Goal: Task Accomplishment & Management: Complete application form

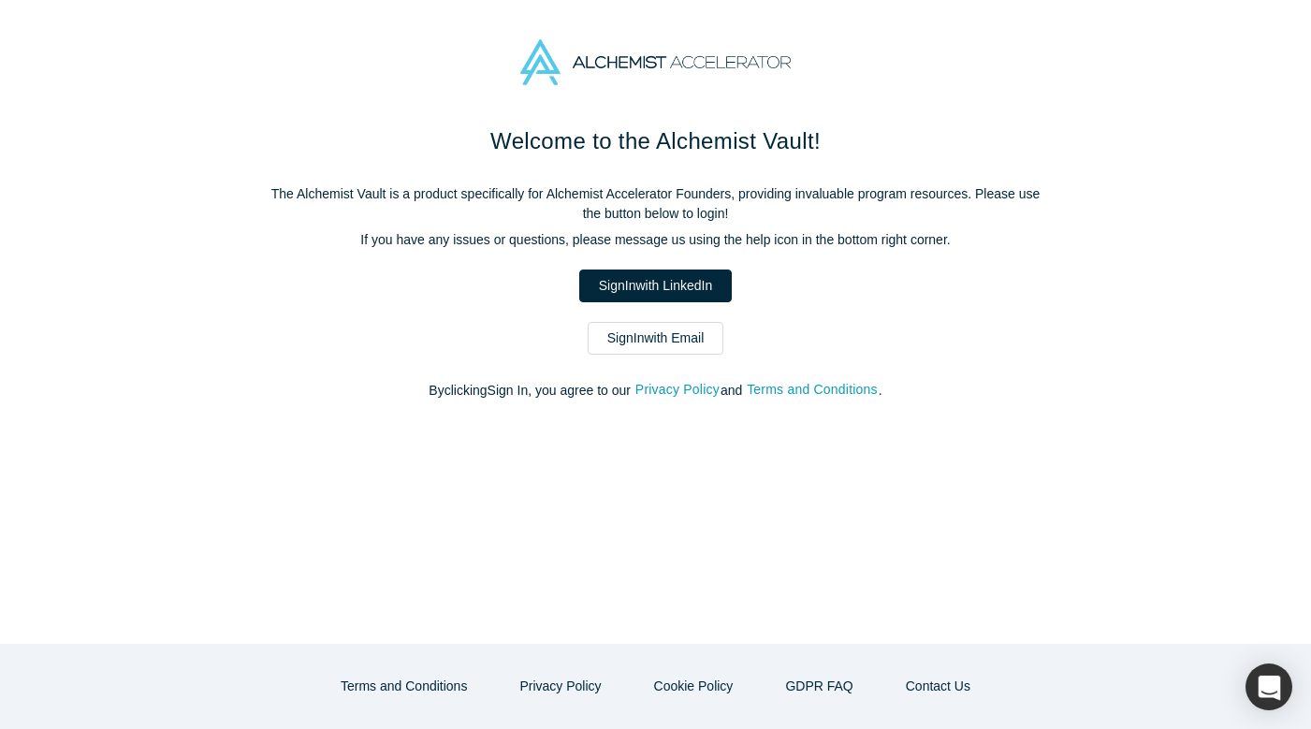
click at [957, 131] on h1 "Welcome to the Alchemist Vault!" at bounding box center [656, 141] width 786 height 34
click at [654, 339] on link "Sign In with Email" at bounding box center [656, 338] width 137 height 33
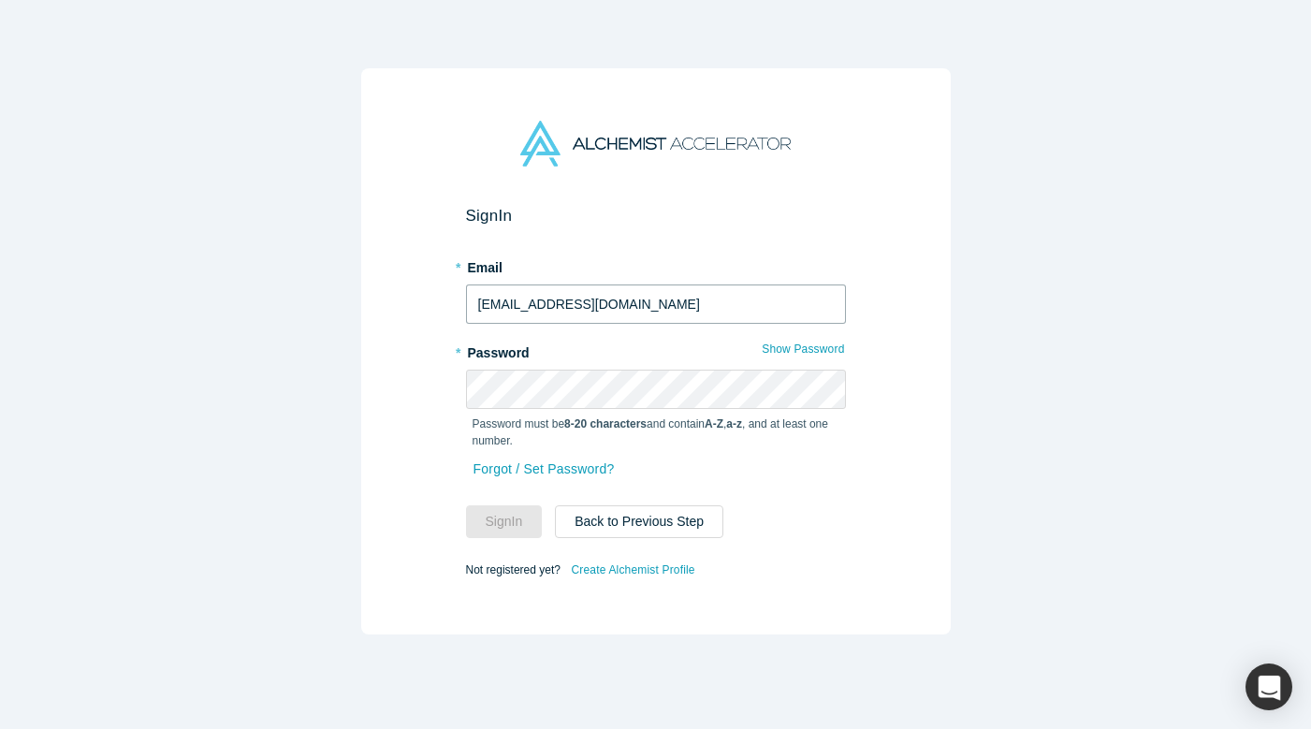
type input "[EMAIL_ADDRESS][DOMAIN_NAME]"
click at [586, 302] on input "[EMAIL_ADDRESS][DOMAIN_NAME]" at bounding box center [656, 303] width 380 height 39
click at [571, 469] on link "Forgot / Set Password?" at bounding box center [544, 469] width 143 height 33
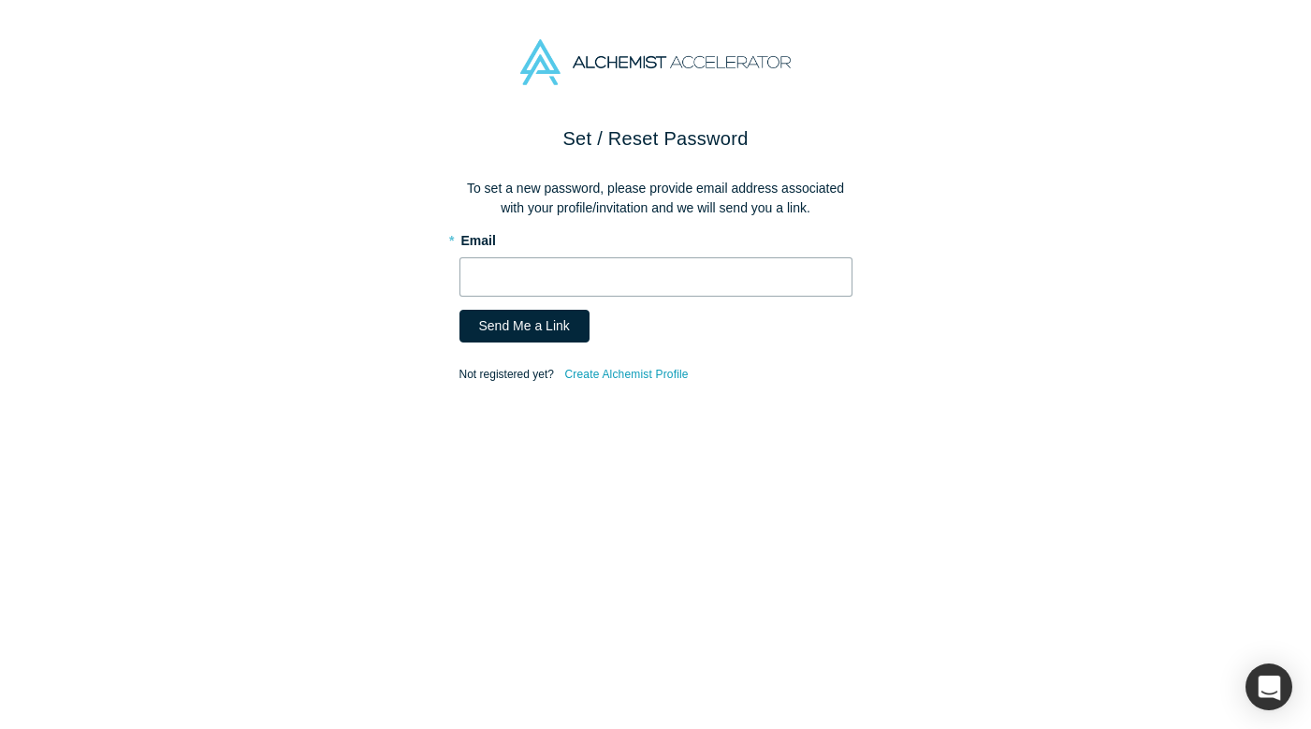
click at [543, 275] on input "text" at bounding box center [655, 276] width 393 height 39
paste input "[EMAIL_ADDRESS][DOMAIN_NAME]"
type input "[EMAIL_ADDRESS][DOMAIN_NAME]"
click at [527, 320] on button "Send Me a Link" at bounding box center [524, 326] width 130 height 33
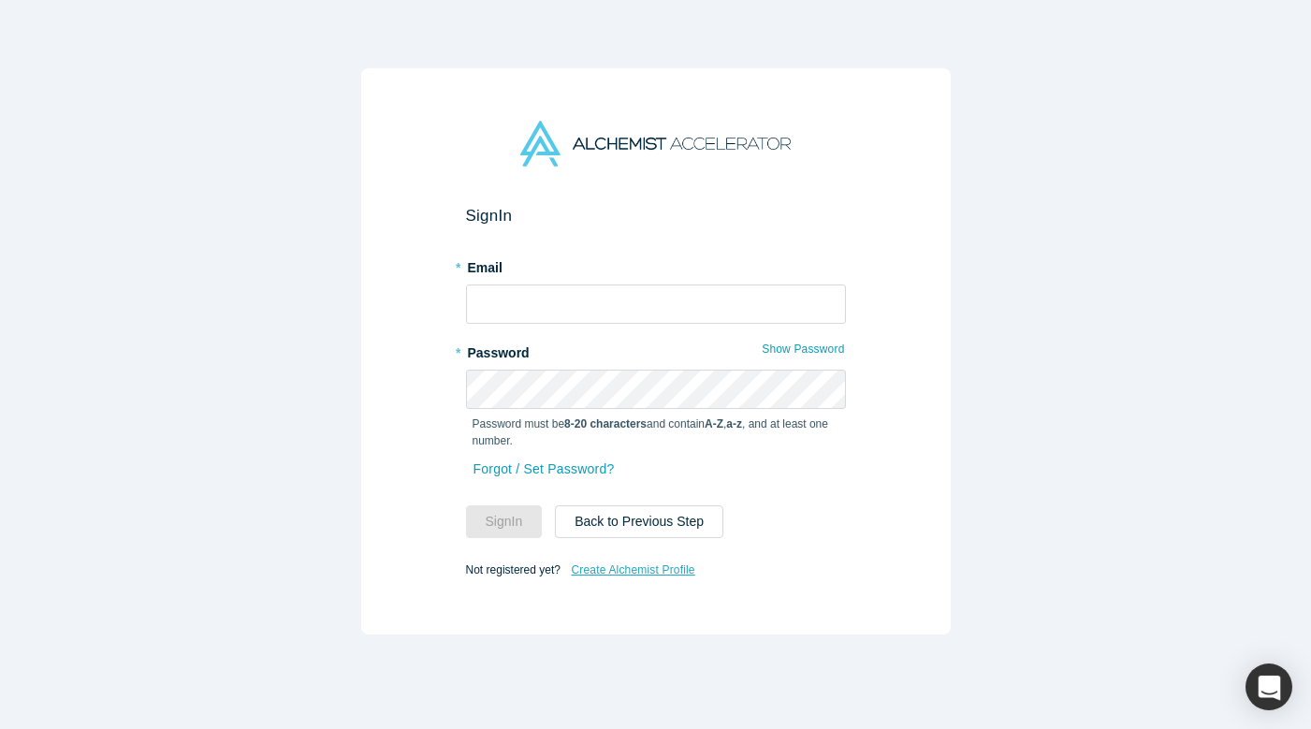
click at [631, 568] on link "Create Alchemist Profile" at bounding box center [632, 570] width 125 height 24
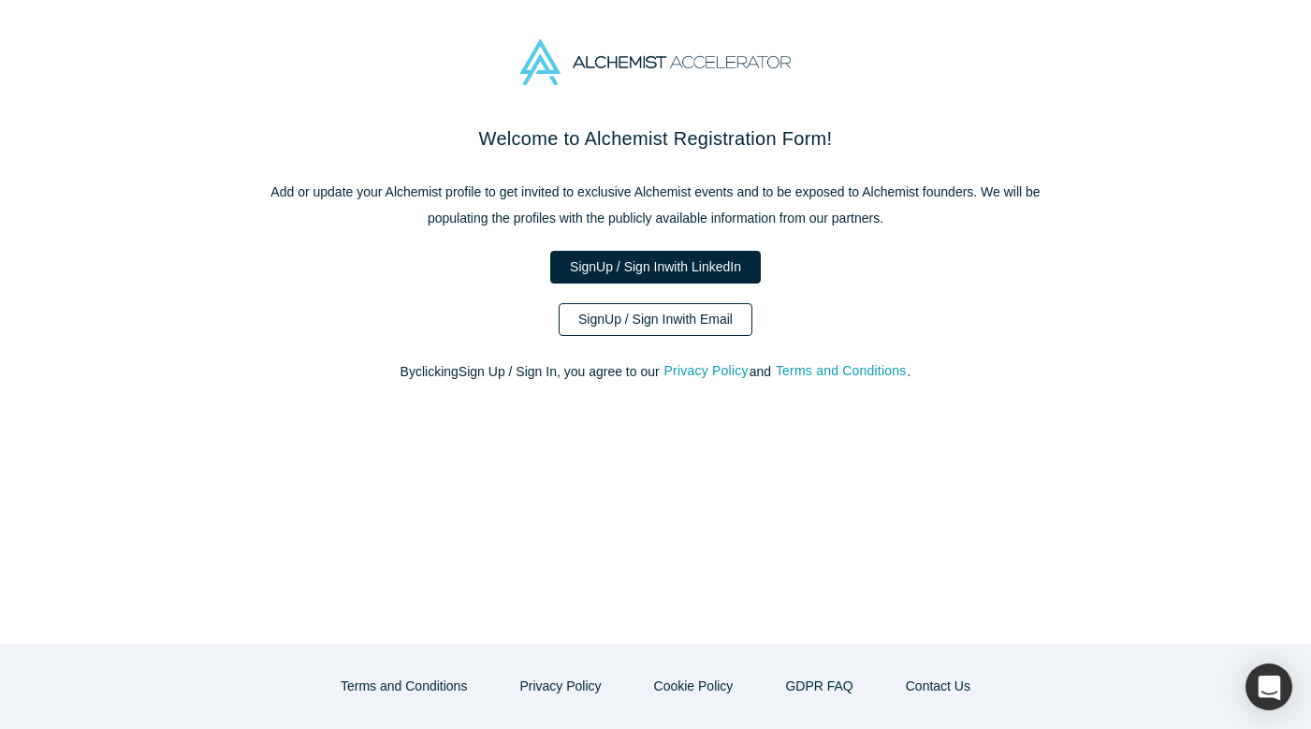
click at [678, 321] on link "Sign Up / Sign In with Email" at bounding box center [656, 319] width 194 height 33
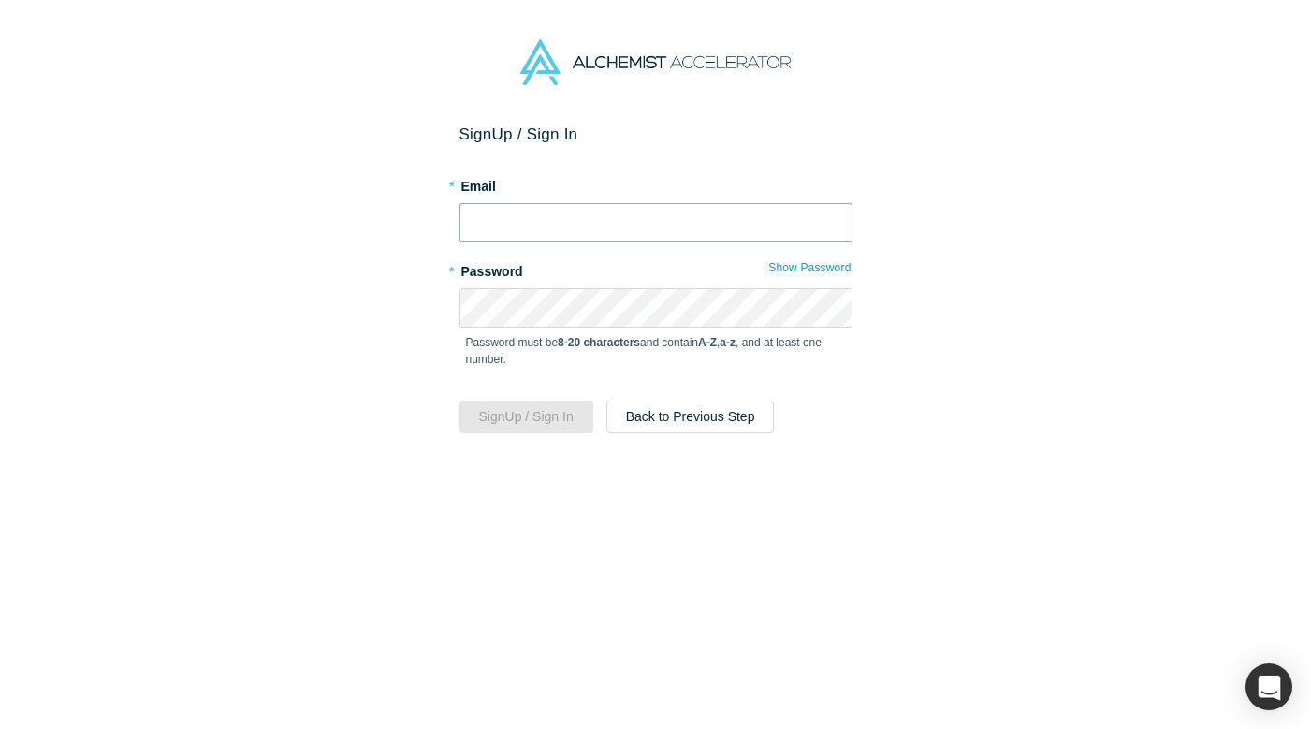
click at [606, 234] on input "text" at bounding box center [655, 222] width 393 height 39
paste input "[EMAIL_ADDRESS][DOMAIN_NAME]"
type input "[EMAIL_ADDRESS][DOMAIN_NAME]"
click at [547, 418] on button "Sign Up / Sign In" at bounding box center [526, 417] width 134 height 33
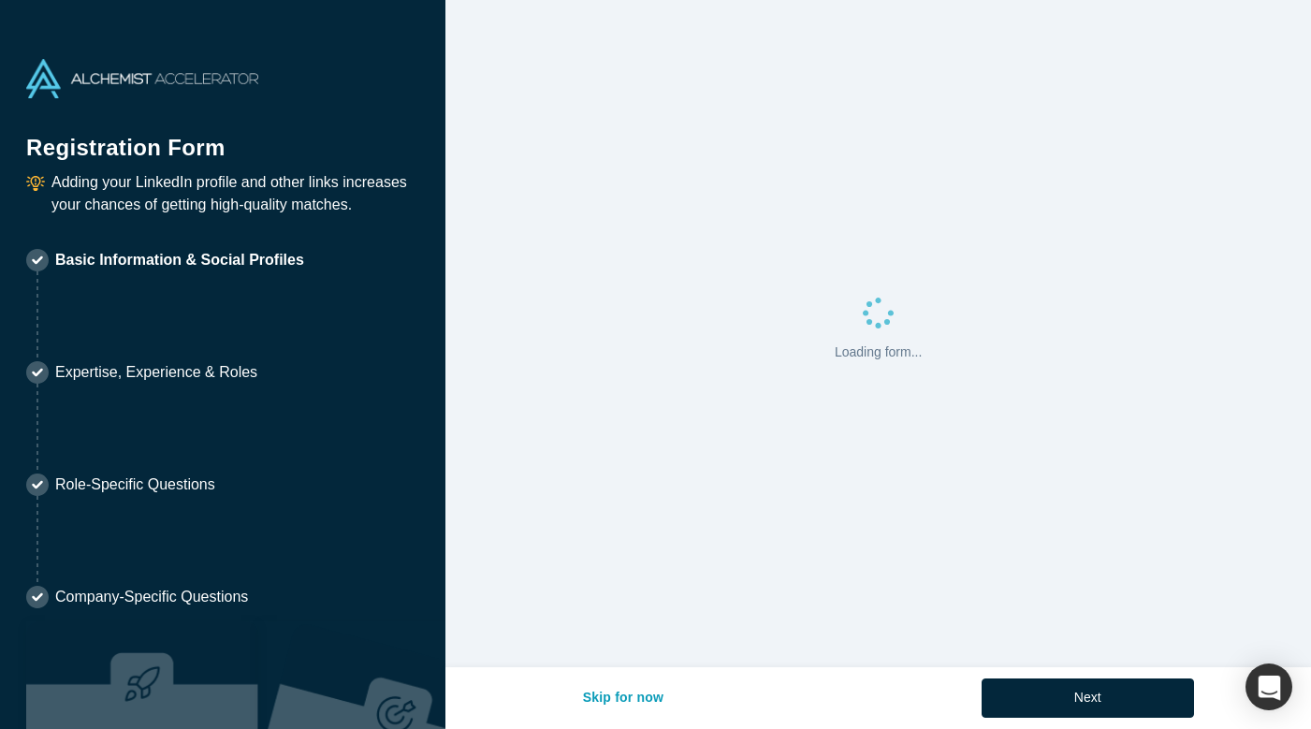
select select "US"
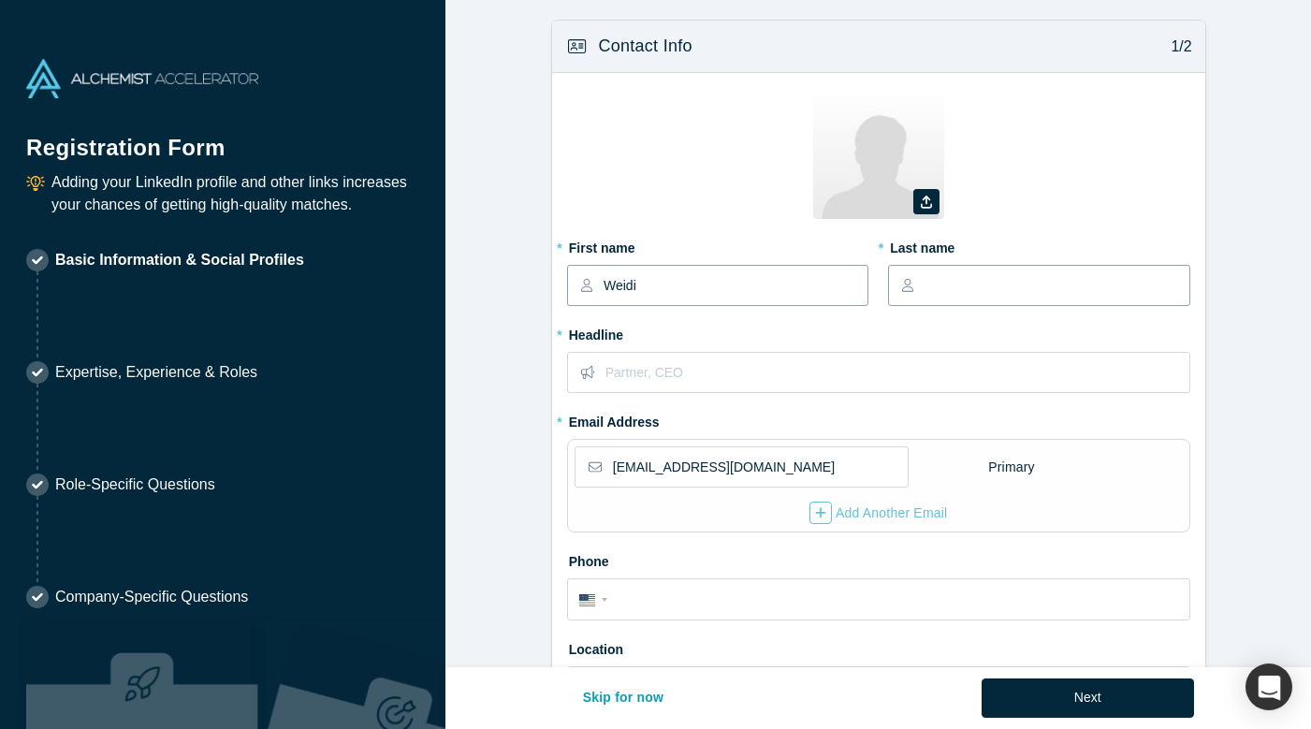
type input "Weidi"
type input "[PERSON_NAME]"
click at [691, 372] on input "text" at bounding box center [896, 372] width 583 height 39
click at [633, 369] on input "Cofounder," at bounding box center [896, 372] width 583 height 39
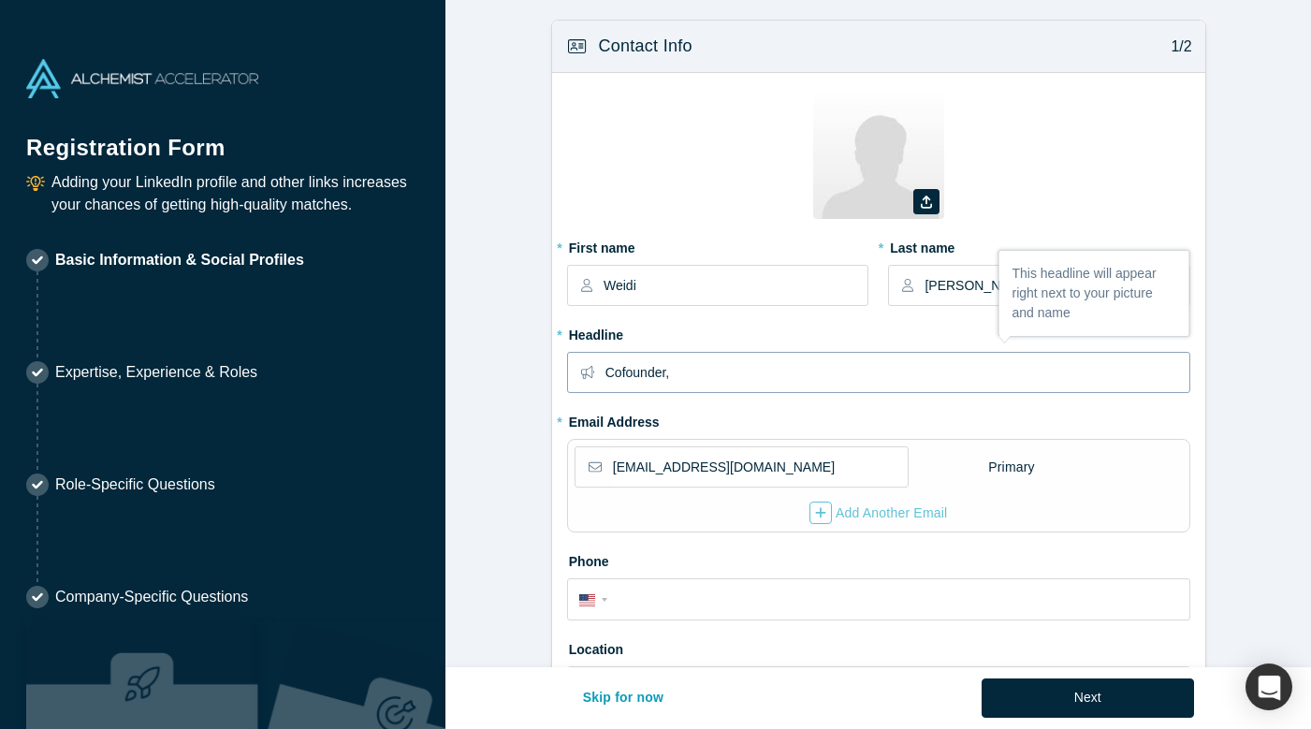
click at [623, 377] on input "Cofounder," at bounding box center [896, 372] width 583 height 39
click at [702, 371] on input "Co-founder," at bounding box center [896, 372] width 583 height 39
type input "Co-founder, TerrAI"
click at [699, 335] on label "* Headline" at bounding box center [878, 332] width 623 height 26
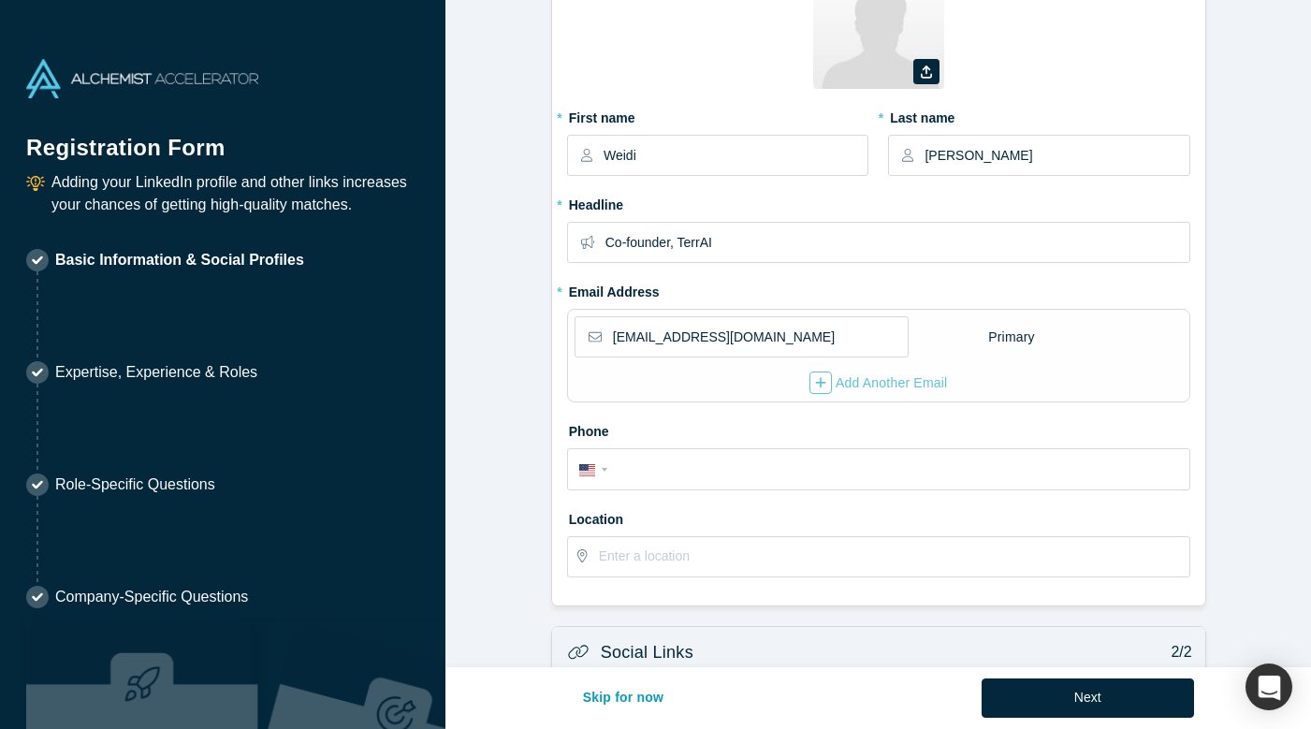
scroll to position [145, 0]
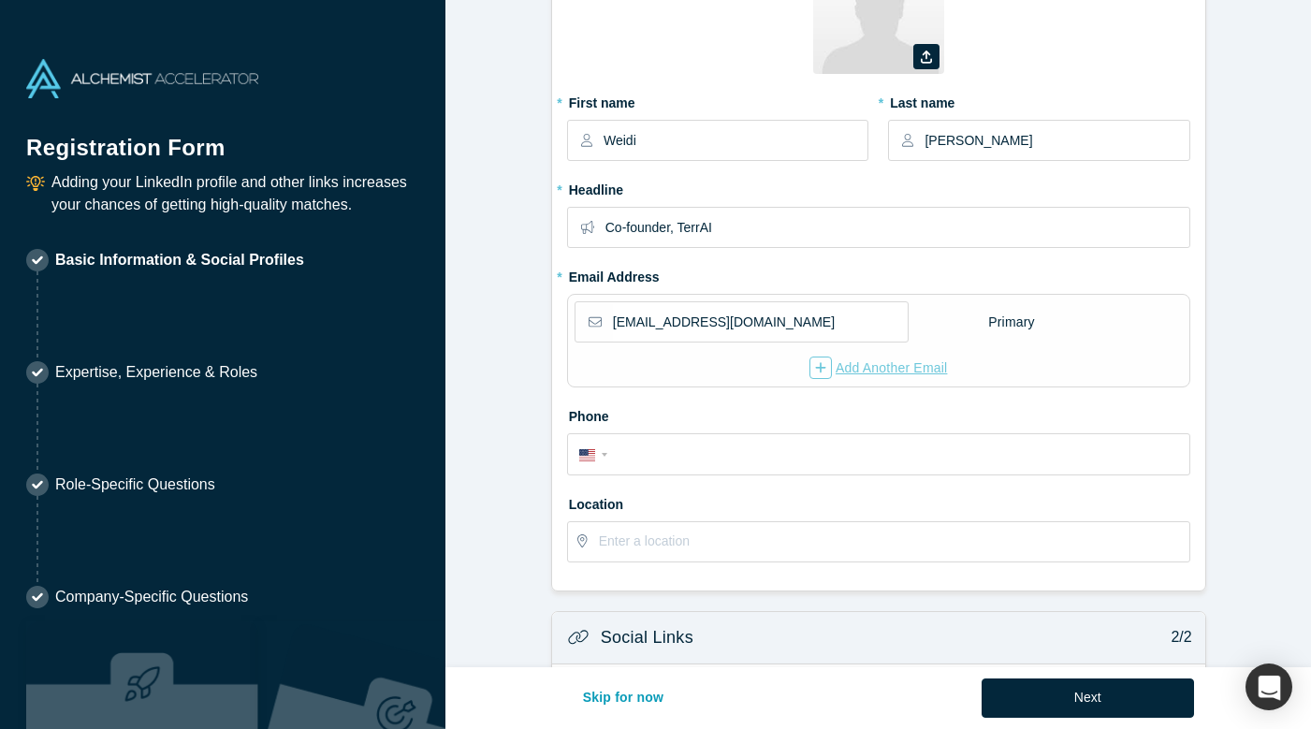
click at [824, 364] on div "button" at bounding box center [820, 368] width 22 height 22
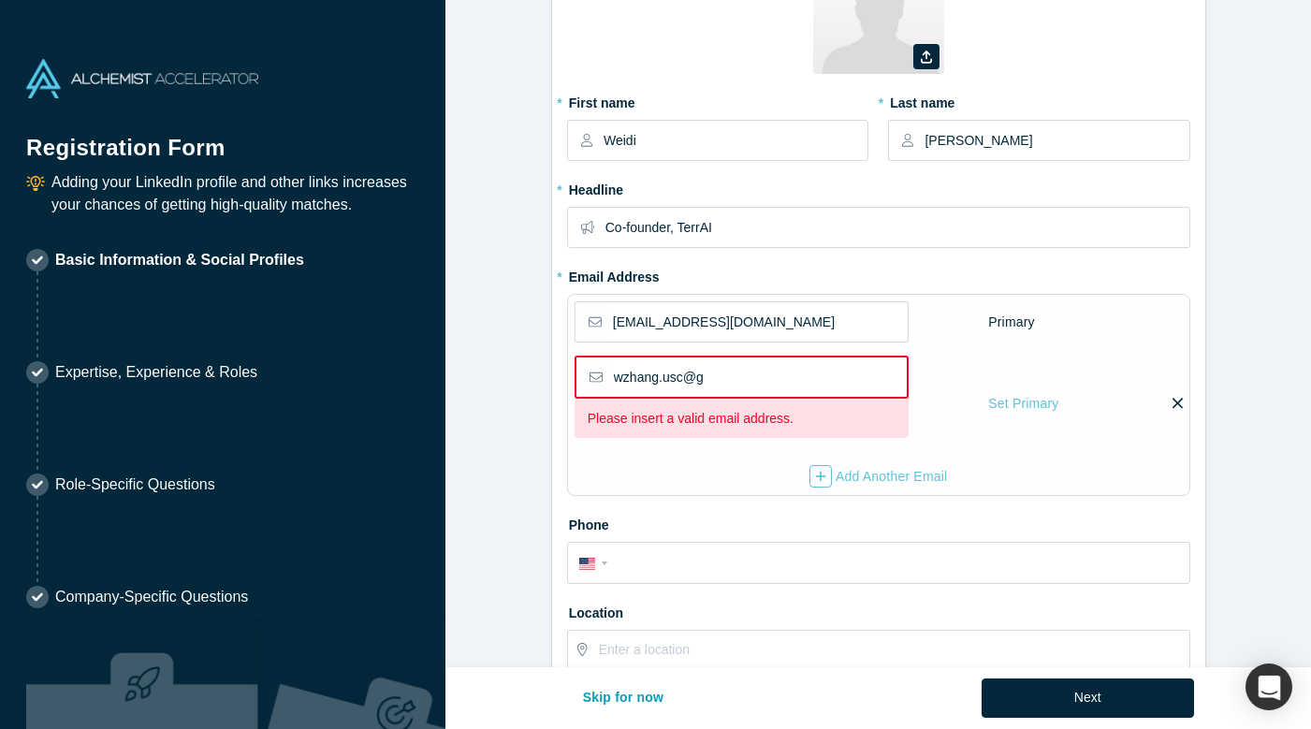
type input "wzhang.usc@gm"
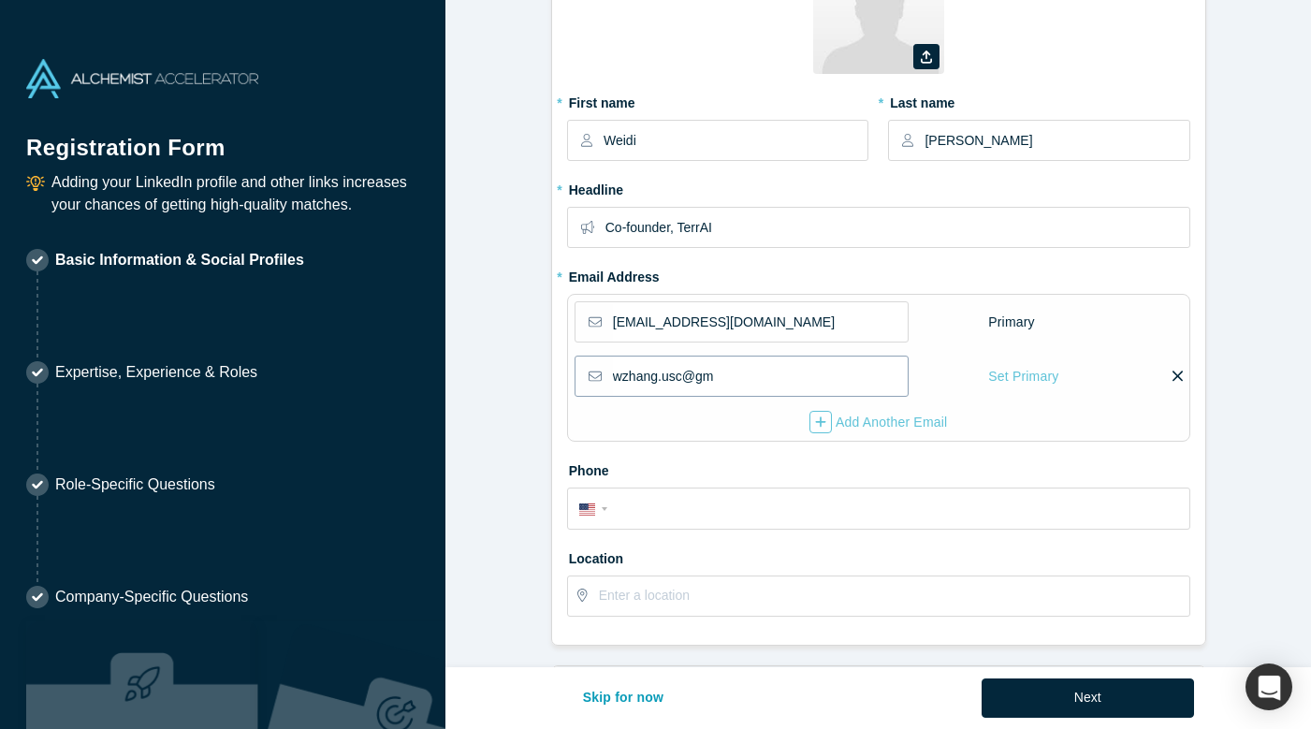
drag, startPoint x: 737, startPoint y: 373, endPoint x: 553, endPoint y: 373, distance: 184.4
click at [553, 373] on div "Zoom Save Remove Upload New * First name Weidi * Last name [PERSON_NAME] * Head…" at bounding box center [878, 286] width 653 height 717
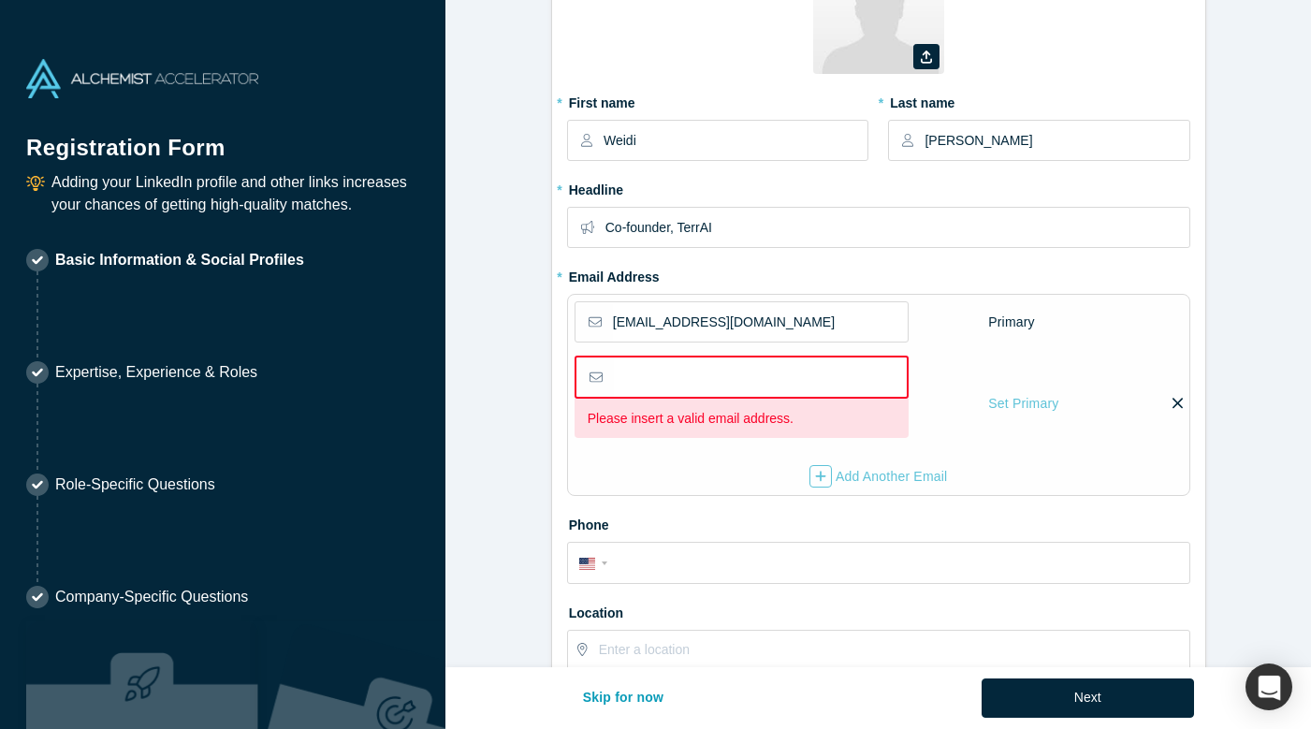
click at [1177, 372] on div "Please insert a valid email address. Set Primary" at bounding box center [879, 403] width 608 height 95
click at [1183, 401] on div "[EMAIL_ADDRESS][DOMAIN_NAME] Primary Please insert a valid email address. Set P…" at bounding box center [878, 395] width 623 height 202
click at [1174, 401] on icon at bounding box center [1178, 403] width 10 height 17
click at [0, 0] on input "checkbox" at bounding box center [0, 0] width 0 height 0
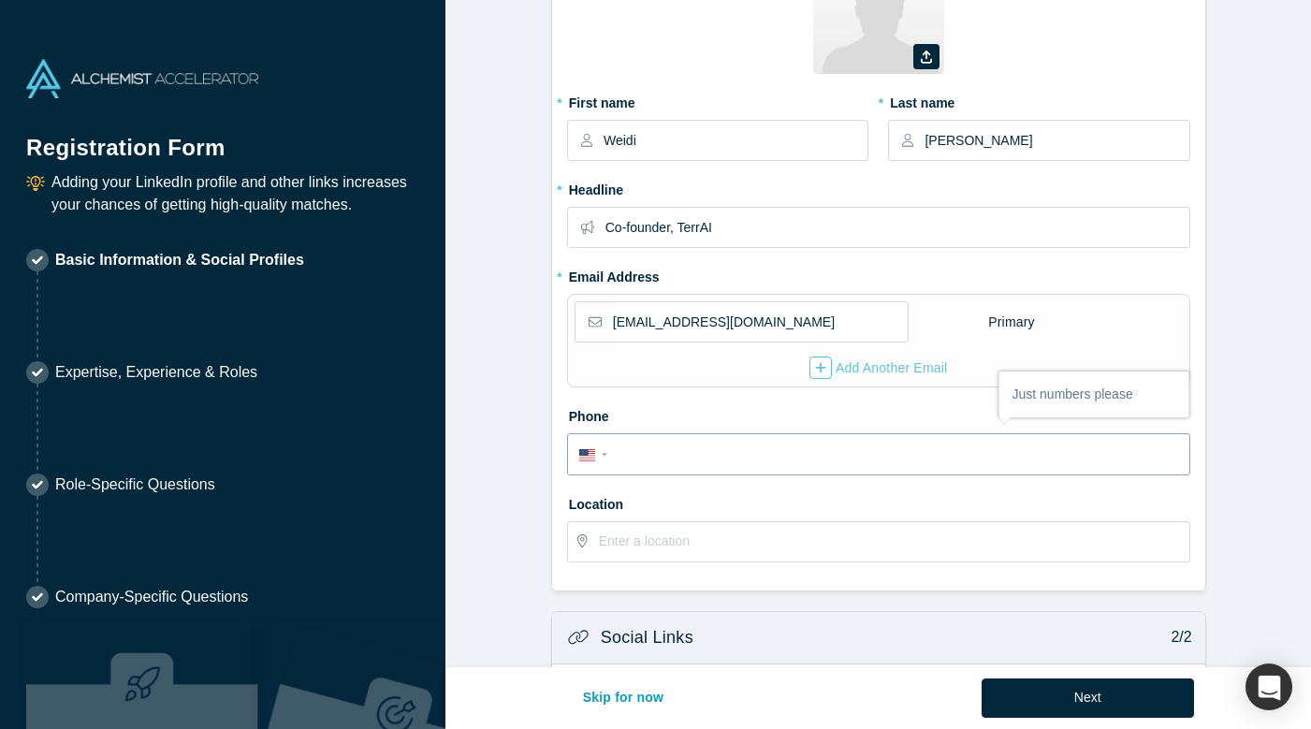
click at [601, 460] on div "International [GEOGRAPHIC_DATA] [GEOGRAPHIC_DATA] [GEOGRAPHIC_DATA] [GEOGRAPHIC…" at bounding box center [596, 453] width 34 height 27
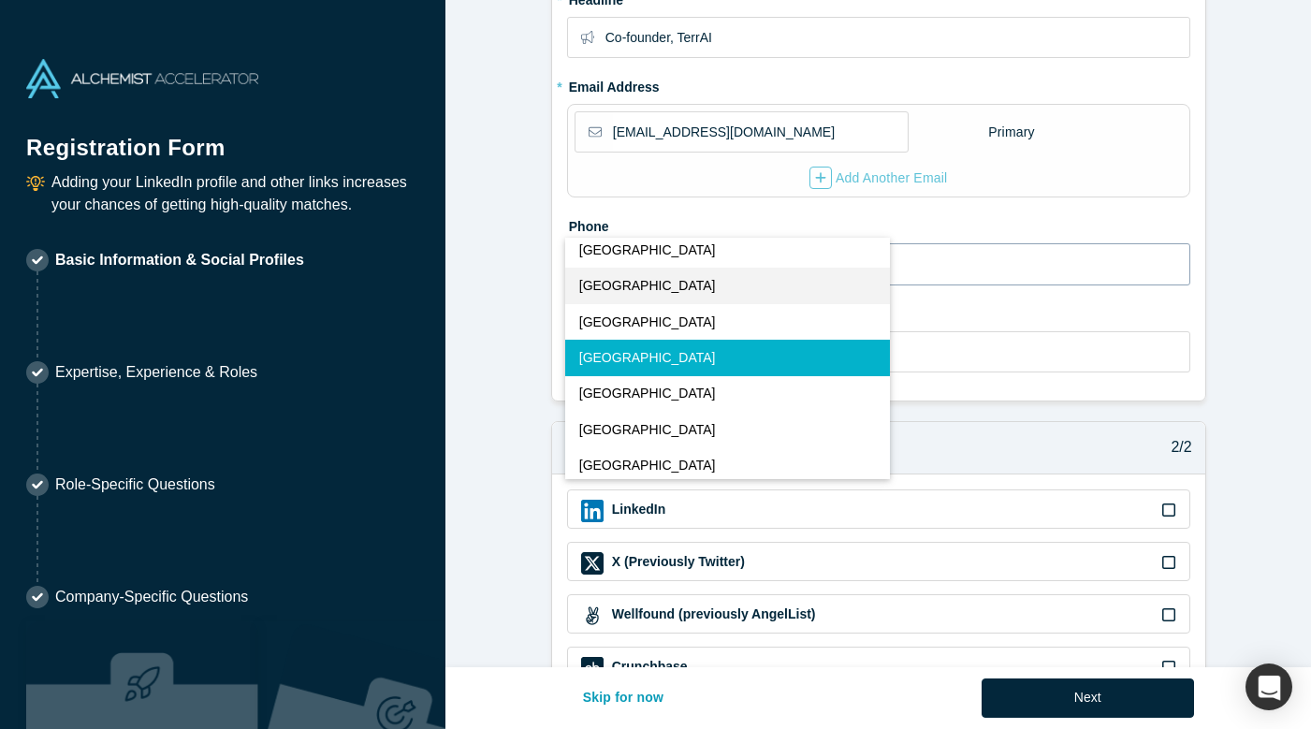
scroll to position [3925, 0]
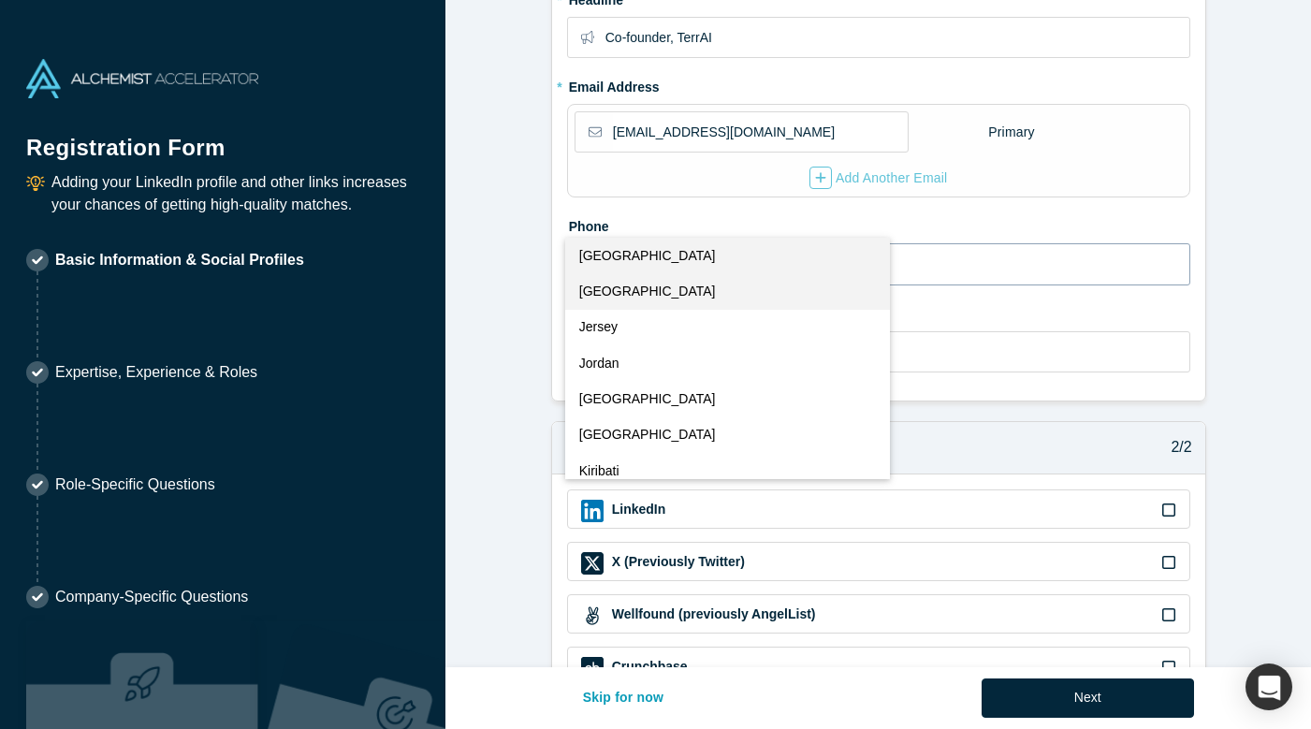
click at [639, 287] on button "[GEOGRAPHIC_DATA]" at bounding box center [727, 291] width 325 height 36
select select "JP"
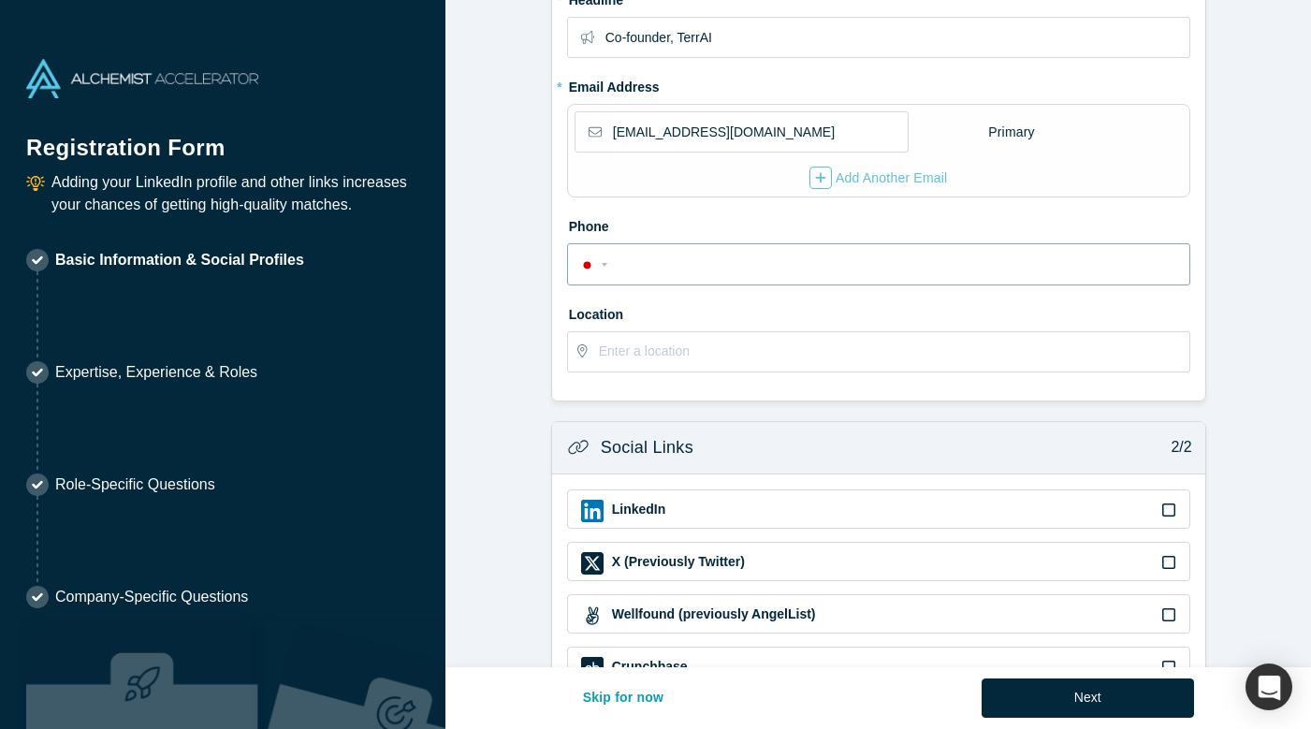
click at [487, 366] on form "Contact Info 1/2 Zoom Save Remove Upload New * First name Weidi * Last name [PE…" at bounding box center [878, 246] width 866 height 1122
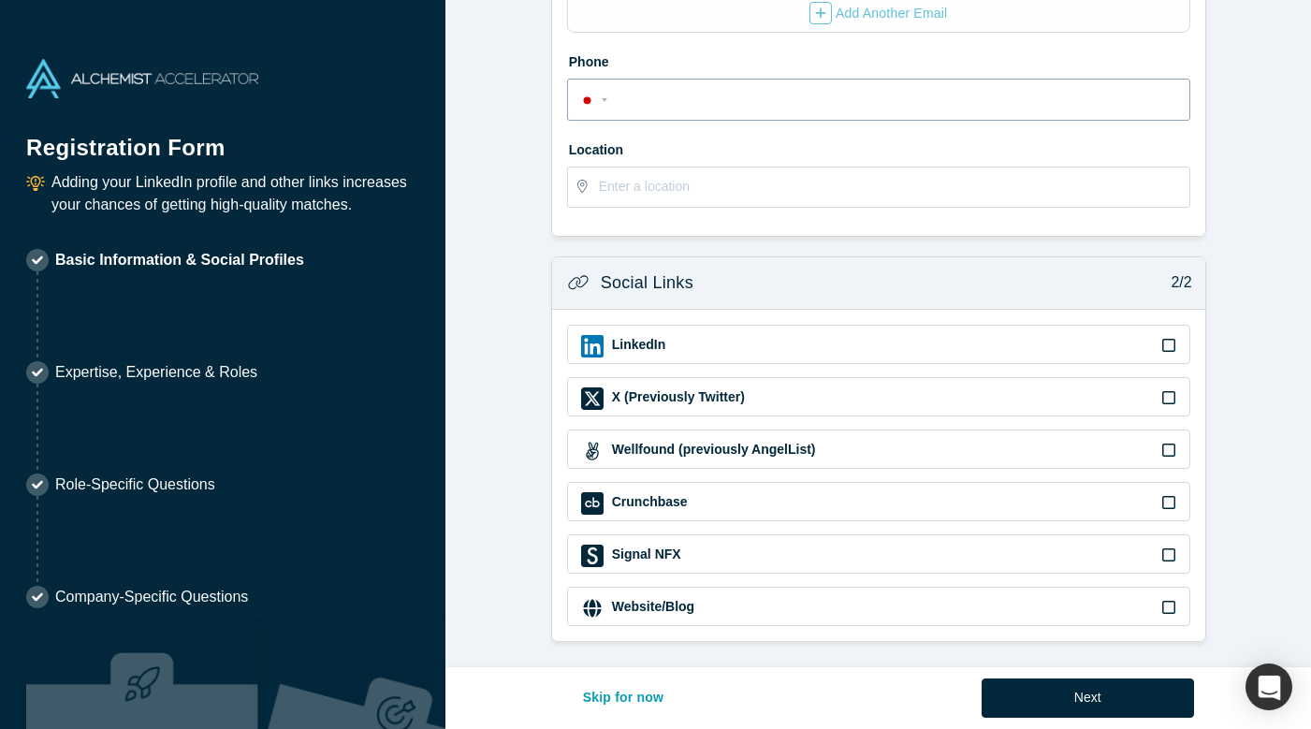
scroll to position [499, 0]
click at [1031, 705] on button "Next" at bounding box center [1088, 697] width 212 height 39
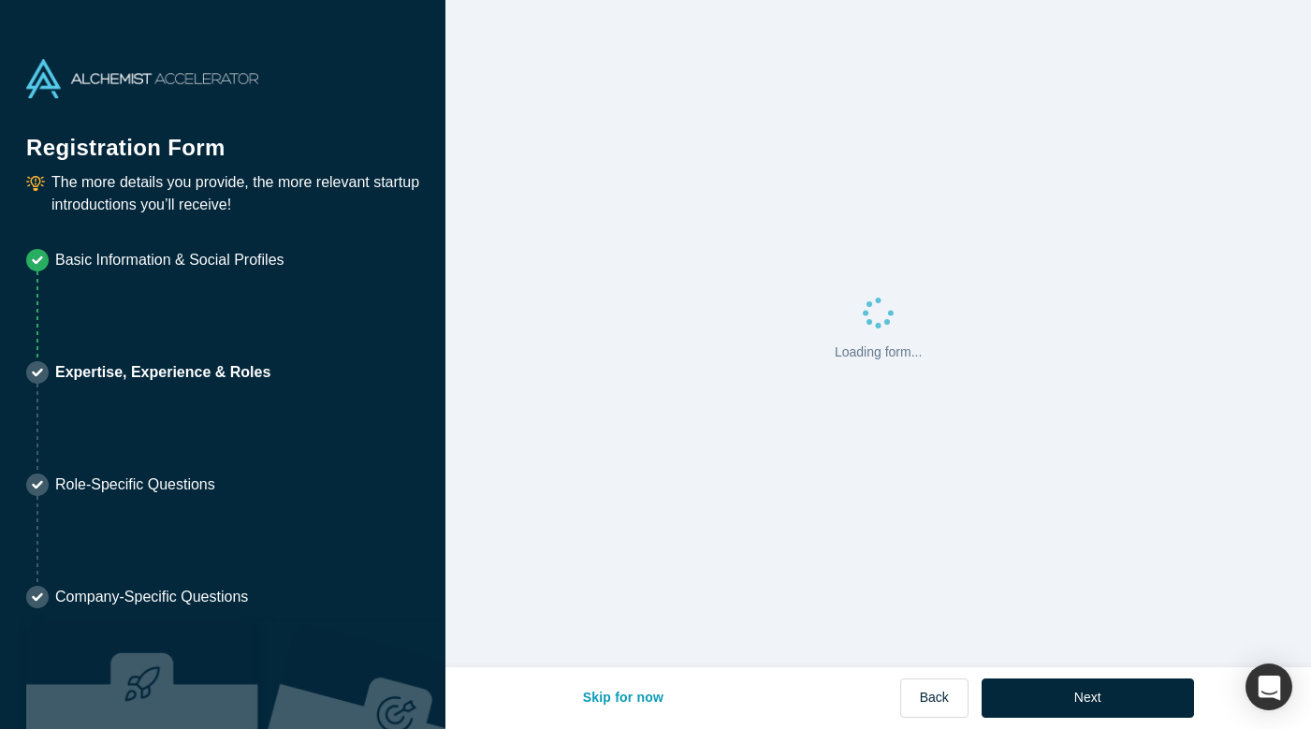
scroll to position [0, 0]
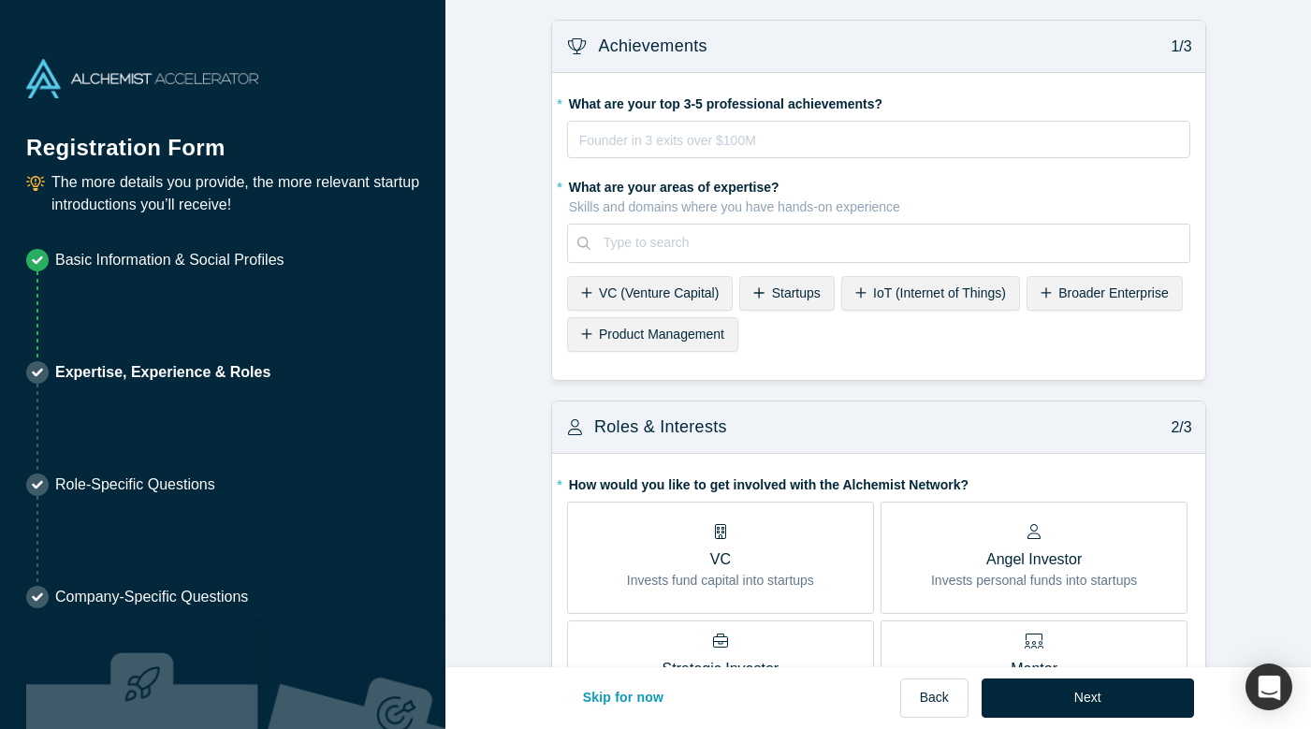
click at [639, 292] on span "VC (Venture Capital)" at bounding box center [659, 292] width 120 height 15
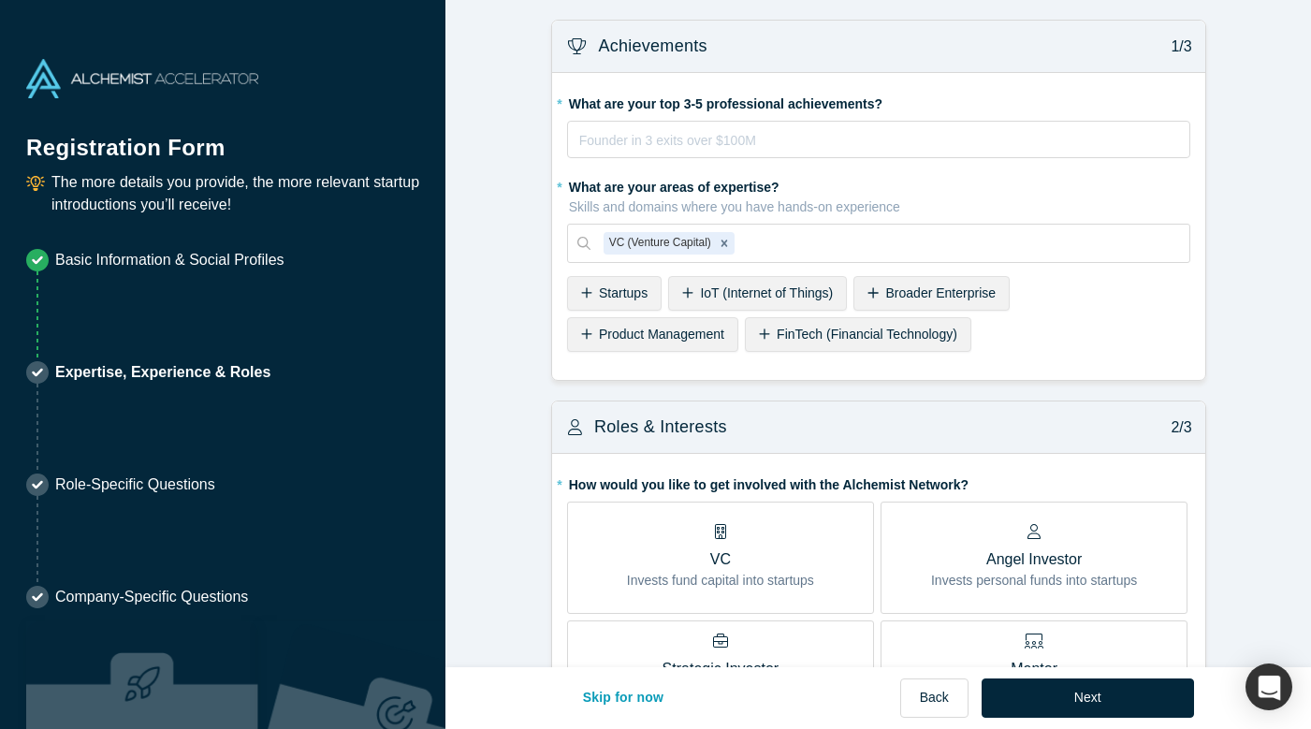
click at [630, 299] on div "Startups" at bounding box center [614, 293] width 95 height 35
click at [832, 330] on span "AI (Artificial Intelligence)" at bounding box center [902, 334] width 140 height 15
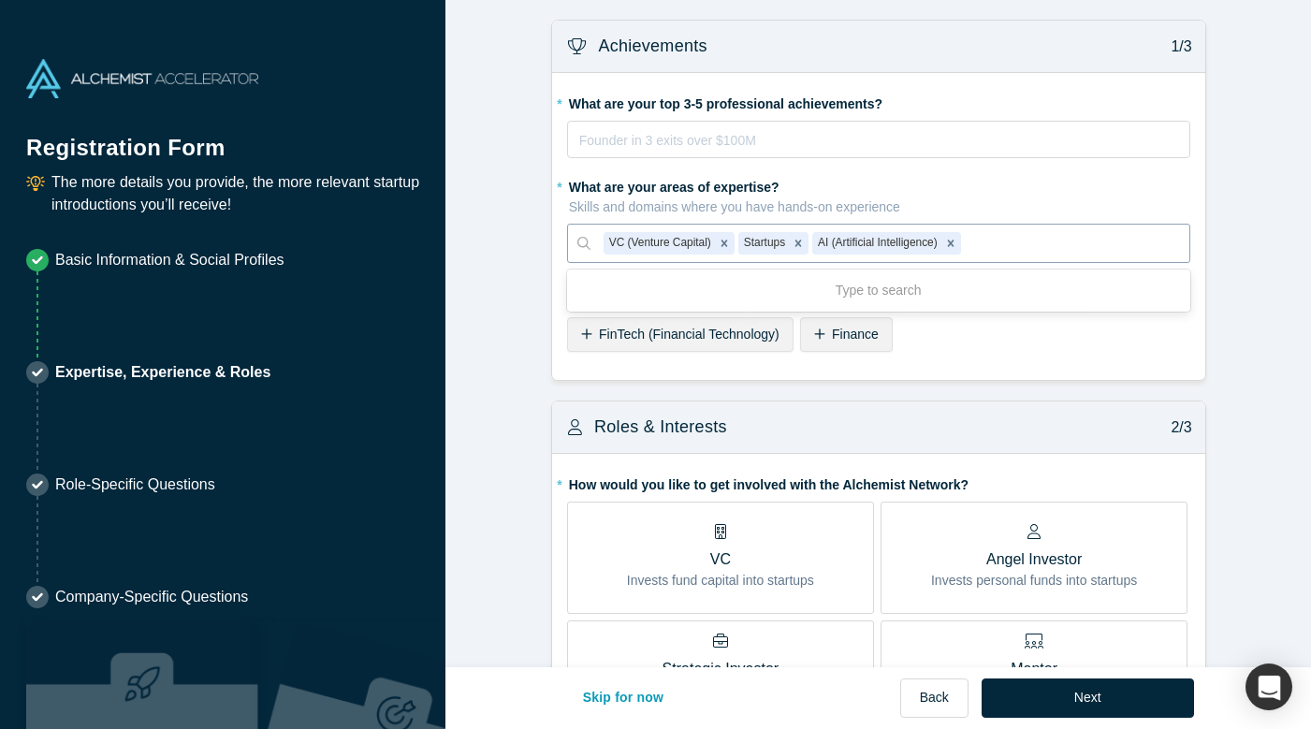
click at [1001, 244] on div at bounding box center [1070, 242] width 211 height 23
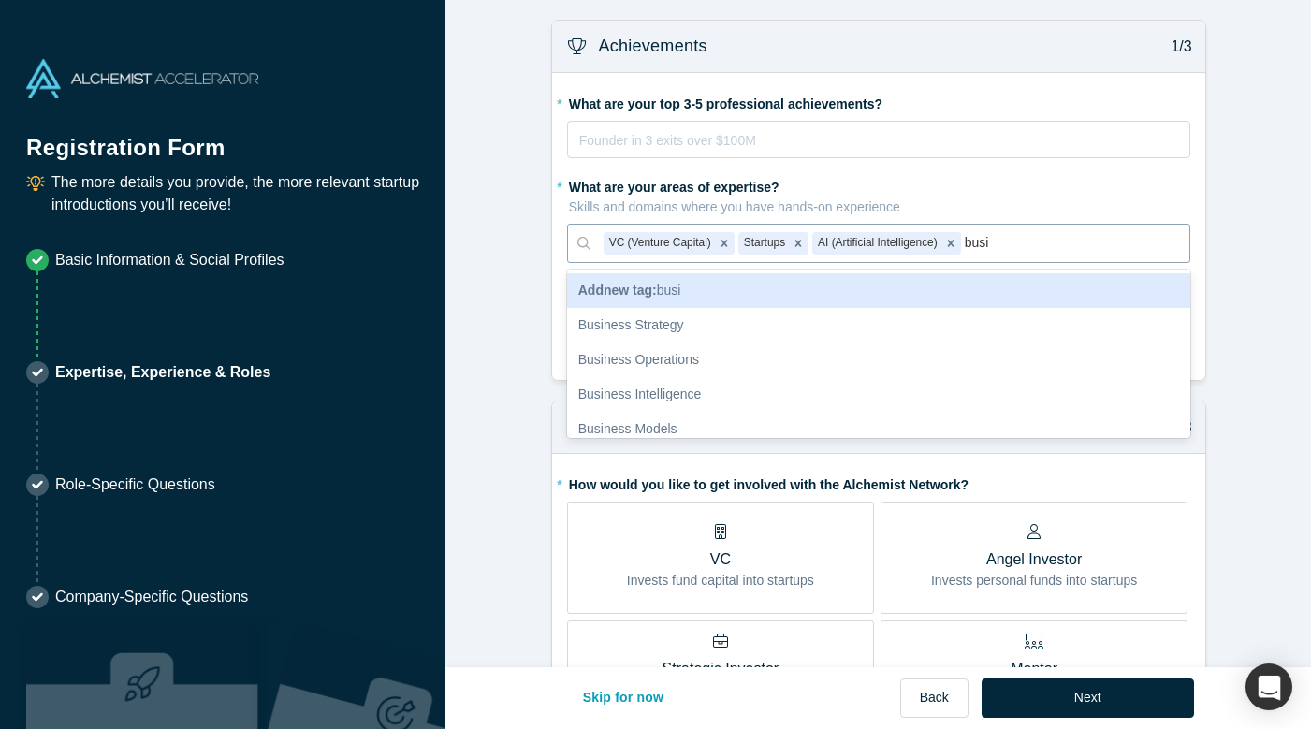
type input "bus"
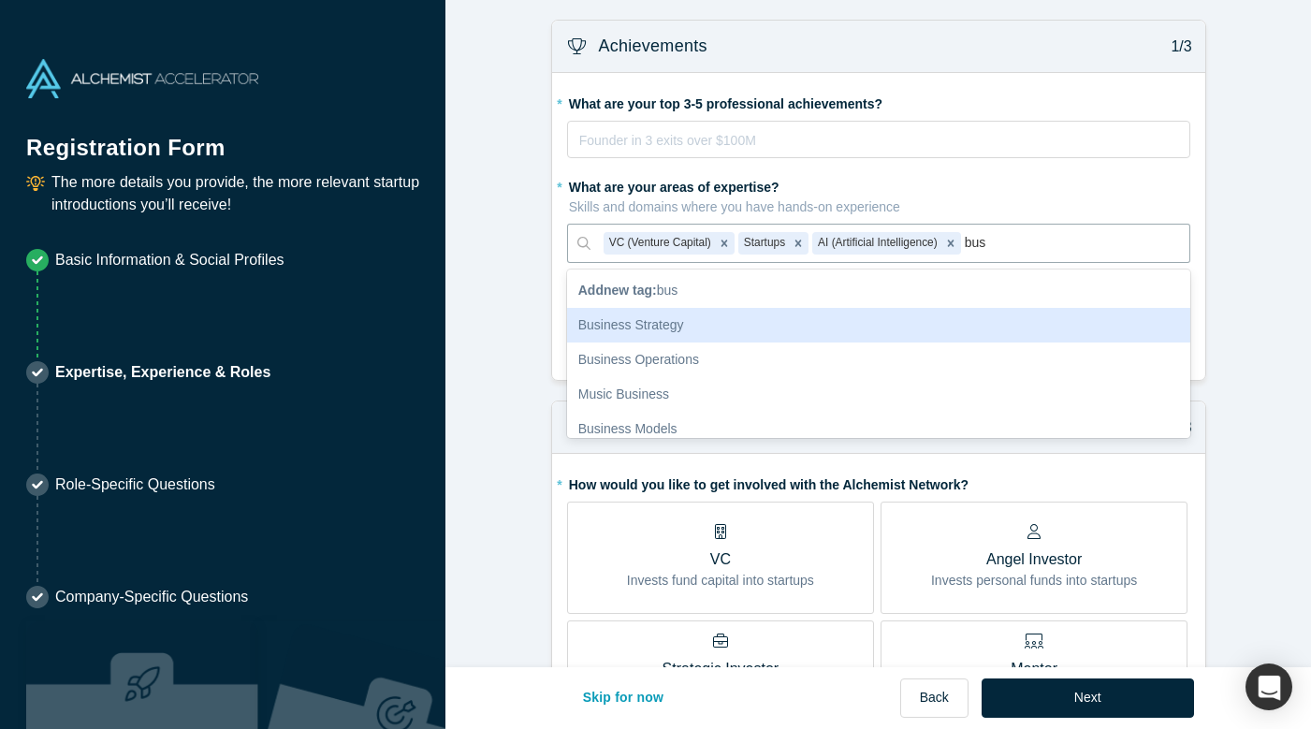
click at [844, 323] on div "Business Strategy" at bounding box center [878, 325] width 623 height 35
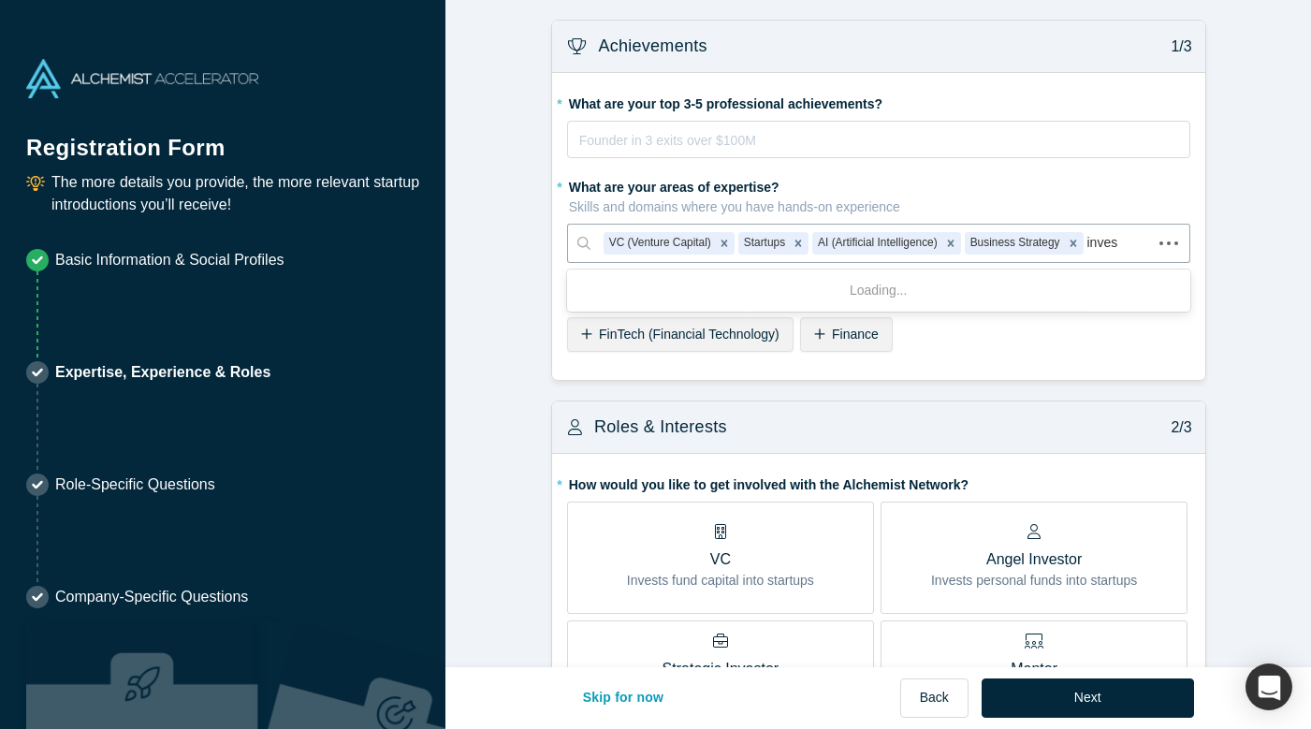
type input "invest"
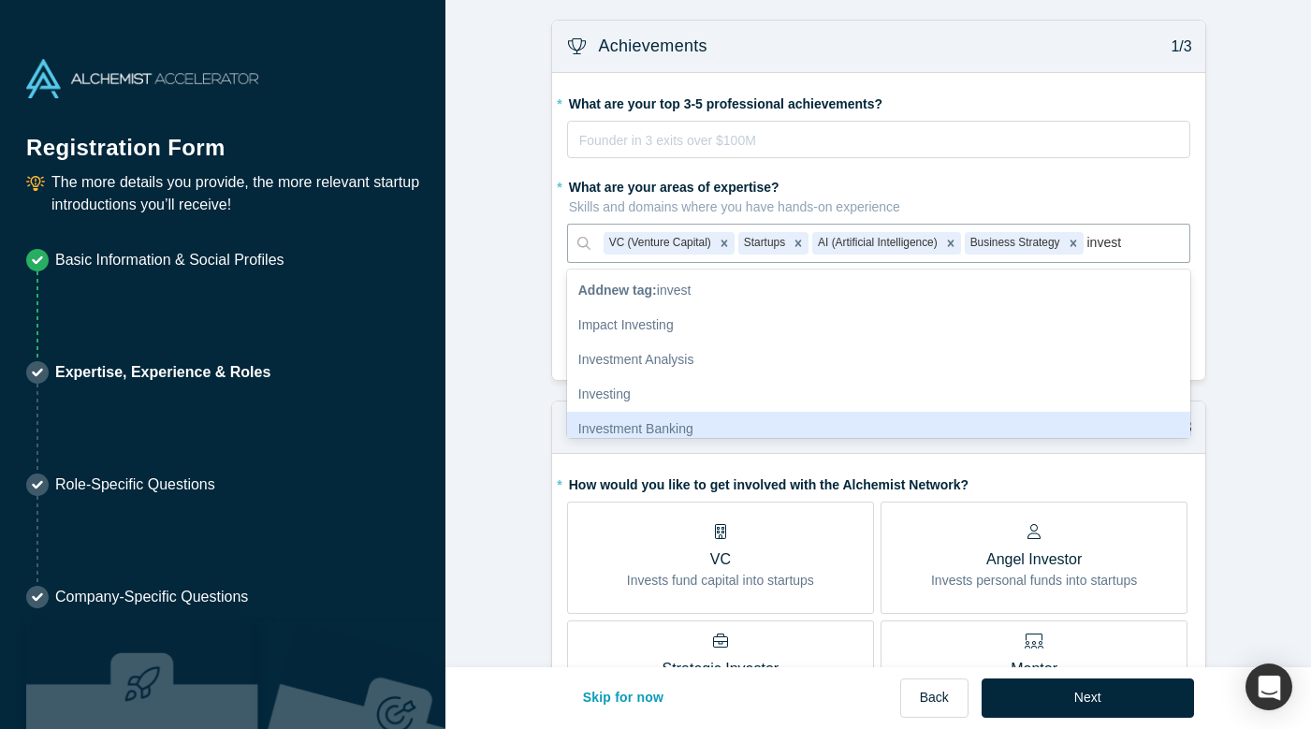
click at [653, 430] on div "Investment Banking" at bounding box center [878, 429] width 623 height 35
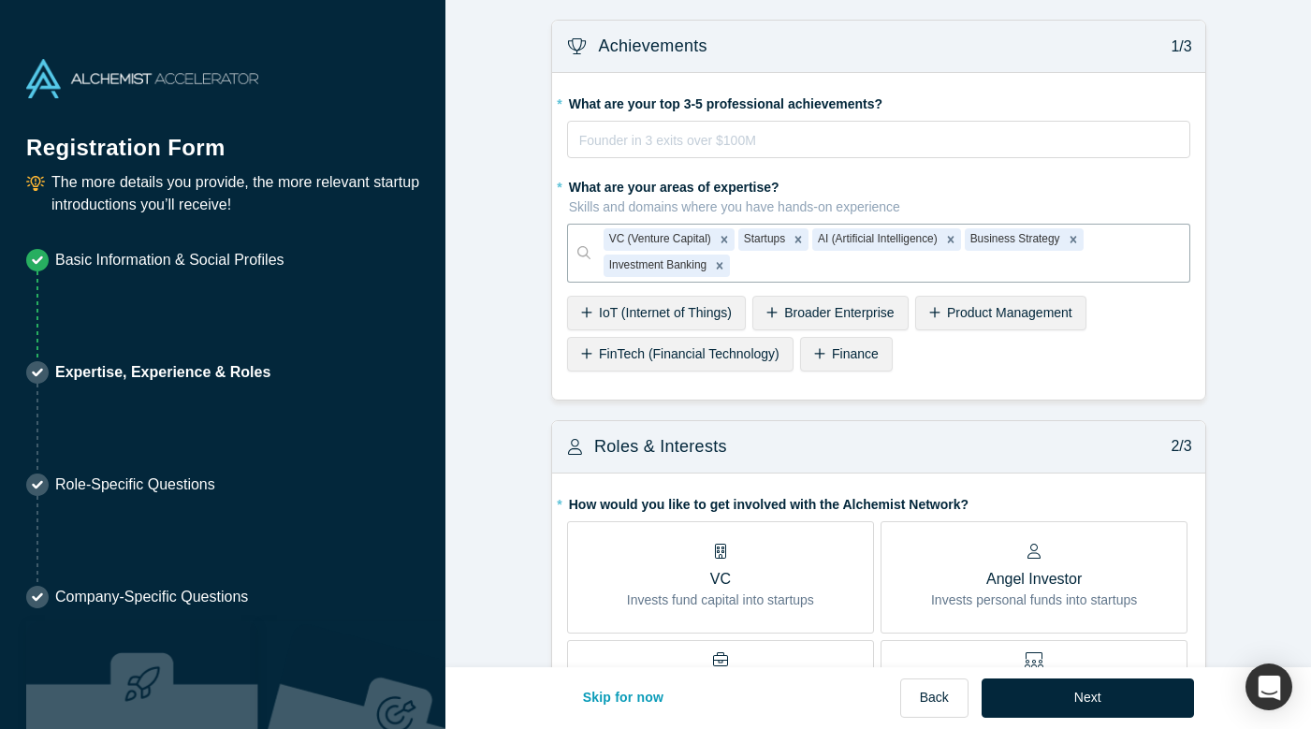
type input "o"
type input "invest"
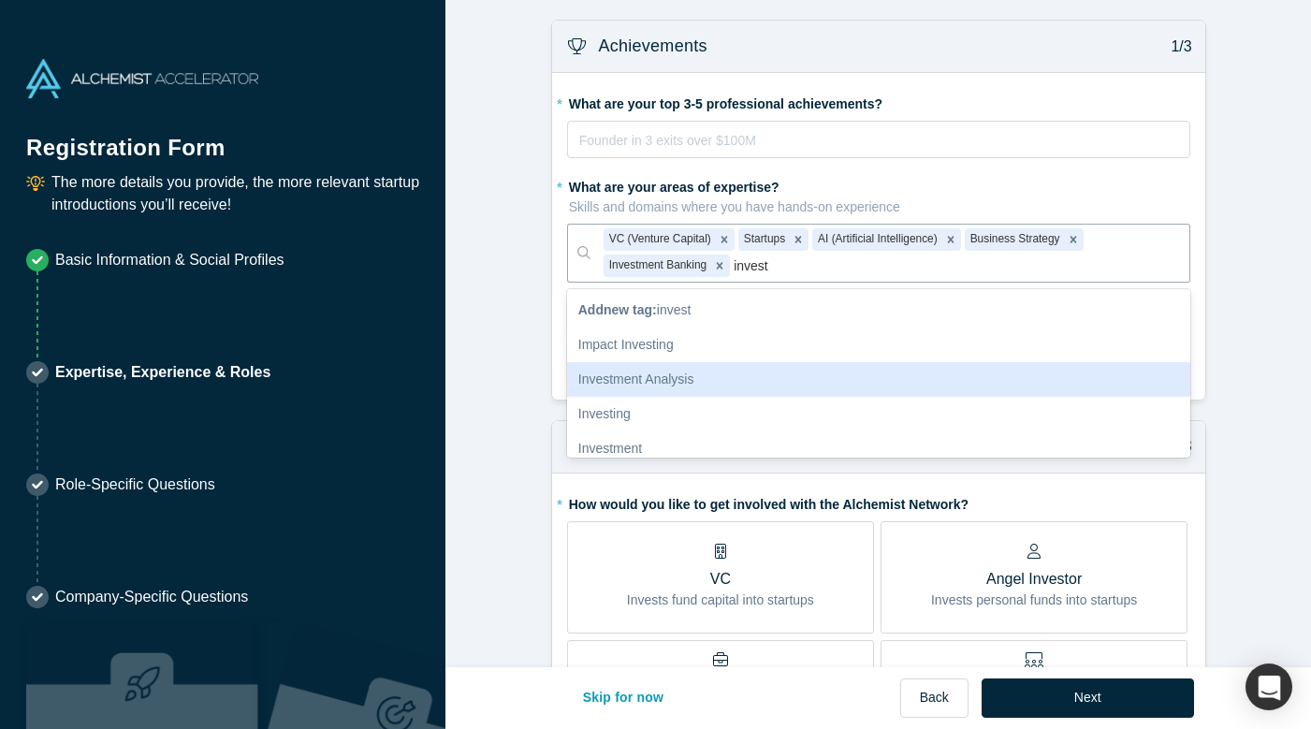
click at [696, 366] on div "Investment Analysis" at bounding box center [878, 379] width 623 height 35
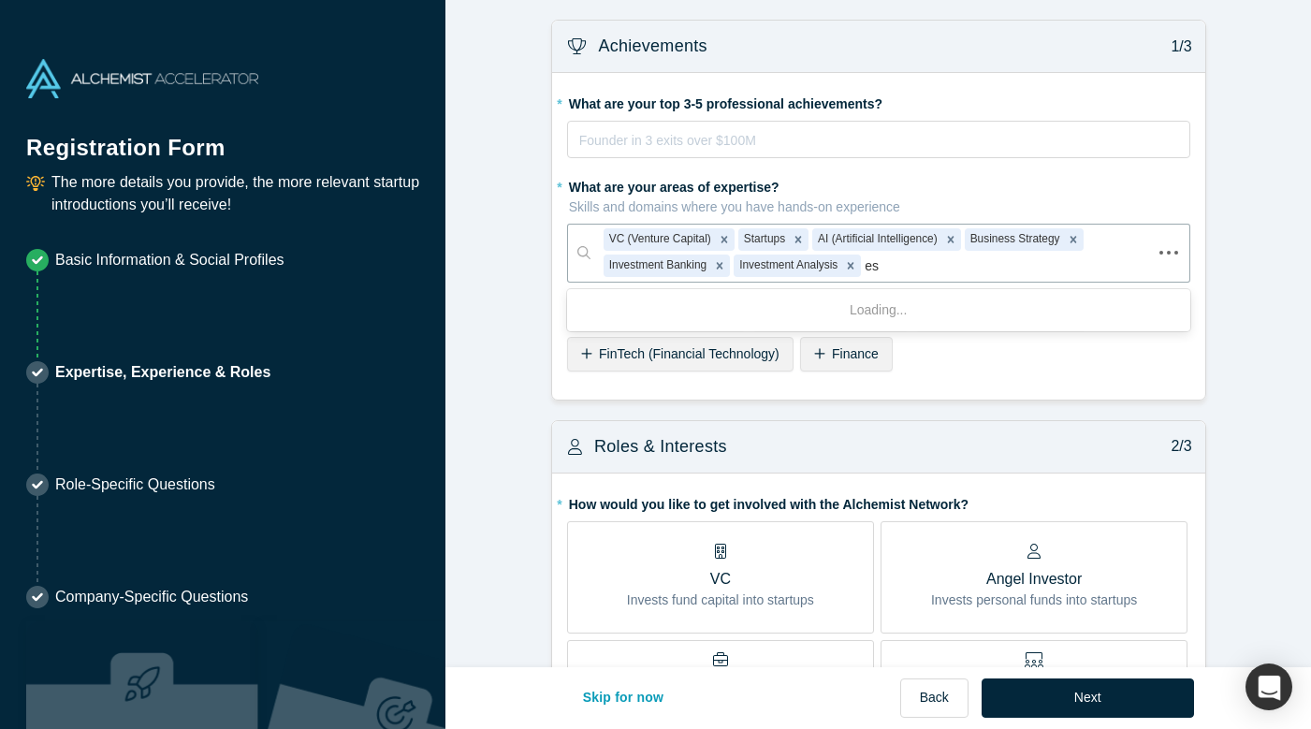
type input "e"
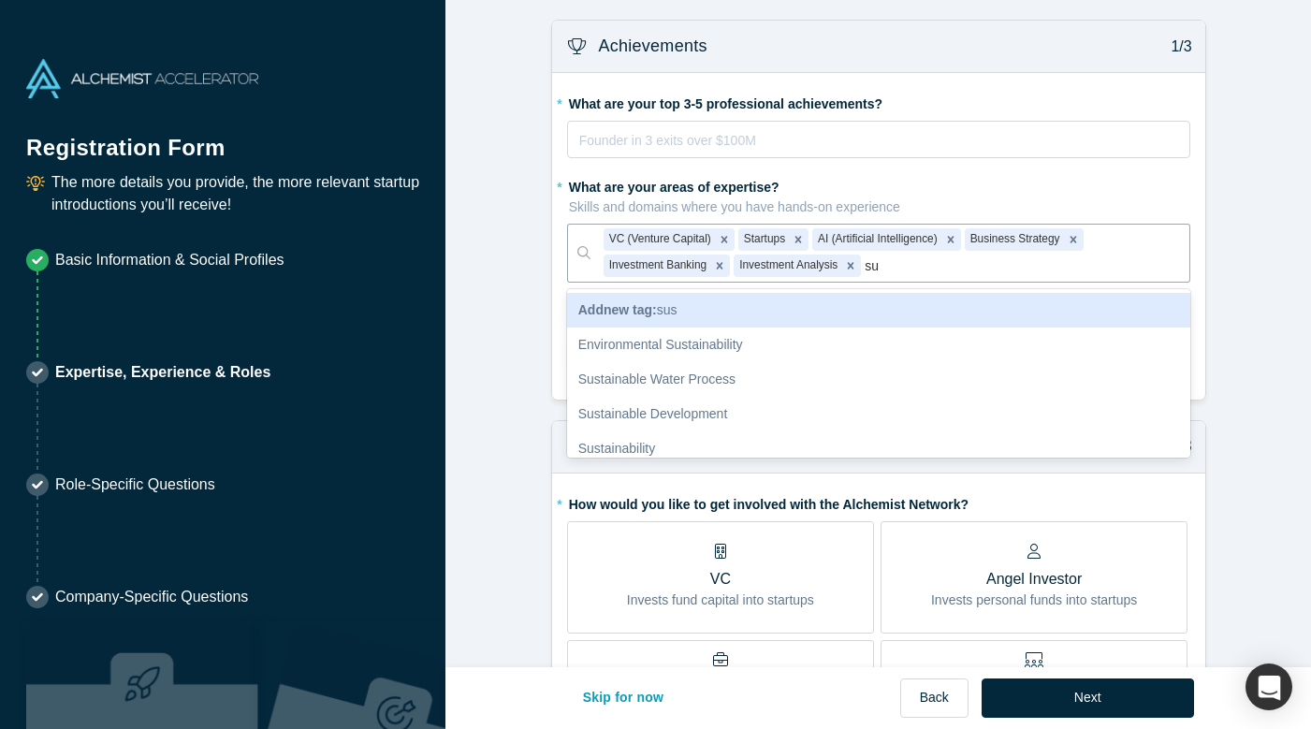
type input "s"
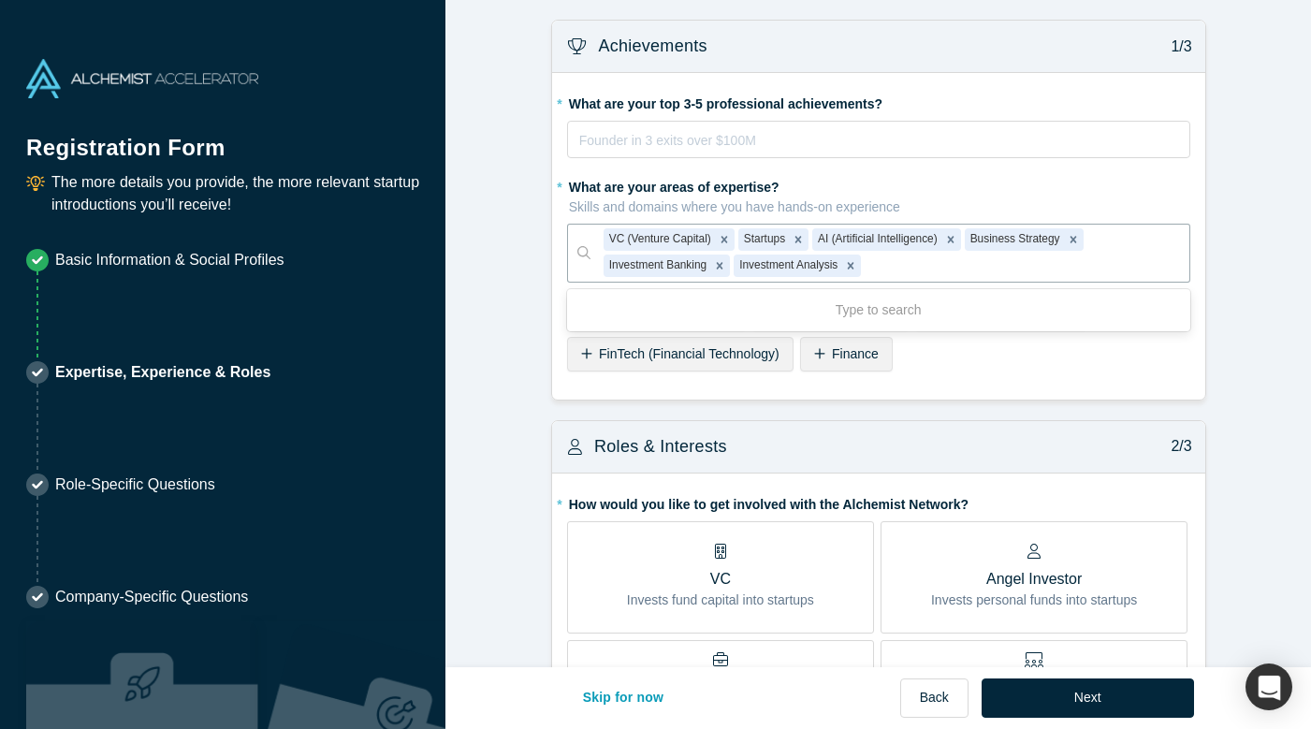
type input "a"
type input "machi"
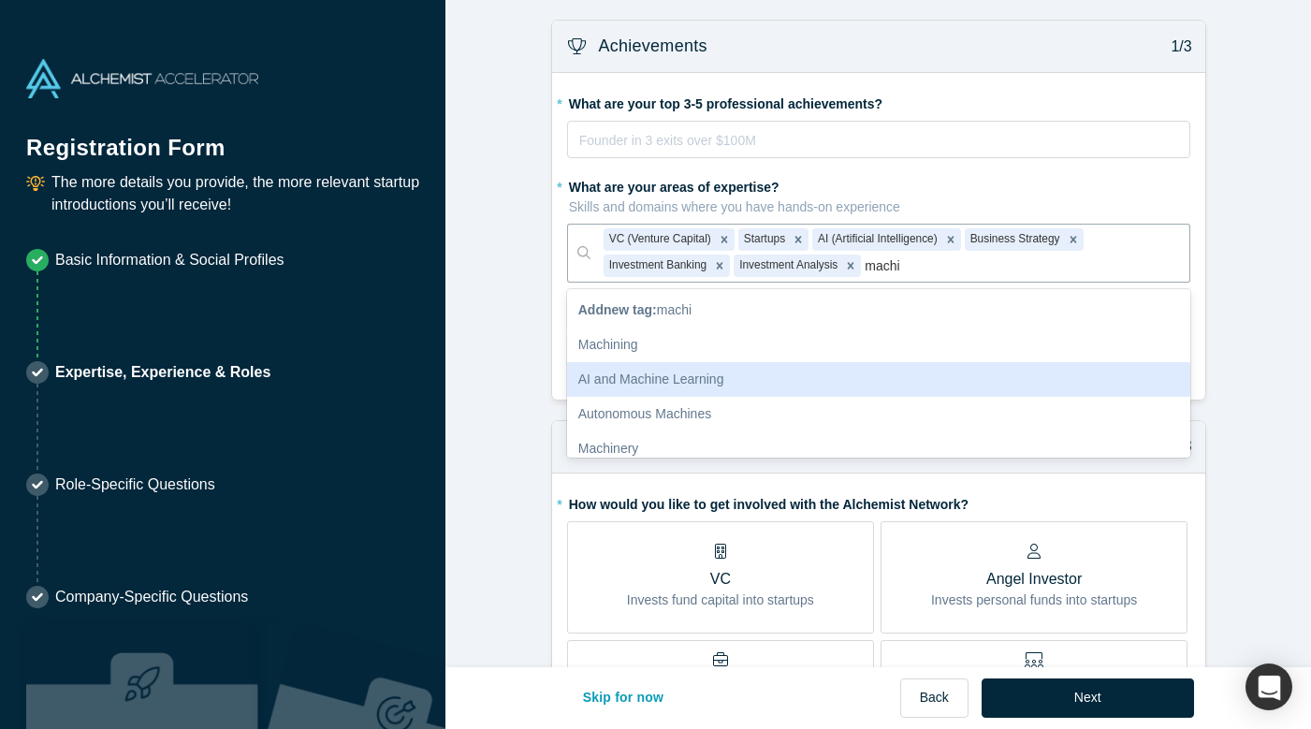
click at [738, 372] on div "AI and Machine Learning" at bounding box center [878, 379] width 623 height 35
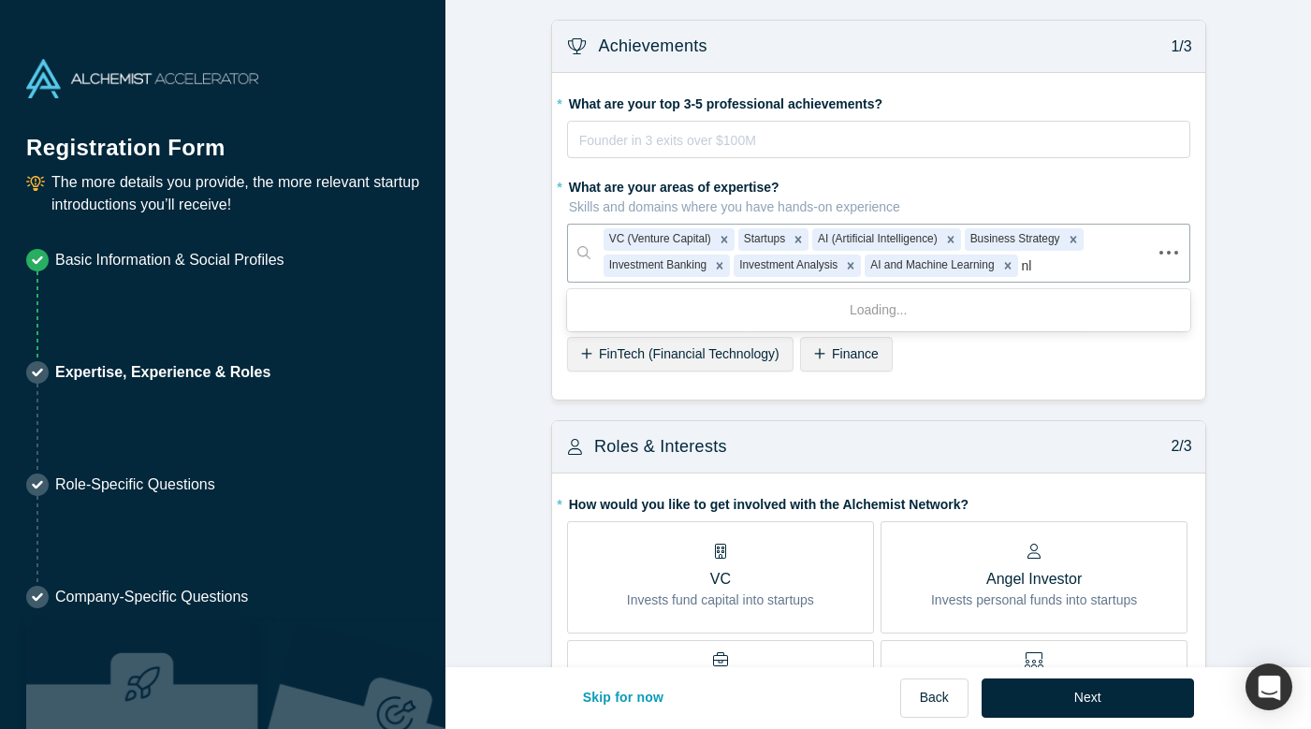
type input "nlp"
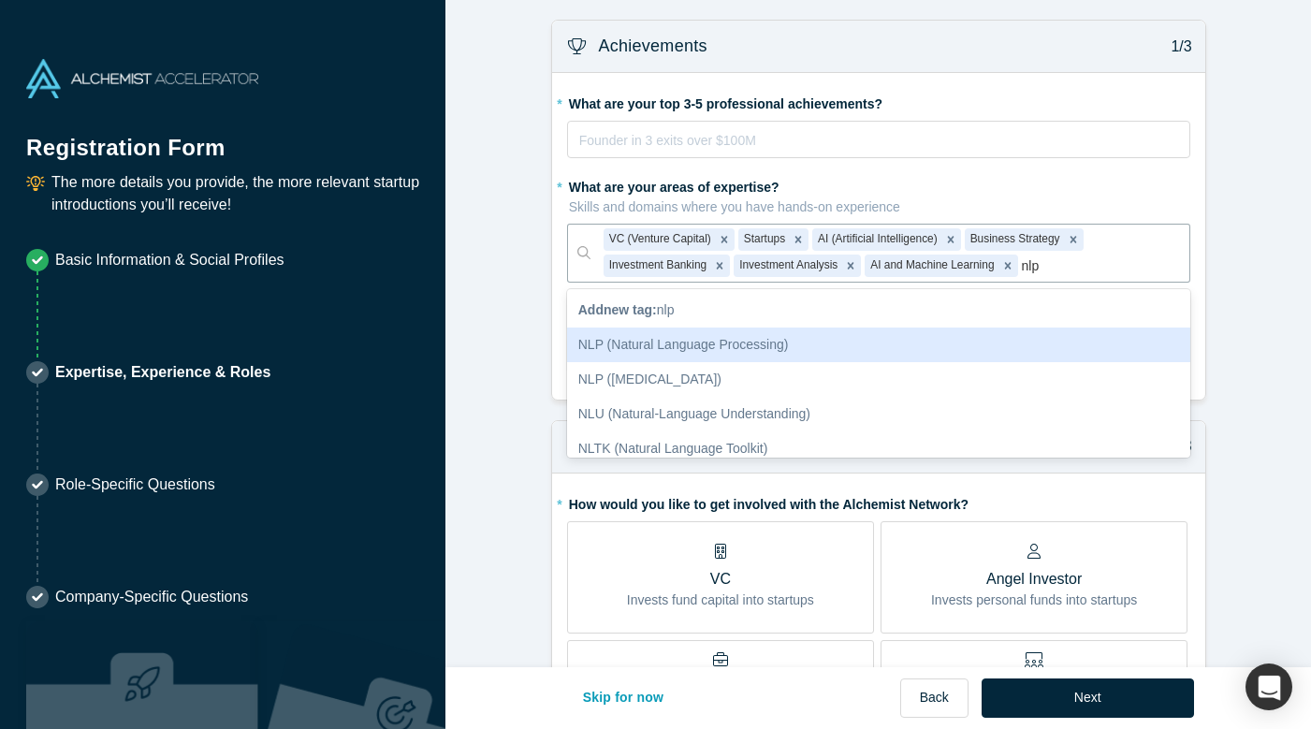
click at [685, 343] on div "NLP (Natural Language Processing)" at bounding box center [878, 345] width 623 height 35
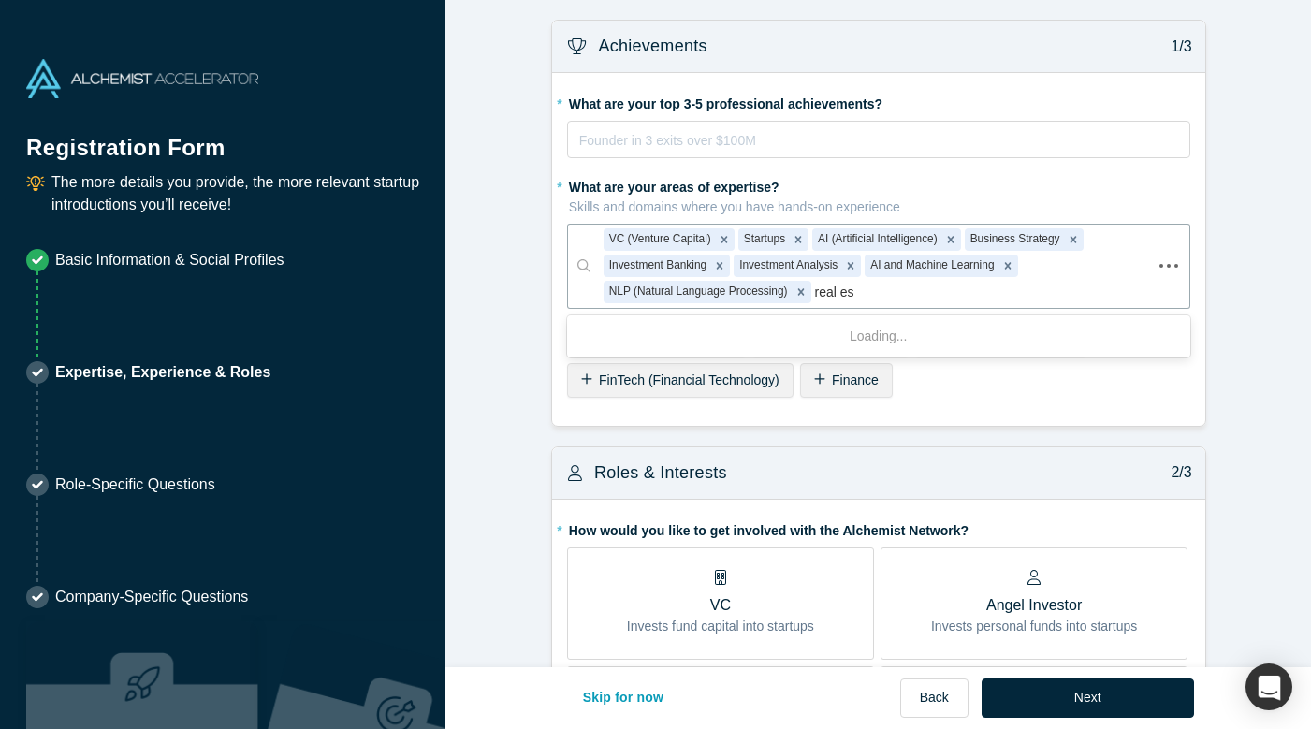
type input "real est"
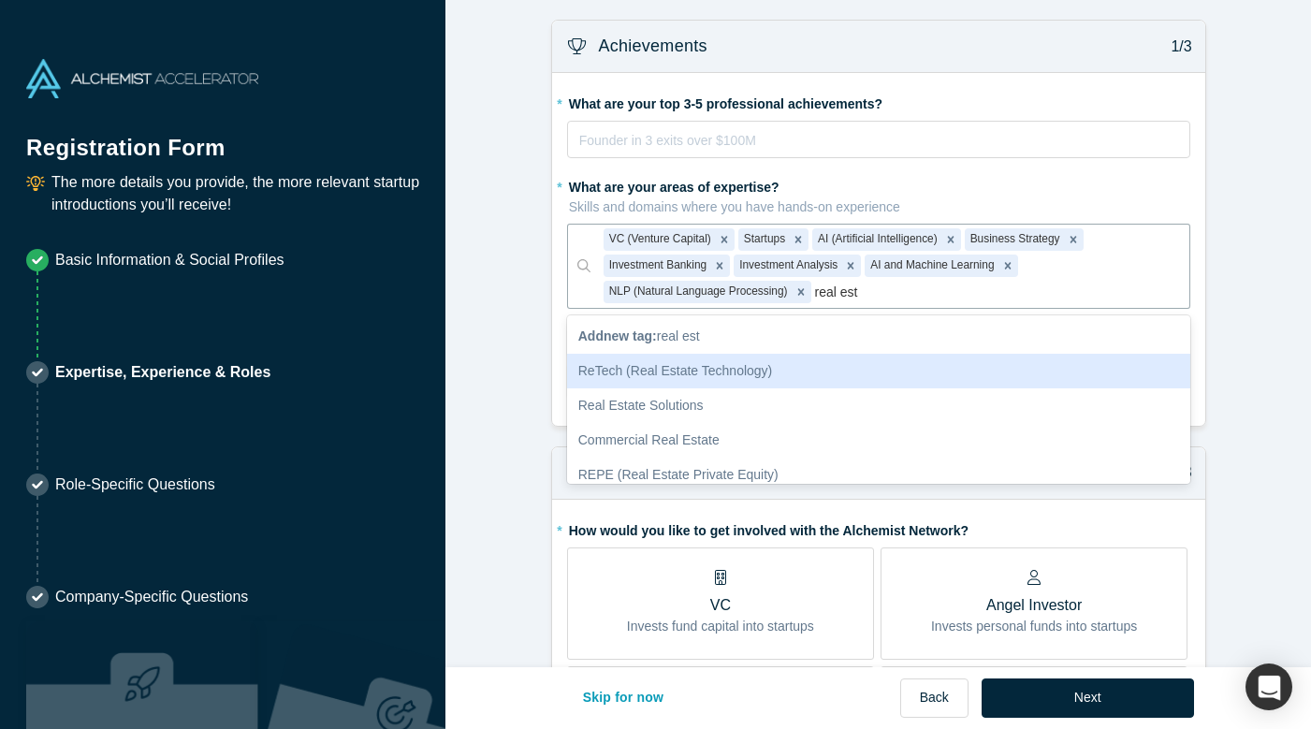
click at [781, 366] on div "ReTech (Real Estate Technology)" at bounding box center [878, 371] width 623 height 35
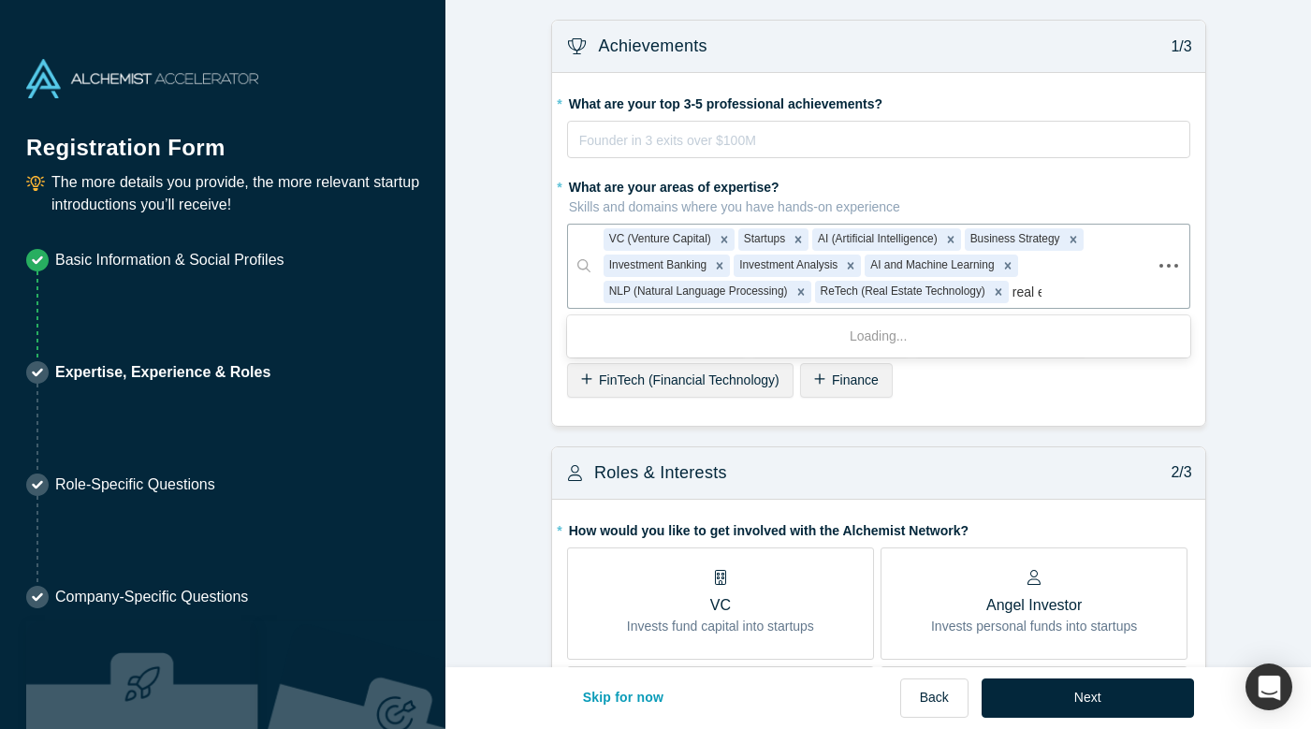
type input "real es"
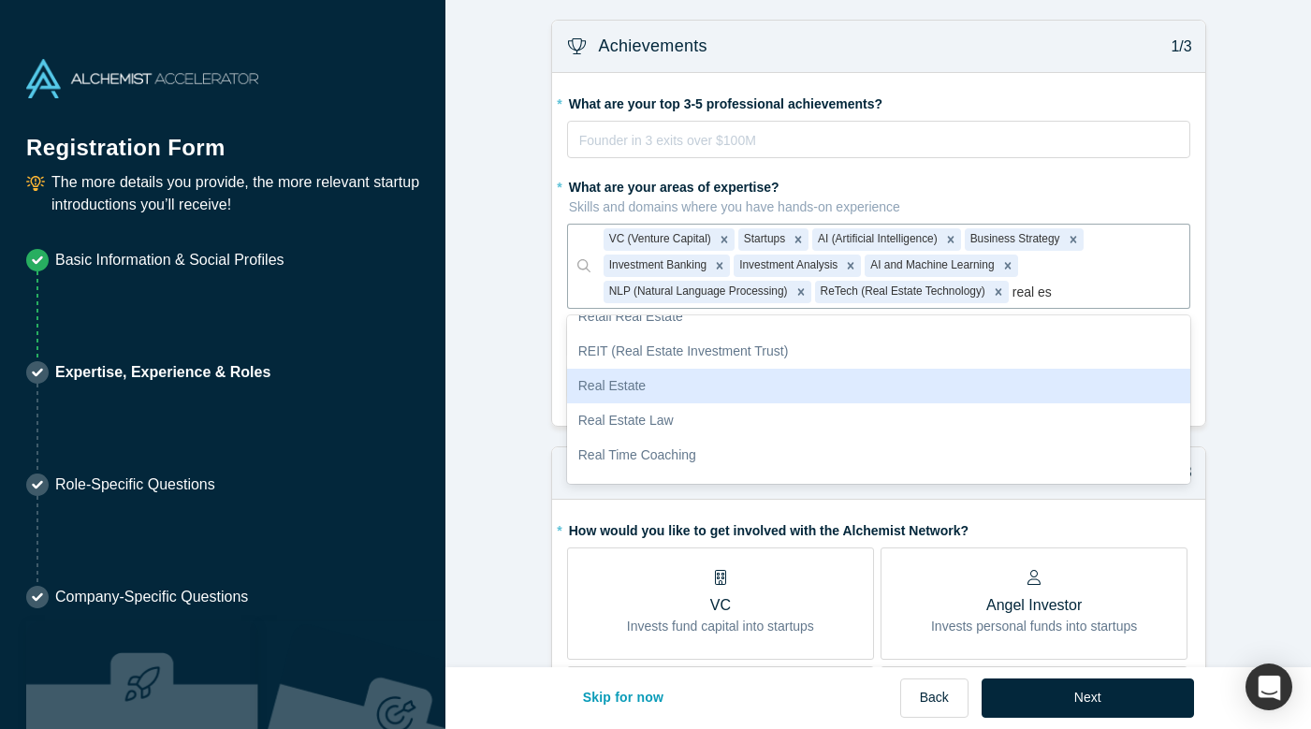
scroll to position [159, 0]
click at [773, 388] on div "Real Estate" at bounding box center [878, 385] width 623 height 35
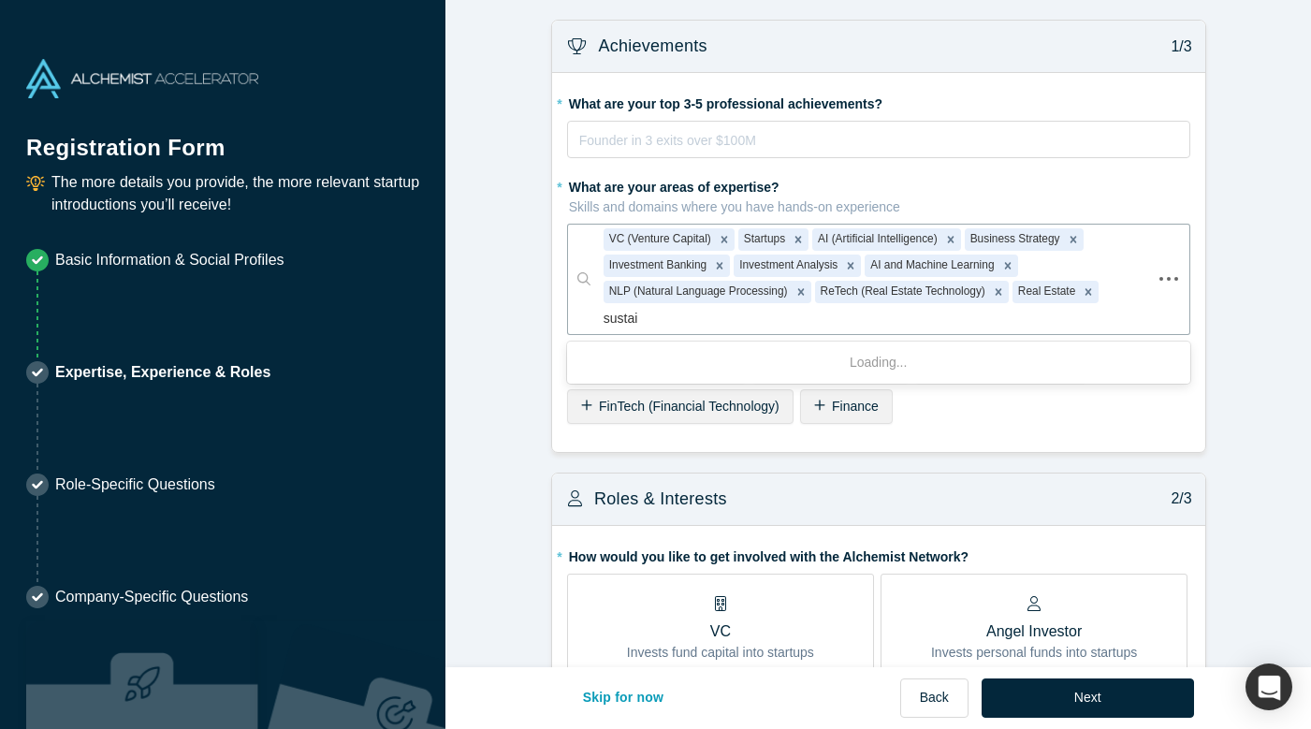
type input "sustain"
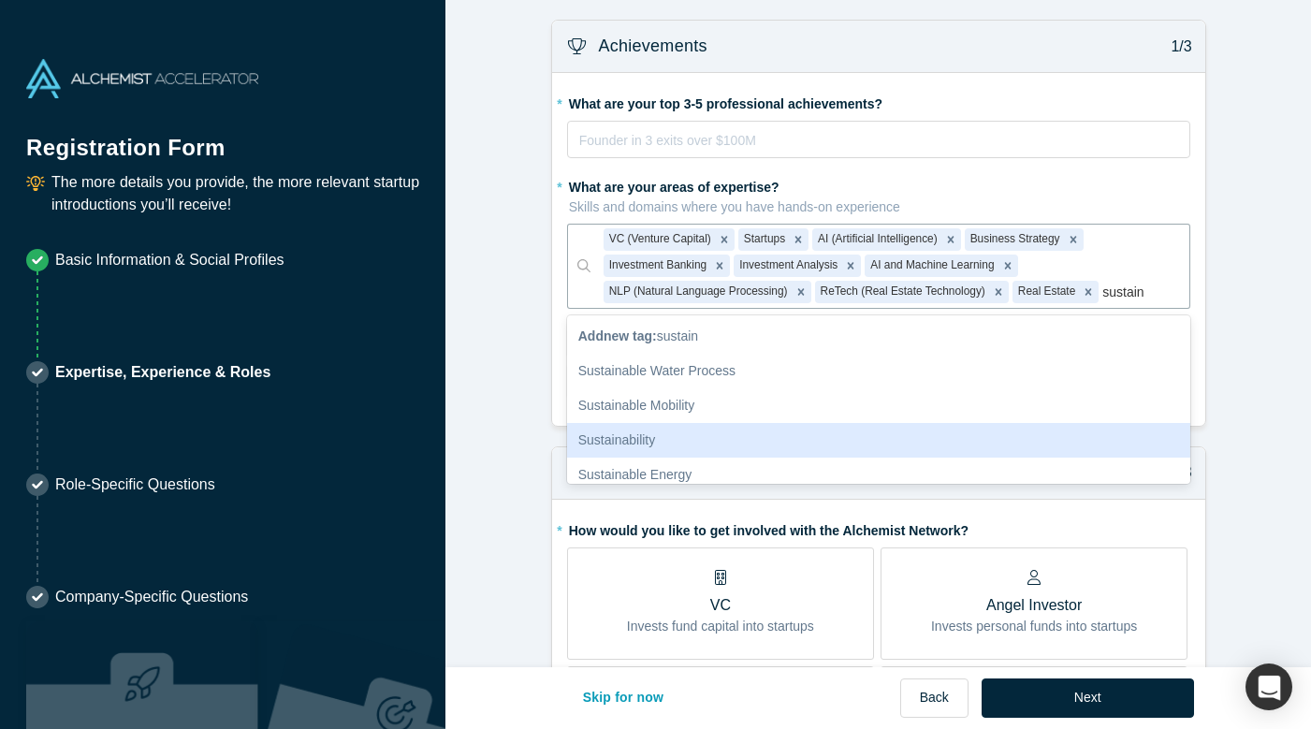
click at [688, 437] on div "Sustainability" at bounding box center [878, 440] width 623 height 35
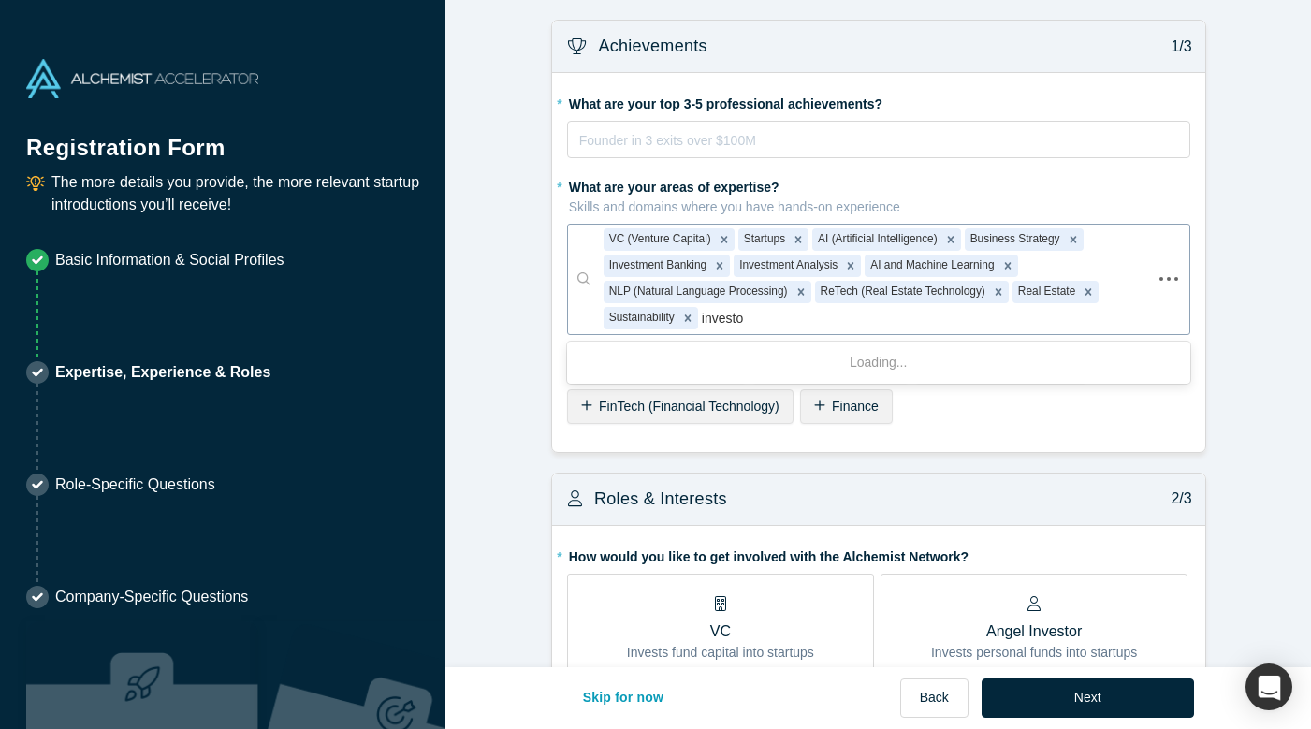
type input "investor"
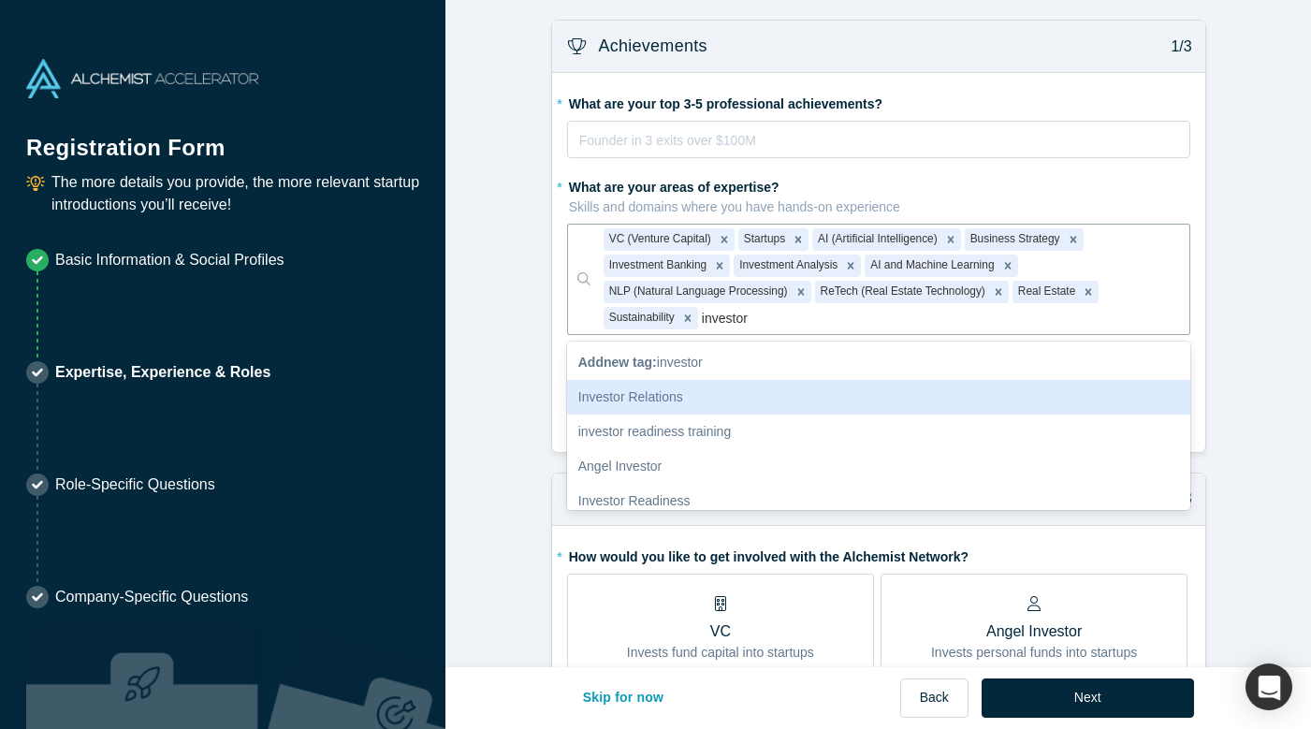
click at [694, 393] on div "Investor Relations" at bounding box center [878, 397] width 623 height 35
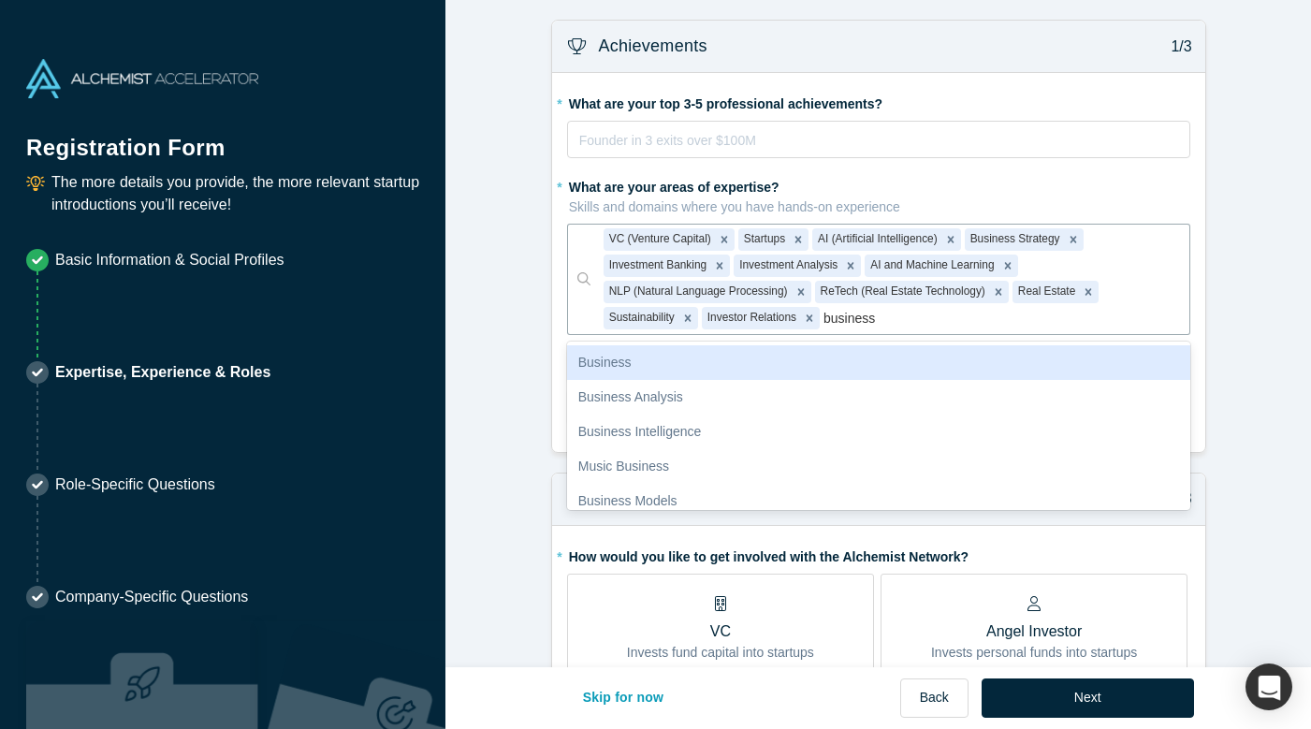
type input "business d"
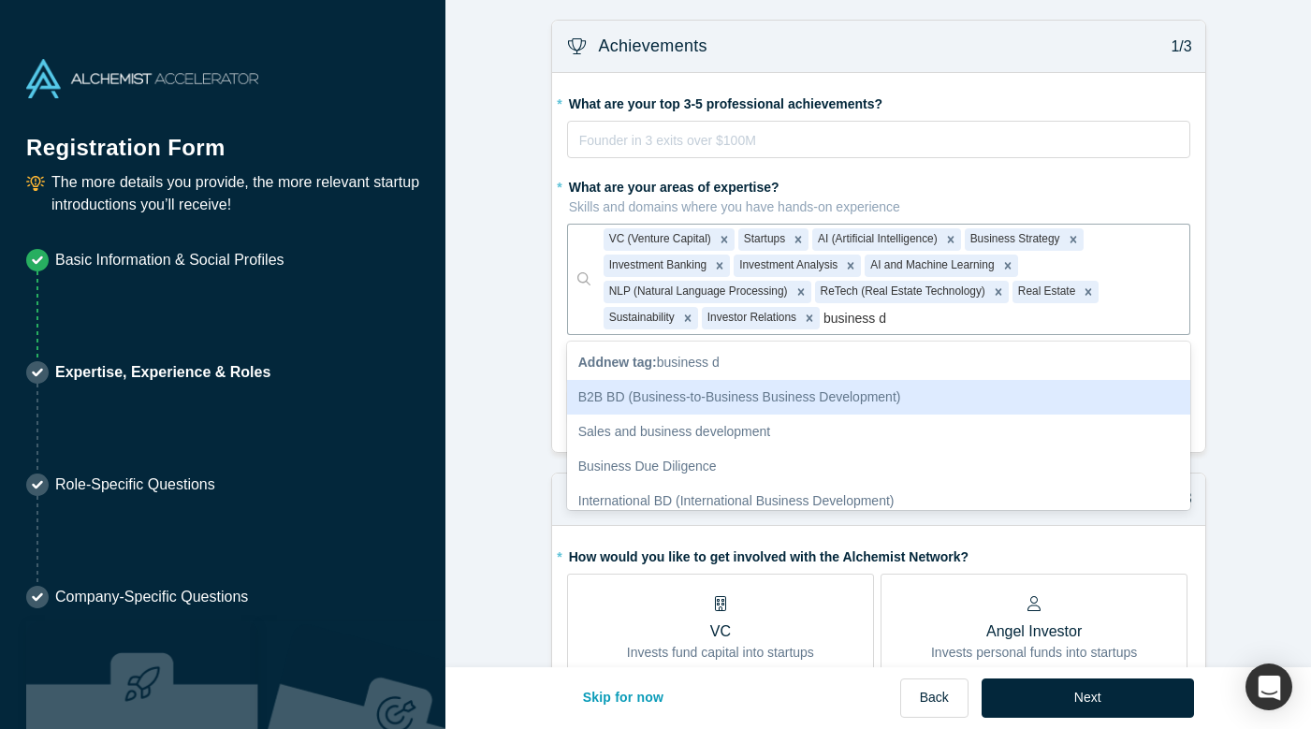
click at [678, 395] on div "B2B BD (Business-to-Business Business Development)" at bounding box center [878, 397] width 623 height 35
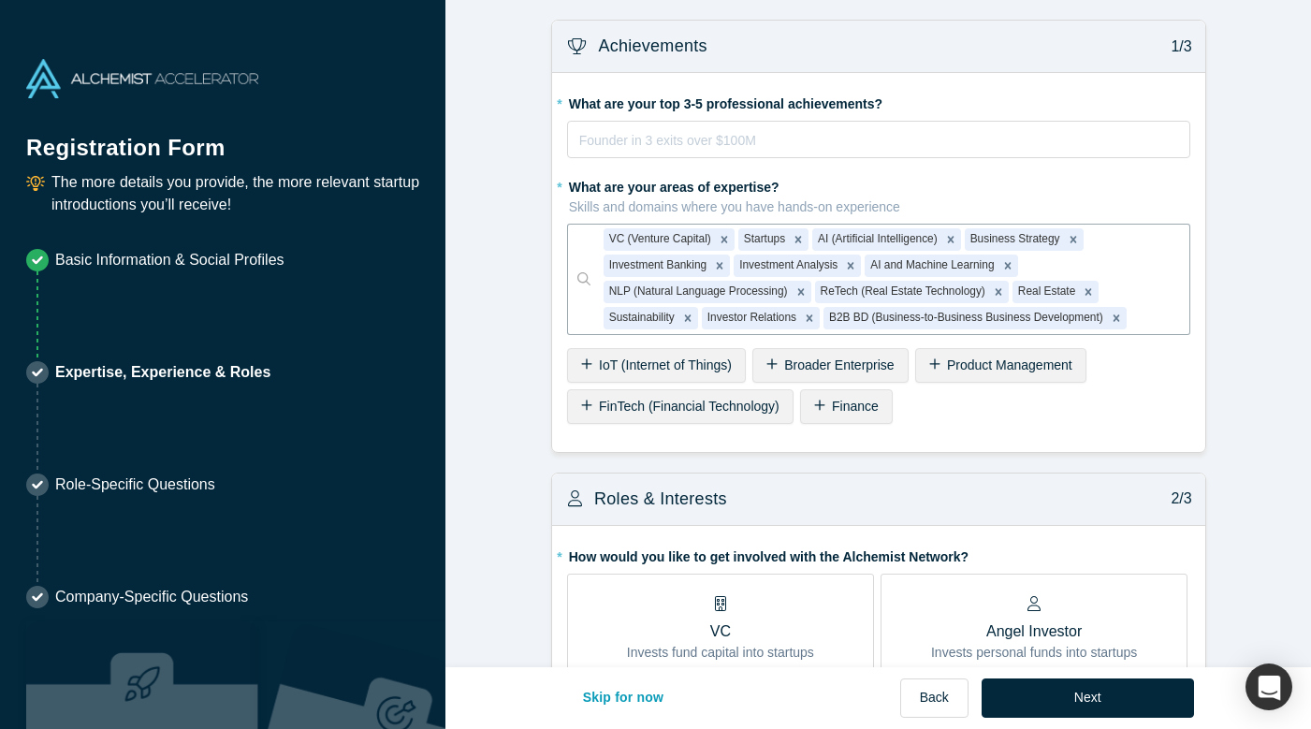
click at [1145, 310] on div at bounding box center [1153, 318] width 46 height 23
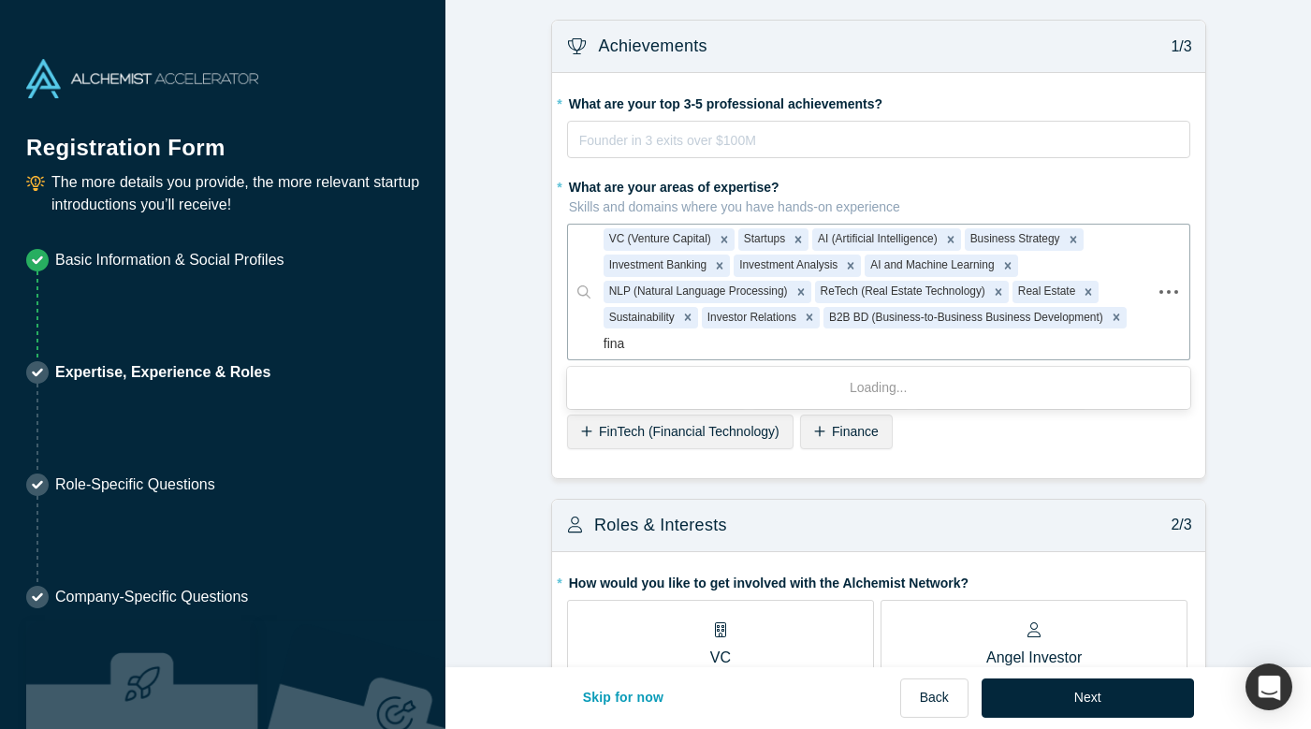
type input "[PERSON_NAME]"
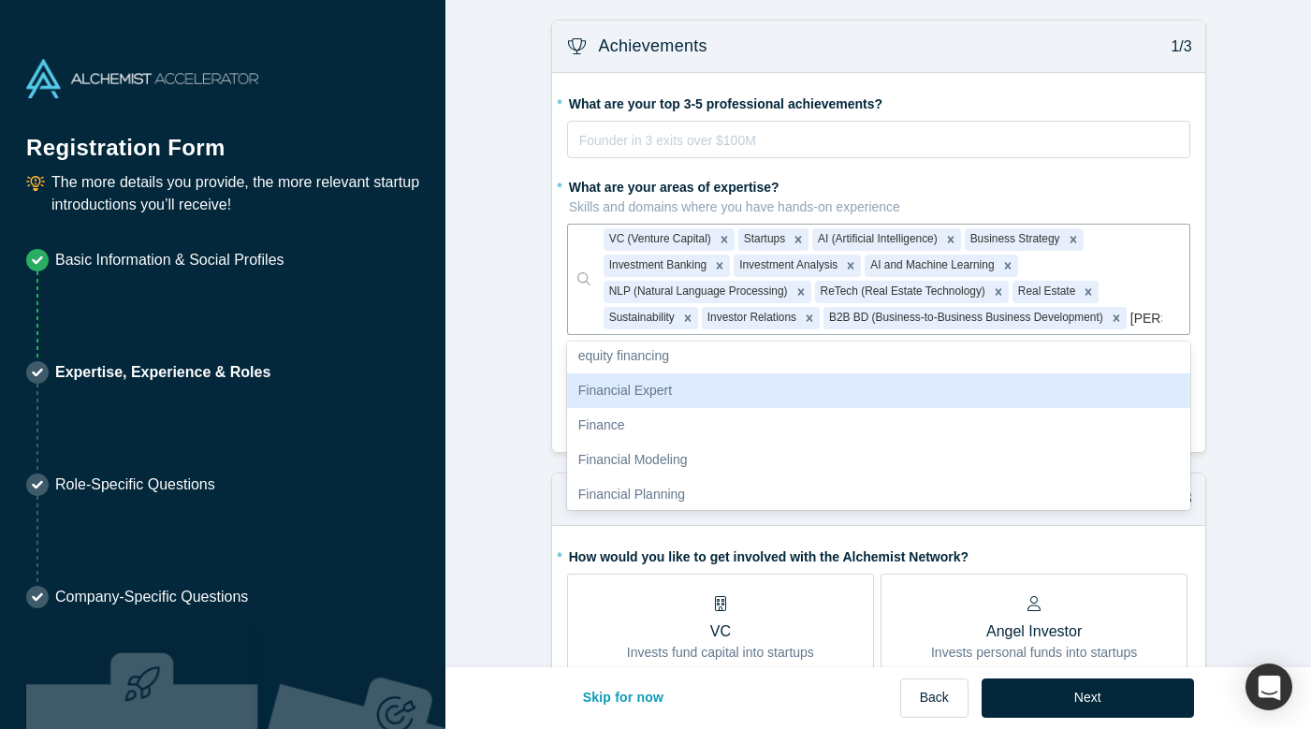
scroll to position [139, 0]
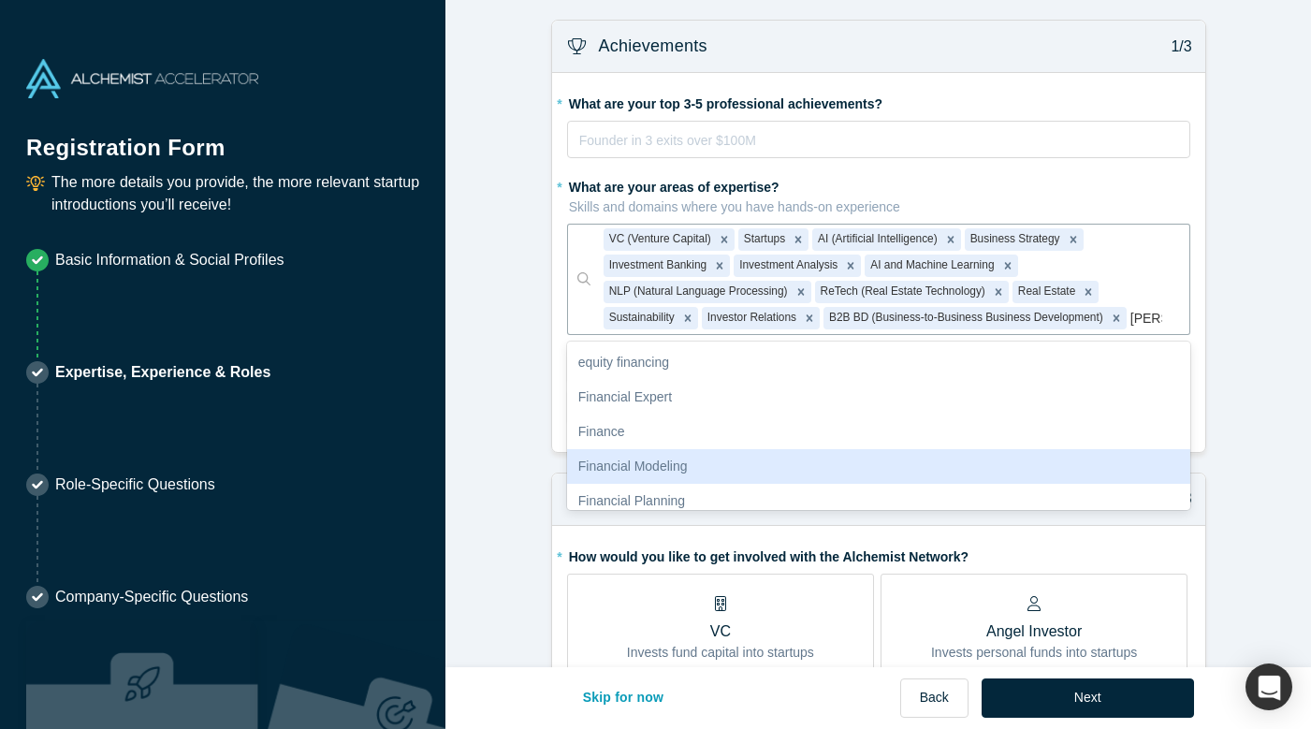
click at [766, 454] on div "Financial Modeling" at bounding box center [878, 466] width 623 height 35
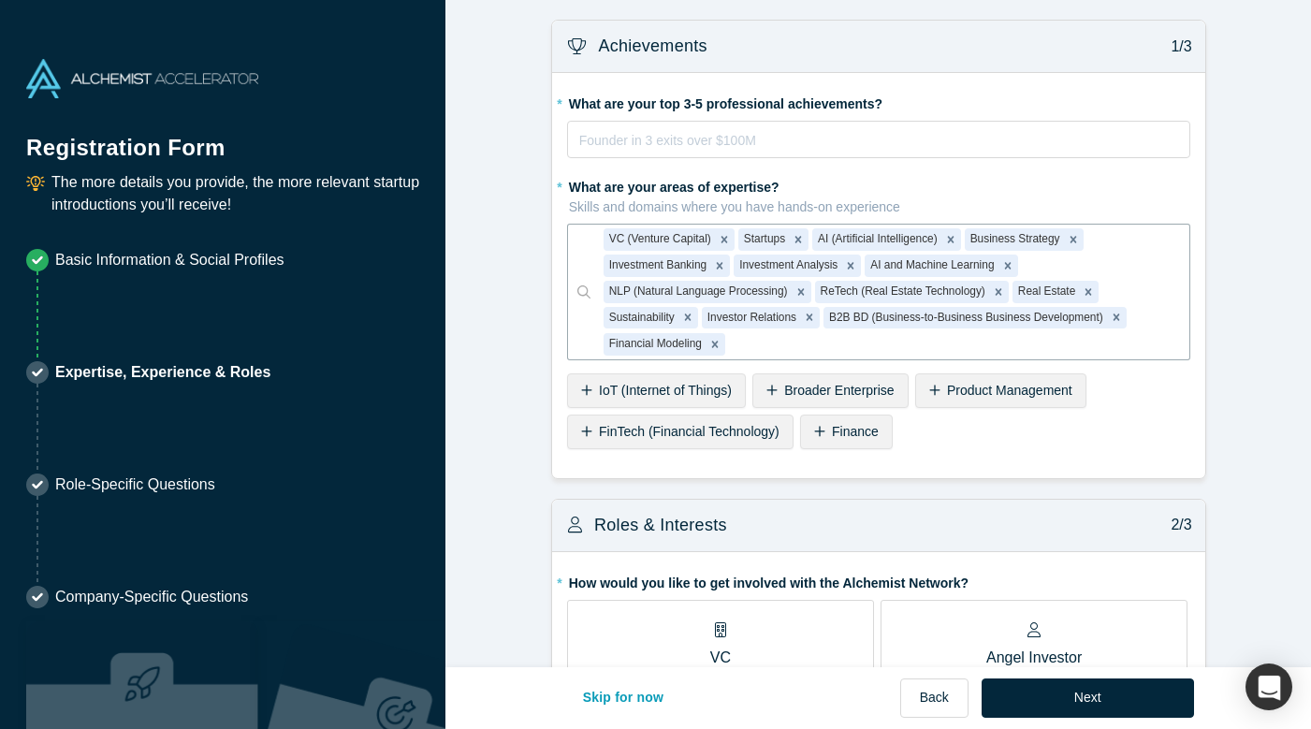
click at [657, 134] on div "rdw-editor" at bounding box center [879, 140] width 598 height 22
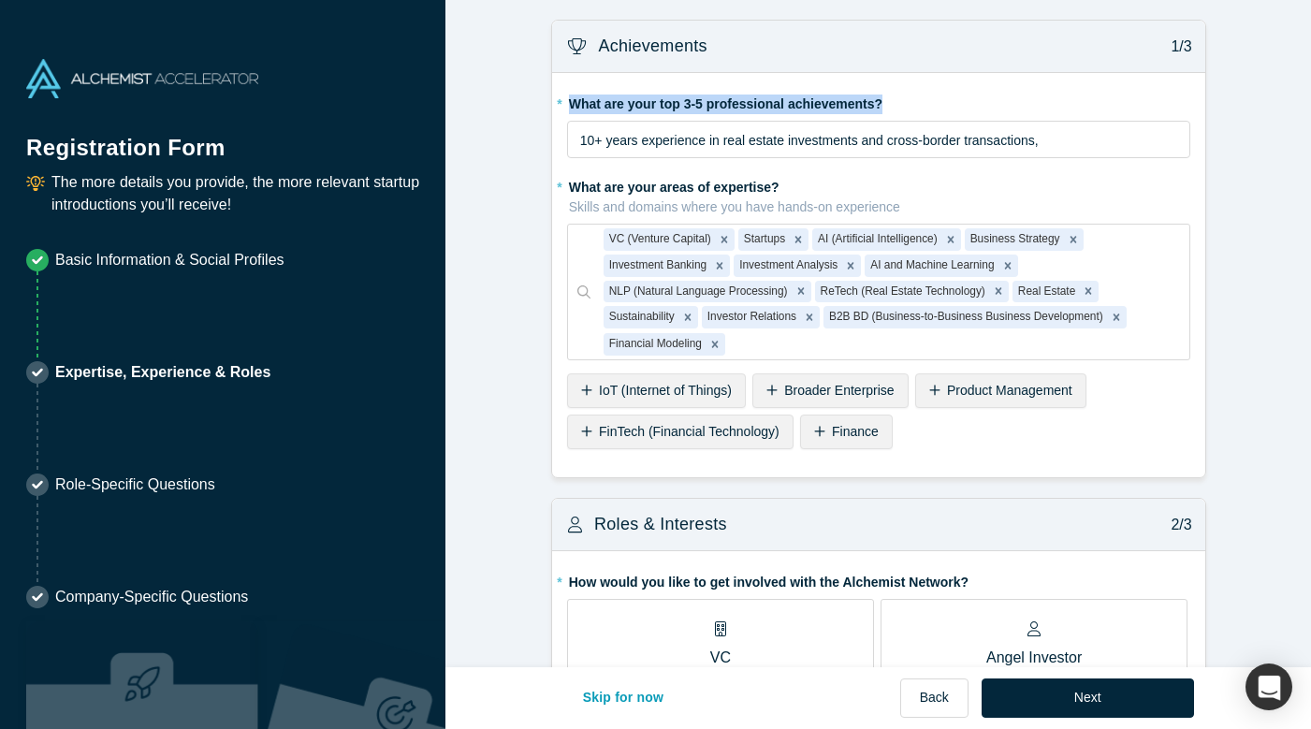
drag, startPoint x: 568, startPoint y: 102, endPoint x: 909, endPoint y: 101, distance: 340.6
click at [909, 102] on label "* What are your top 3-5 professional achievements?" at bounding box center [878, 101] width 623 height 26
copy label "What are your top 3-5 professional achievements?"
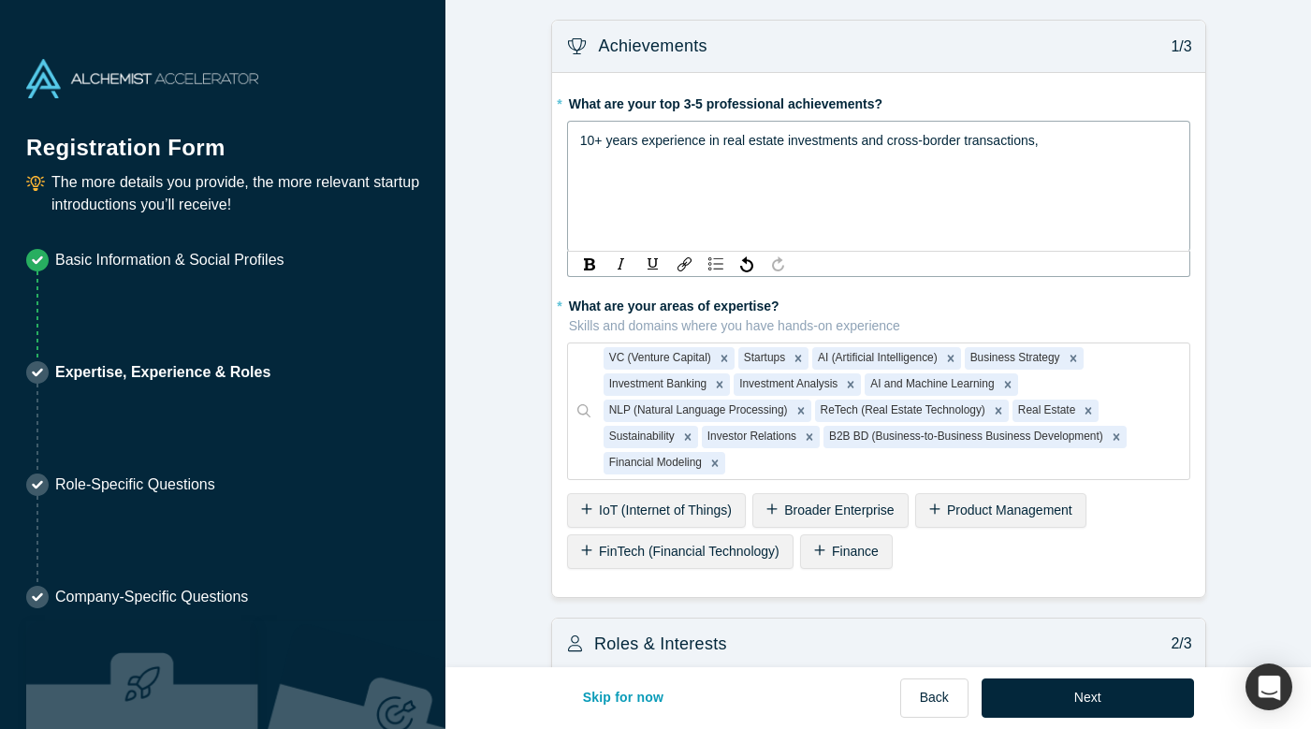
click at [1063, 139] on div "10+ years experience in real estate investments and cross-border transactions," at bounding box center [879, 140] width 598 height 22
click at [581, 136] on span "10+ years experience in real estate investments and cross-border transactions, …" at bounding box center [870, 151] width 580 height 37
click at [593, 146] on div "10+ years experience in real estate investments and cross-border transactions, …" at bounding box center [879, 151] width 598 height 45
click at [590, 140] on div "10+ years experience in real estate investments and cross-border transactions, …" at bounding box center [879, 151] width 598 height 45
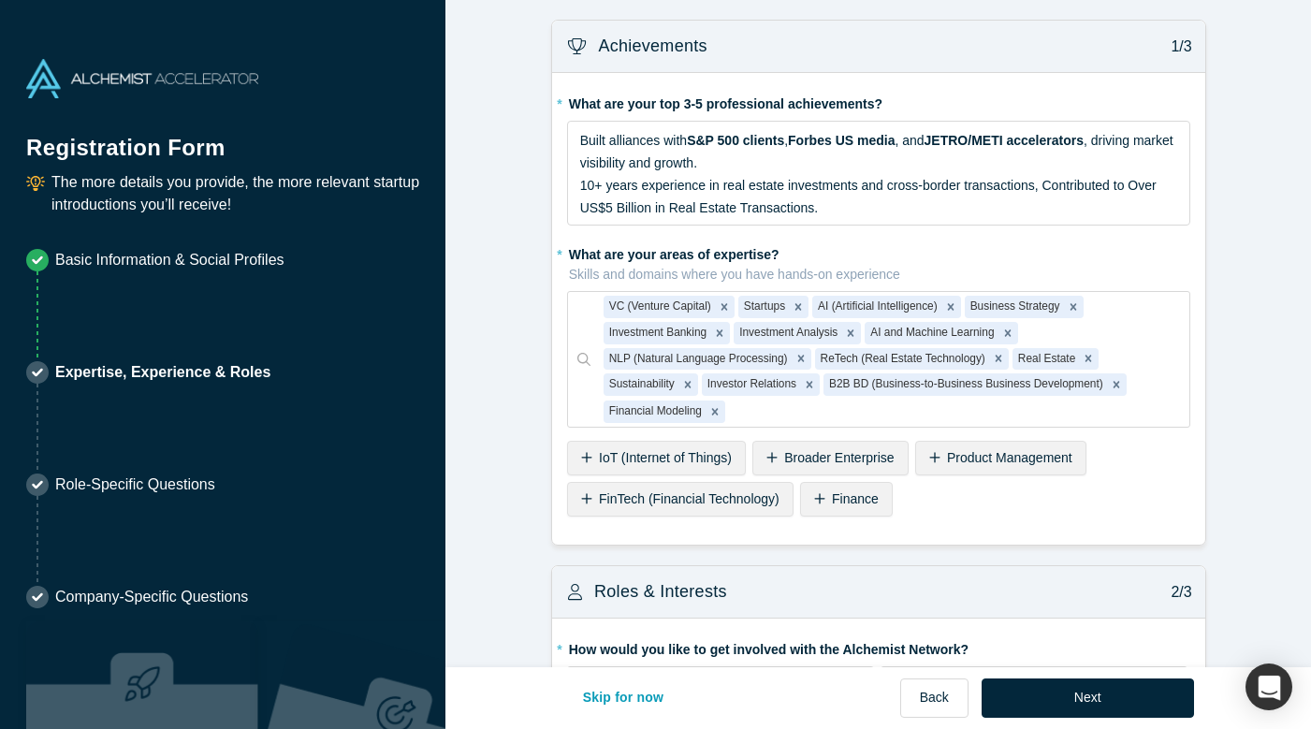
click at [554, 304] on div "* What are your top 3-5 professional achievements? Built alliances with S&P 500…" at bounding box center [878, 309] width 653 height 472
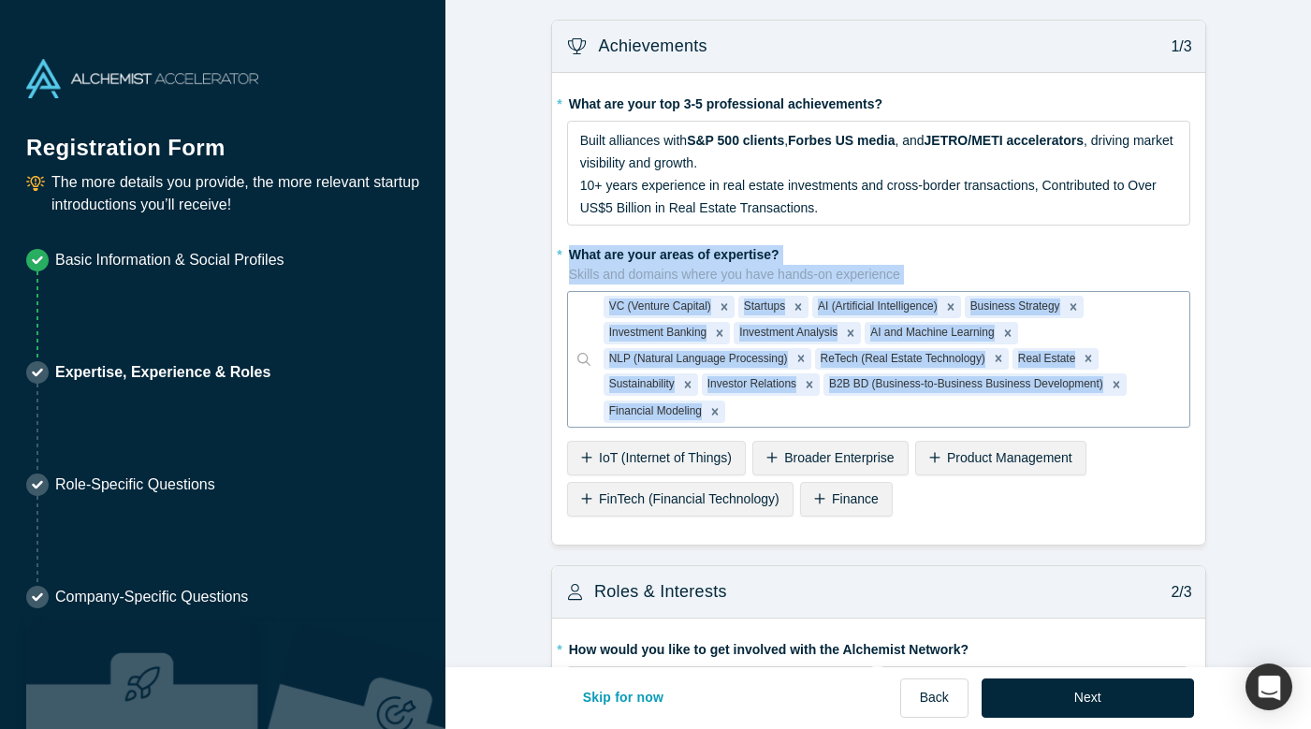
drag, startPoint x: 547, startPoint y: 245, endPoint x: 756, endPoint y: 407, distance: 264.1
copy div "What are your areas of expertise? Skills and domains where you have hands-on ex…"
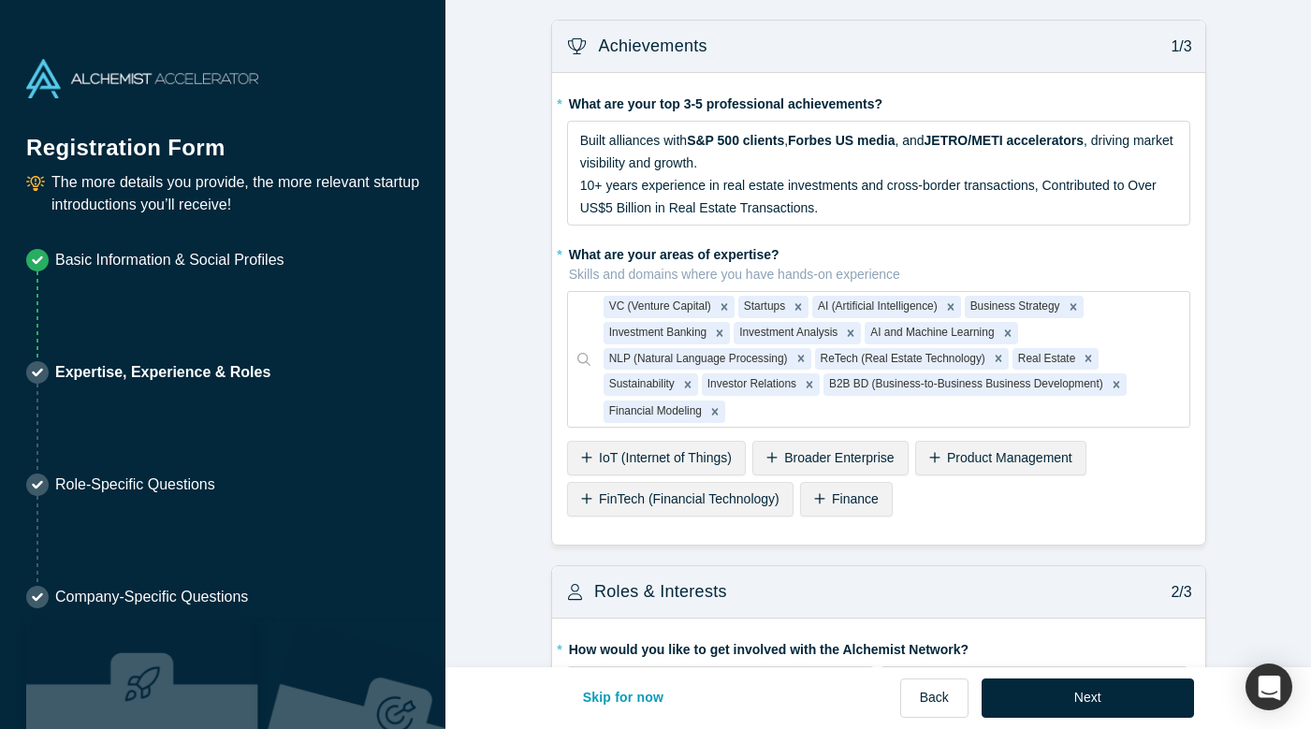
click at [555, 147] on div "* What are your top 3-5 professional achievements? Built alliances with S&P 500…" at bounding box center [878, 309] width 653 height 472
drag, startPoint x: 548, startPoint y: 105, endPoint x: 816, endPoint y: 211, distance: 288.1
copy label "What are your top 3-5 professional achievements?"
click at [770, 163] on div "Built alliances with S&P 500 clients , Forbes US media , and JETRO/METI acceler…" at bounding box center [879, 174] width 598 height 90
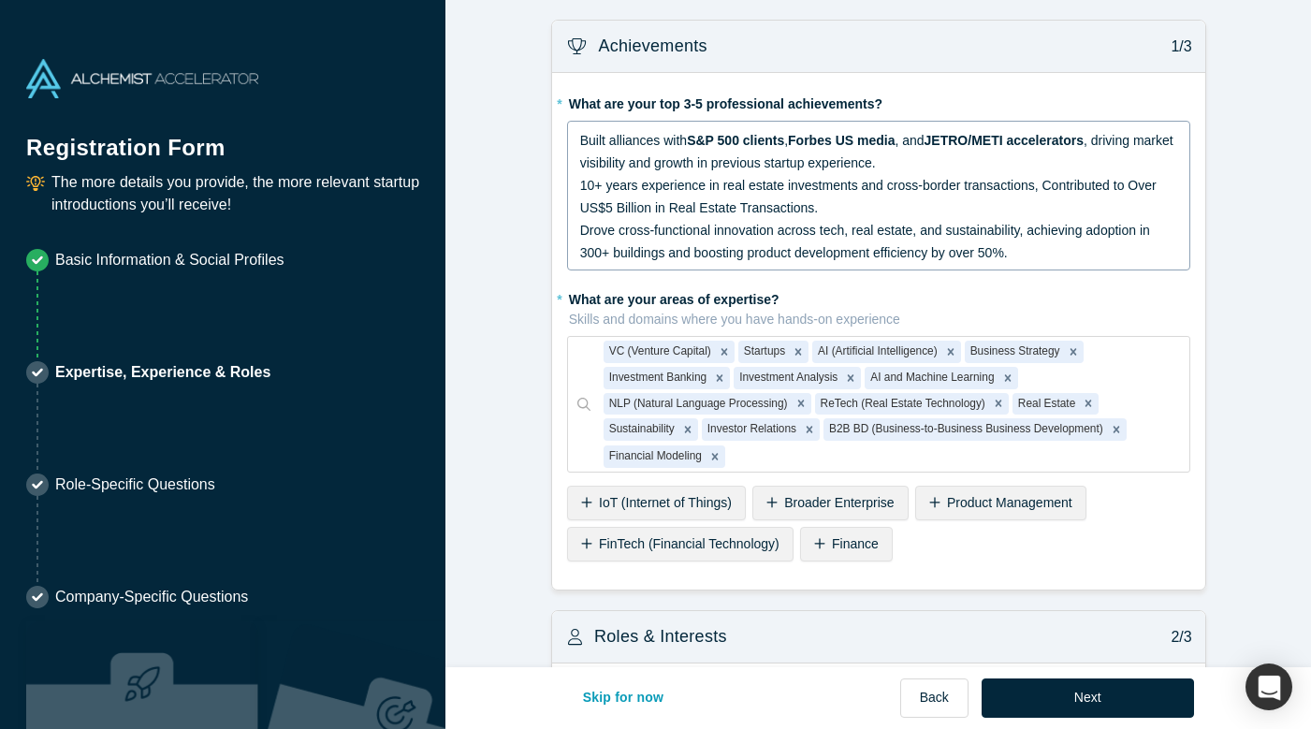
drag, startPoint x: 577, startPoint y: 137, endPoint x: 1008, endPoint y: 252, distance: 445.6
click at [1008, 252] on div "Built alliances with S&P 500 clients , Forbes US media , and JETRO/METI acceler…" at bounding box center [878, 196] width 623 height 150
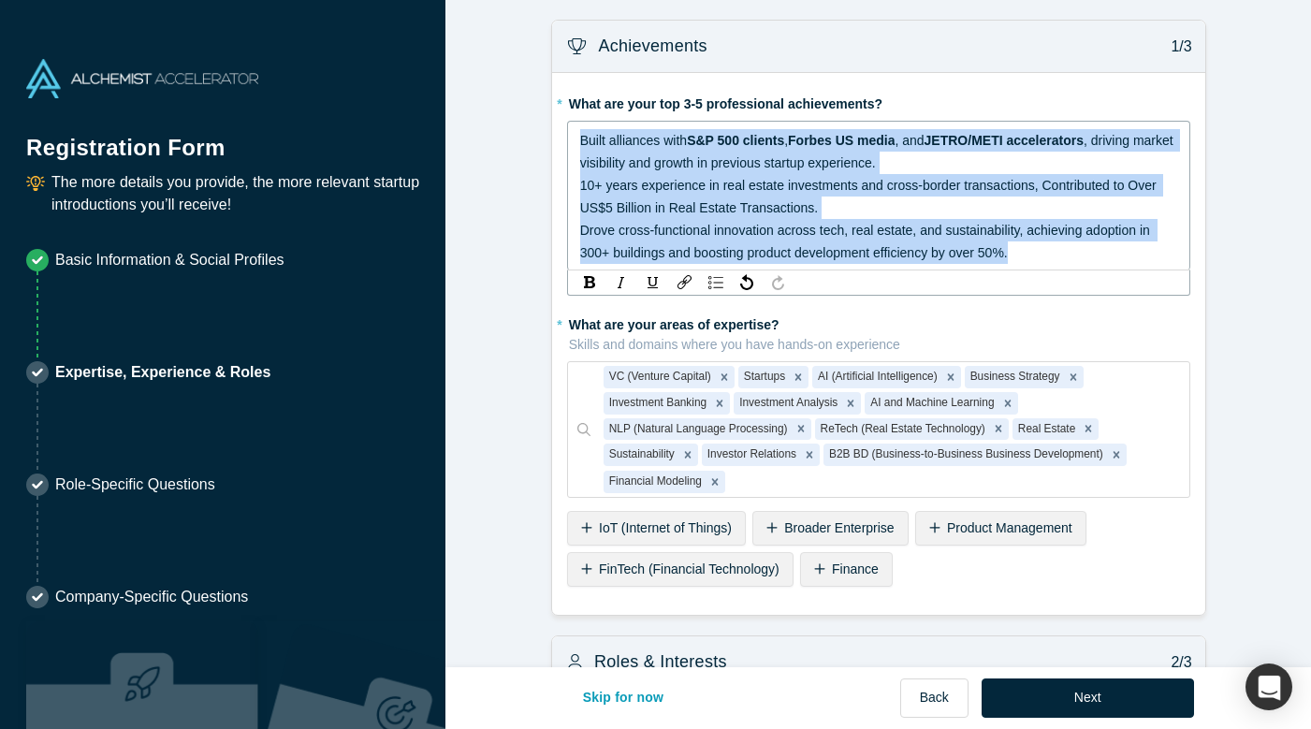
drag, startPoint x: 1029, startPoint y: 242, endPoint x: 579, endPoint y: 130, distance: 463.9
click at [580, 129] on div "Built alliances with S&P 500 clients , Forbes US media , and JETRO/METI acceler…" at bounding box center [879, 196] width 598 height 135
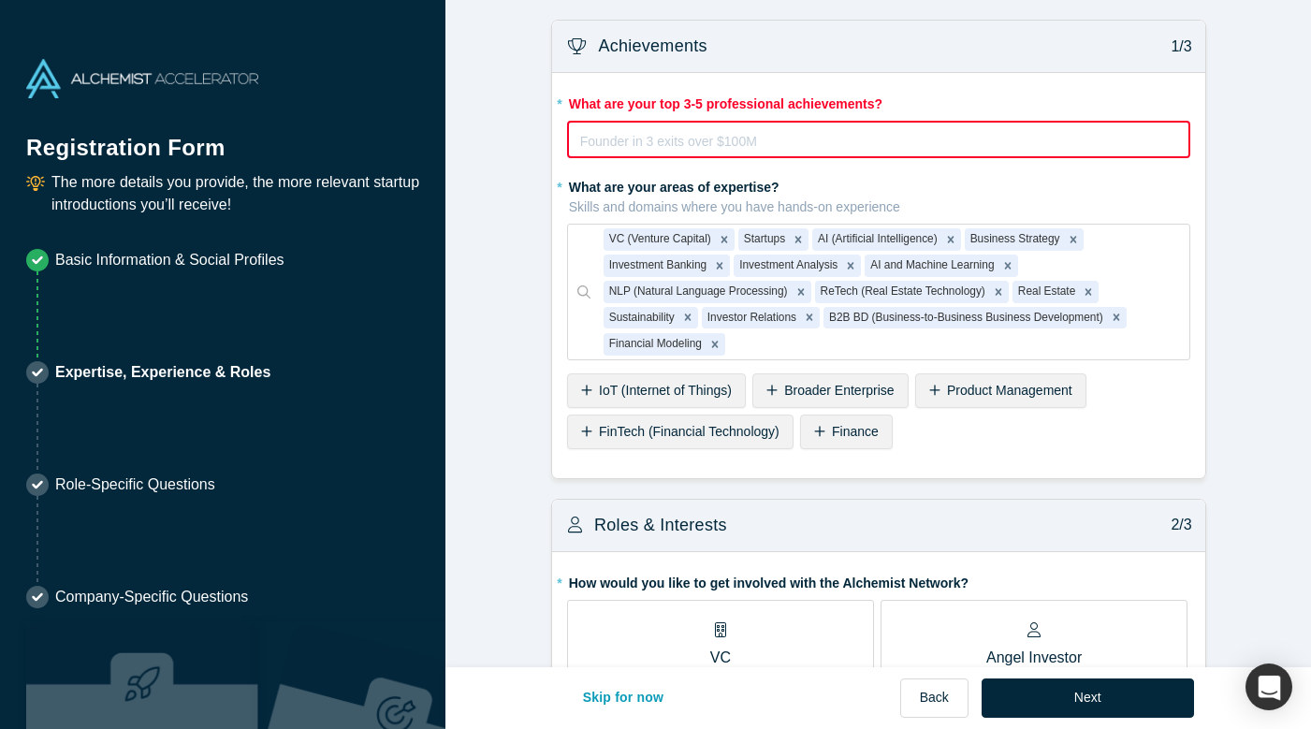
click at [676, 139] on div "rdw-editor" at bounding box center [879, 141] width 596 height 22
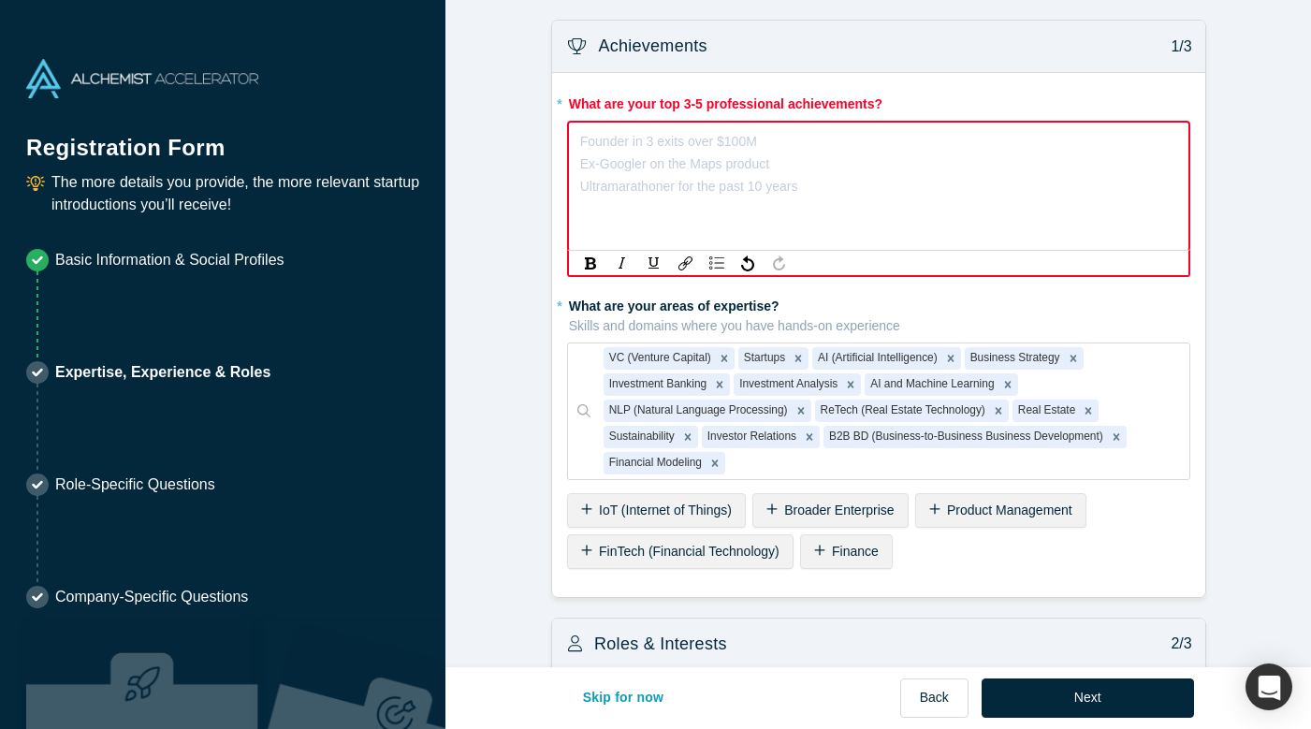
click at [633, 139] on div "rdw-editor" at bounding box center [879, 141] width 596 height 22
click at [669, 153] on div "Founder in 3 exits over $100M Ex-Googler on the Maps product Ultramarathoner fo…" at bounding box center [878, 141] width 597 height 22
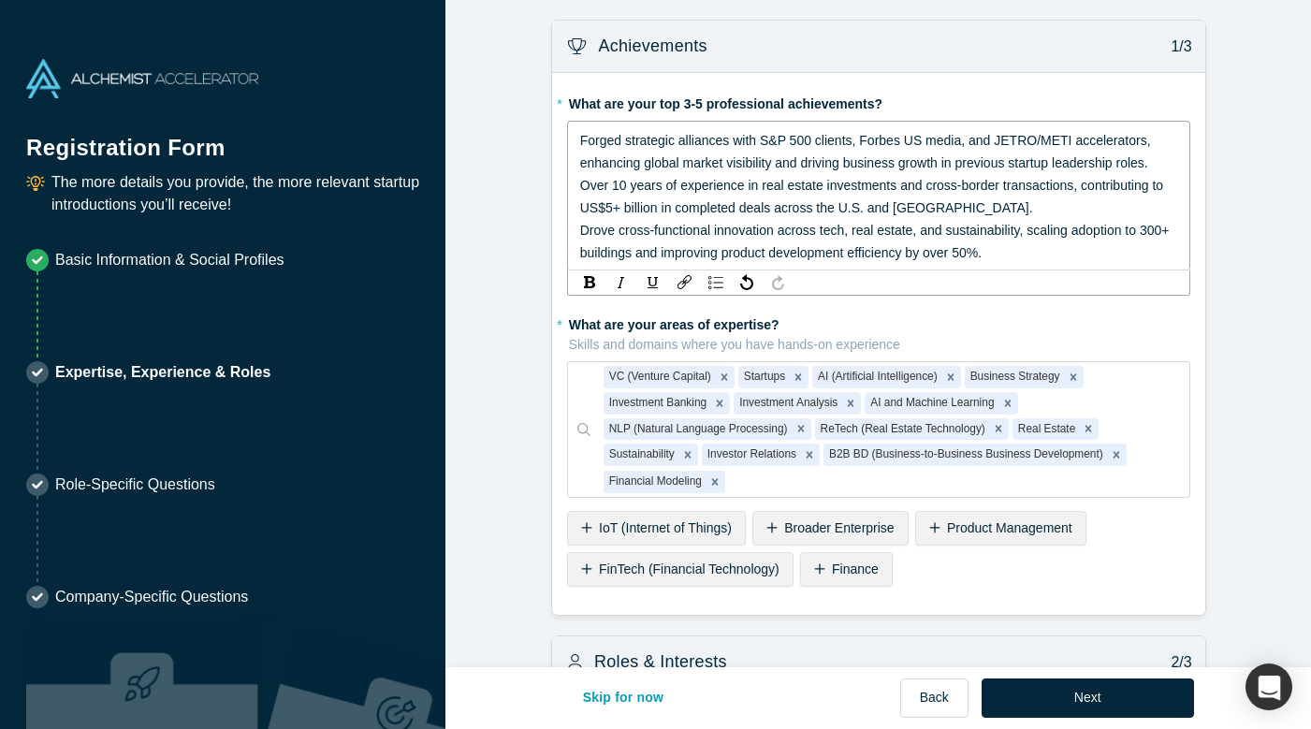
click at [580, 140] on span "Forged strategic alliances with S&P 500 clients, Forbes US media, and JETRO/MET…" at bounding box center [867, 151] width 575 height 37
click at [580, 180] on span "Over 10 years of experience in real estate investments and cross-border transac…" at bounding box center [873, 196] width 587 height 37
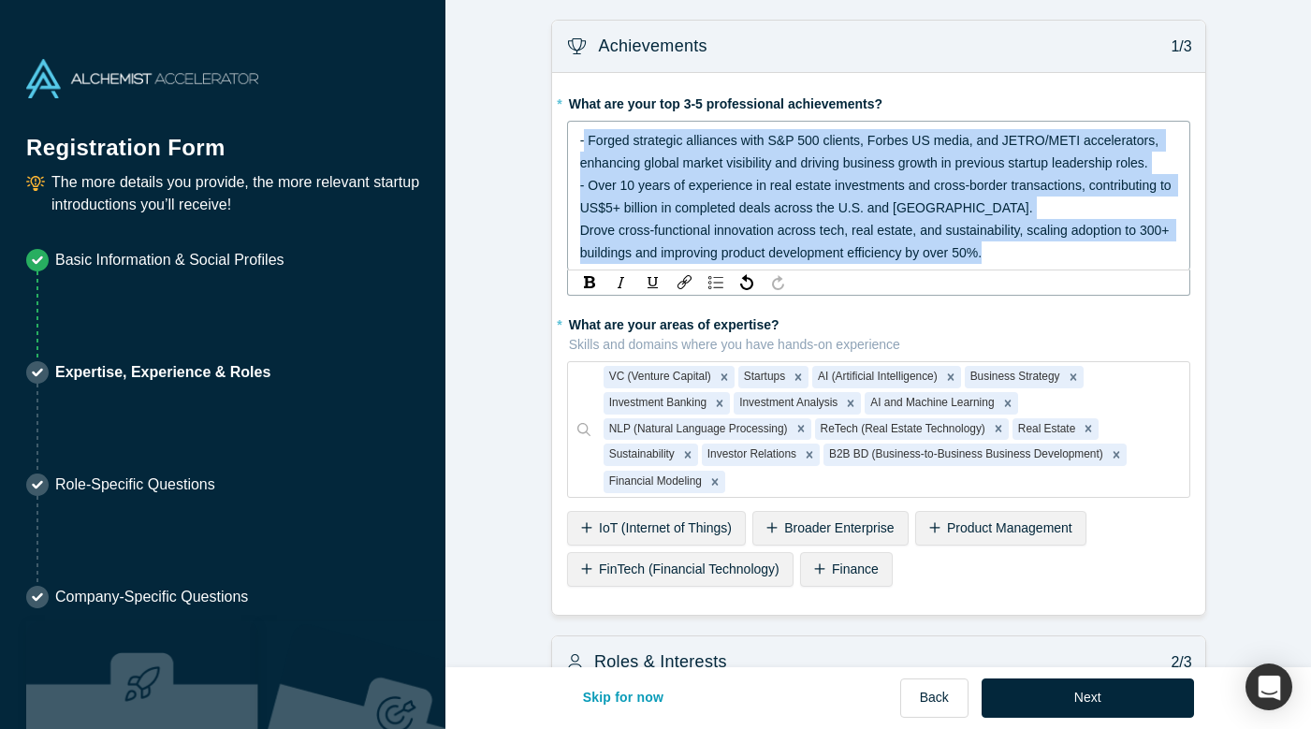
drag, startPoint x: 585, startPoint y: 132, endPoint x: 674, endPoint y: 261, distance: 156.8
click at [674, 261] on div "- Forged strategic alliances with S&P 500 clients, Forbes US media, and JETRO/M…" at bounding box center [878, 196] width 623 height 150
click at [714, 276] on img "rdw-list-control" at bounding box center [715, 282] width 15 height 13
click at [717, 278] on img "rdw-list-control" at bounding box center [715, 282] width 15 height 13
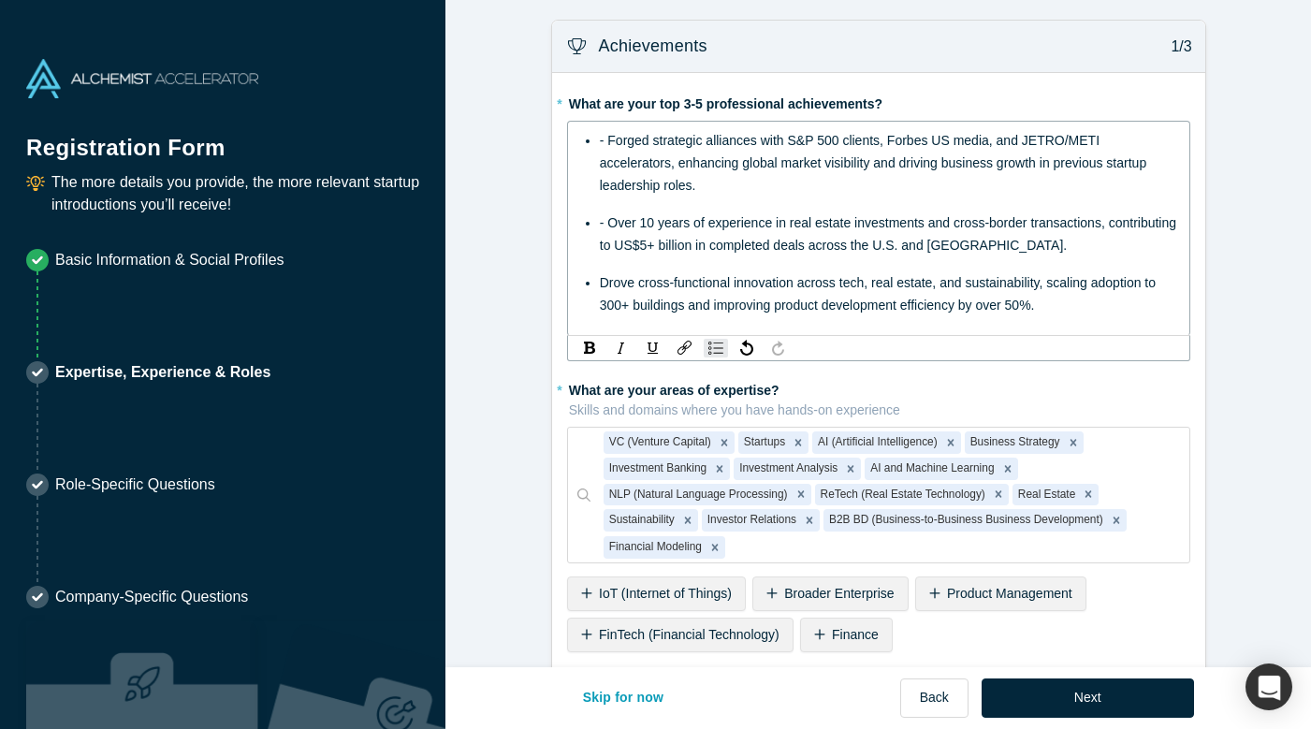
click at [610, 150] on div "- Forged strategic alliances with S&P 500 clients, Forbes US media, and JETRO/M…" at bounding box center [889, 162] width 578 height 67
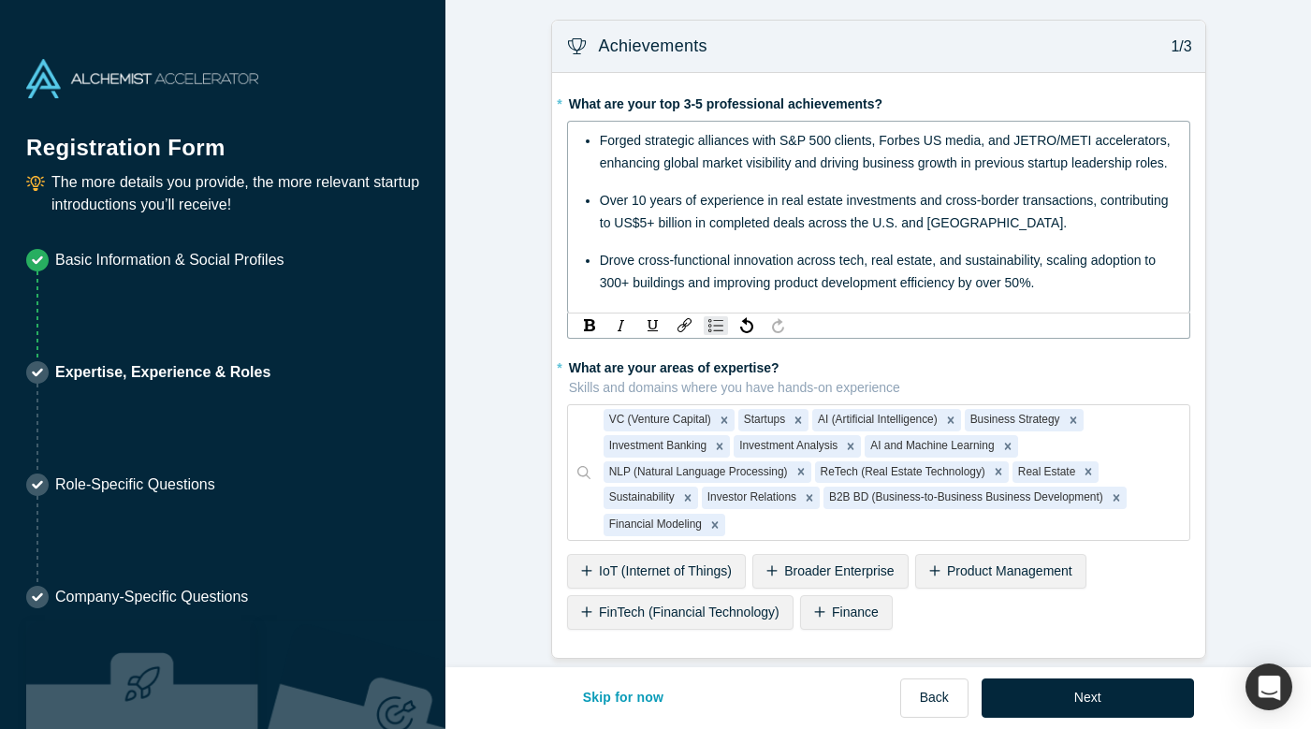
click at [700, 184] on ul "Forged strategic alliances with S&P 500 clients, Forbes US media, and JETRO/MET…" at bounding box center [879, 211] width 598 height 165
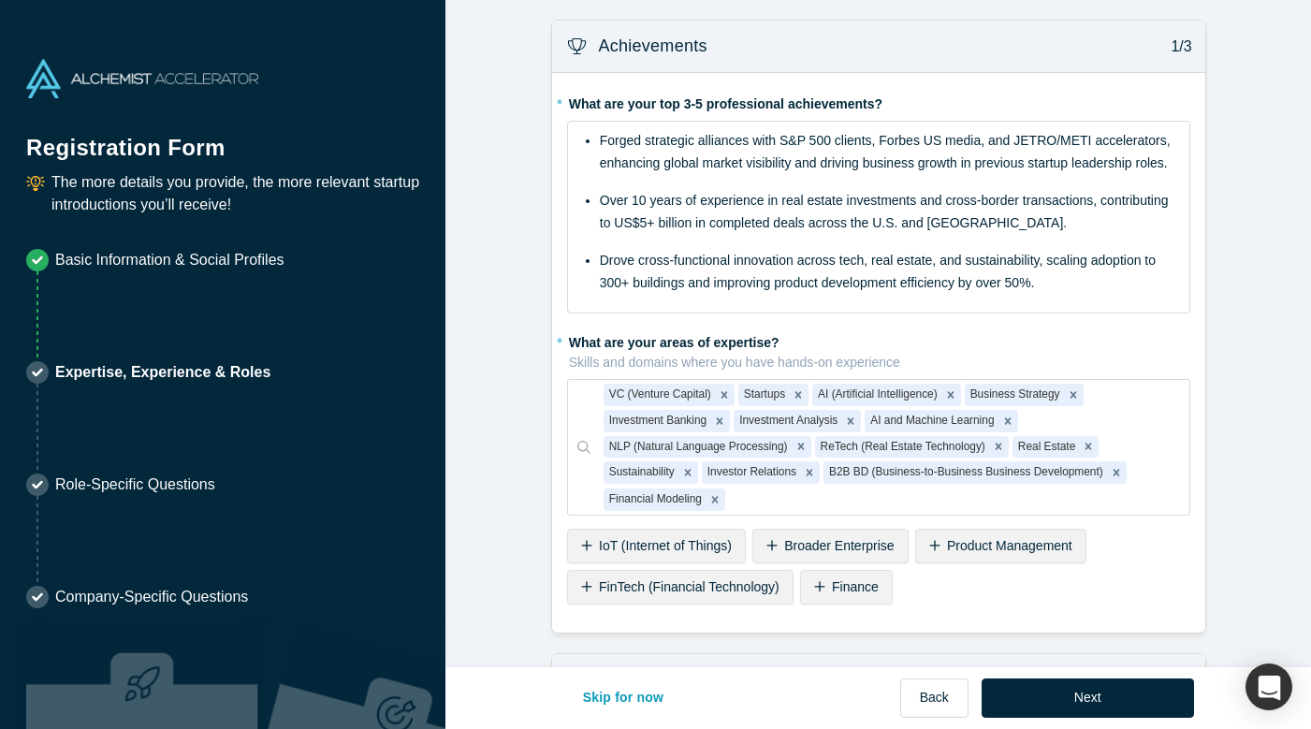
scroll to position [14, 0]
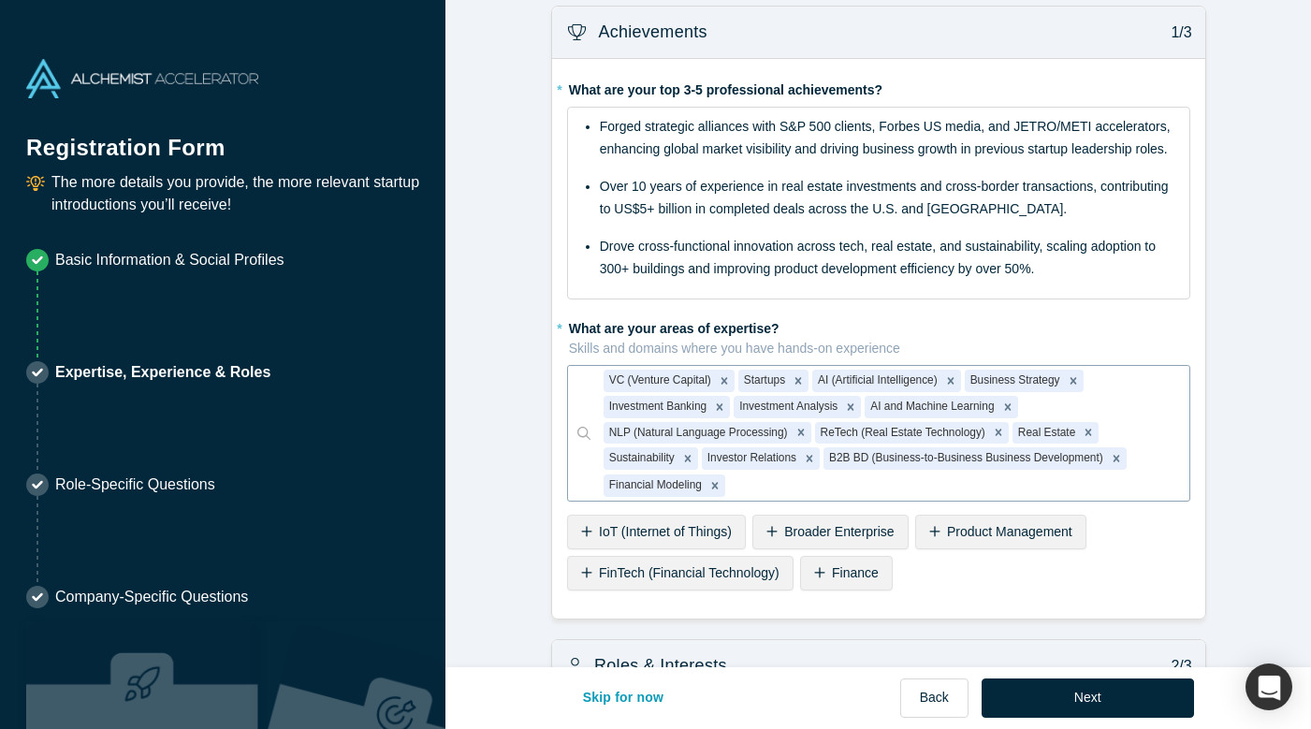
click at [748, 474] on div at bounding box center [952, 485] width 447 height 23
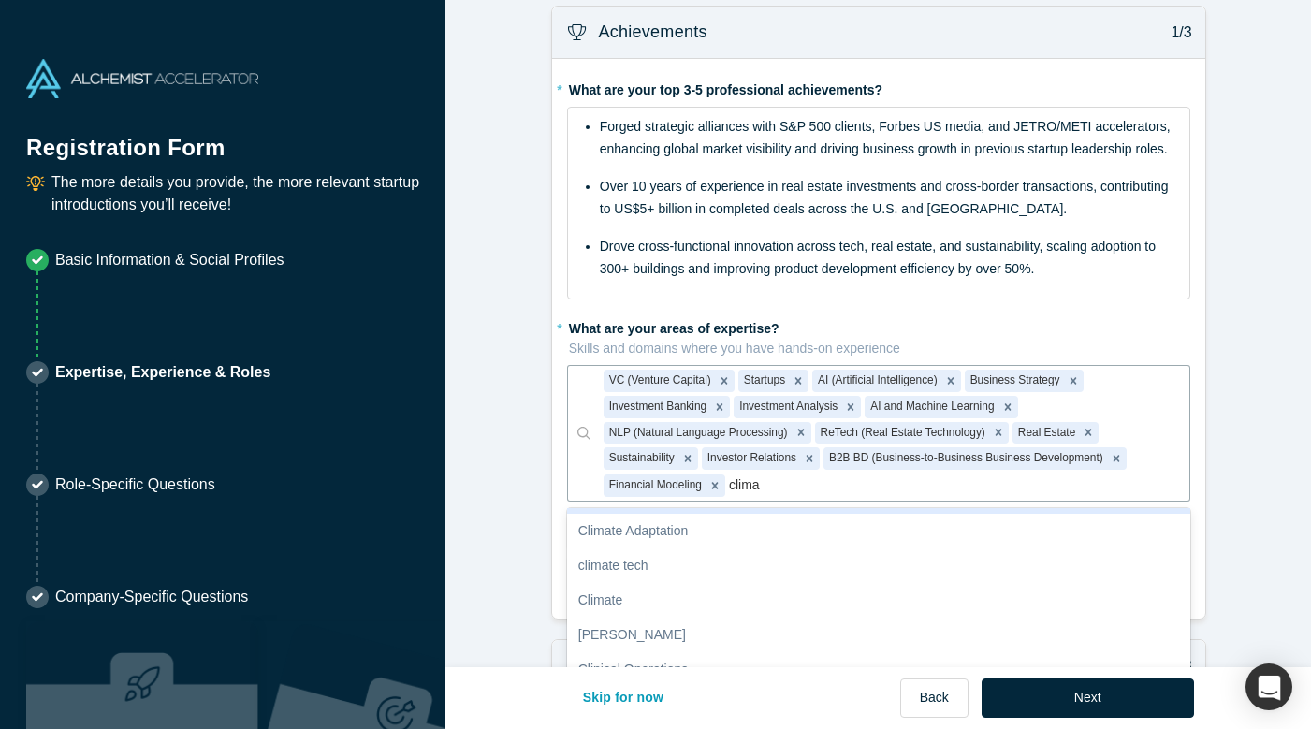
scroll to position [0, 0]
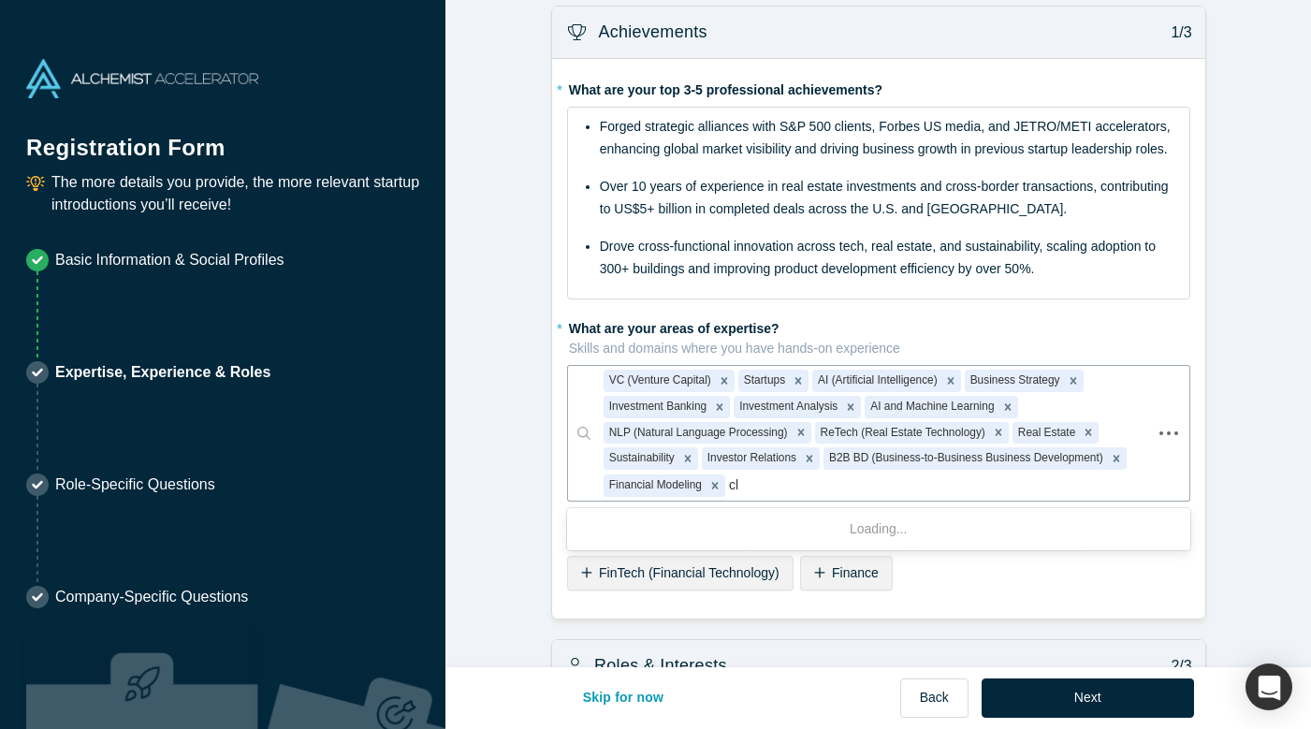
type input "c"
type input "fundrais"
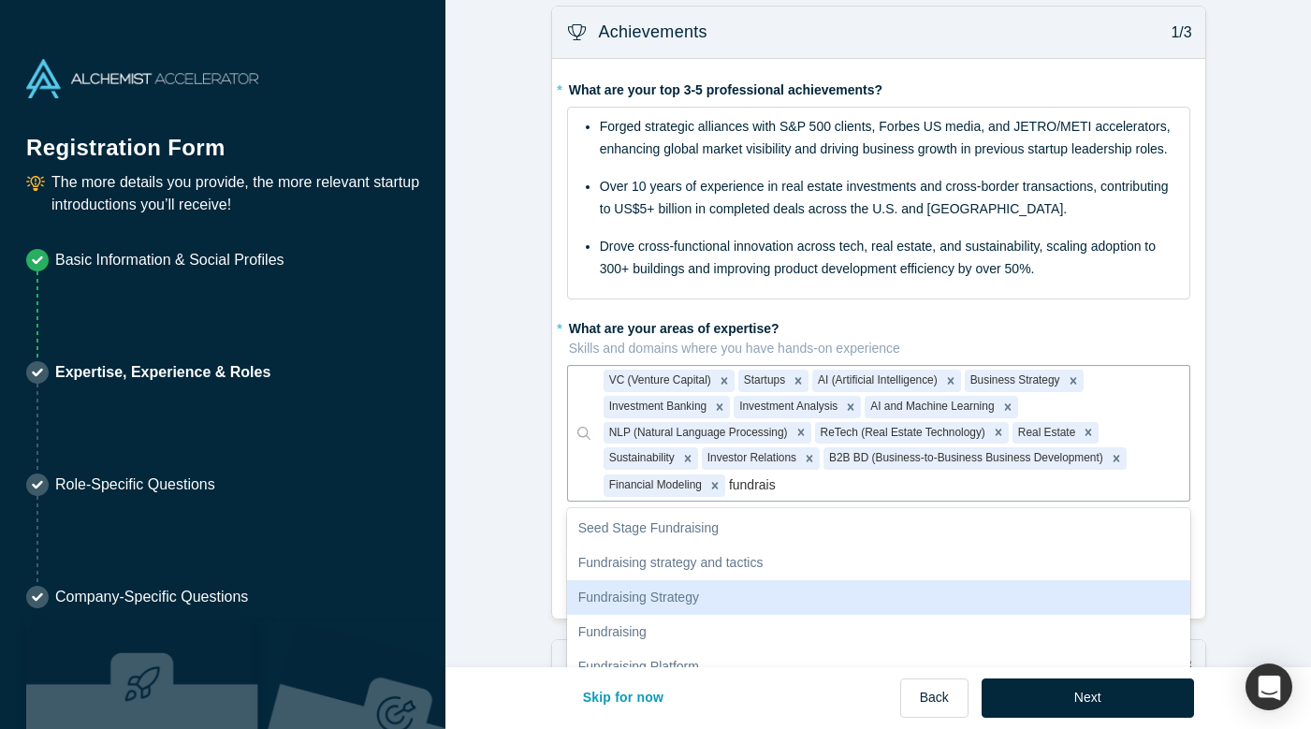
scroll to position [86, 0]
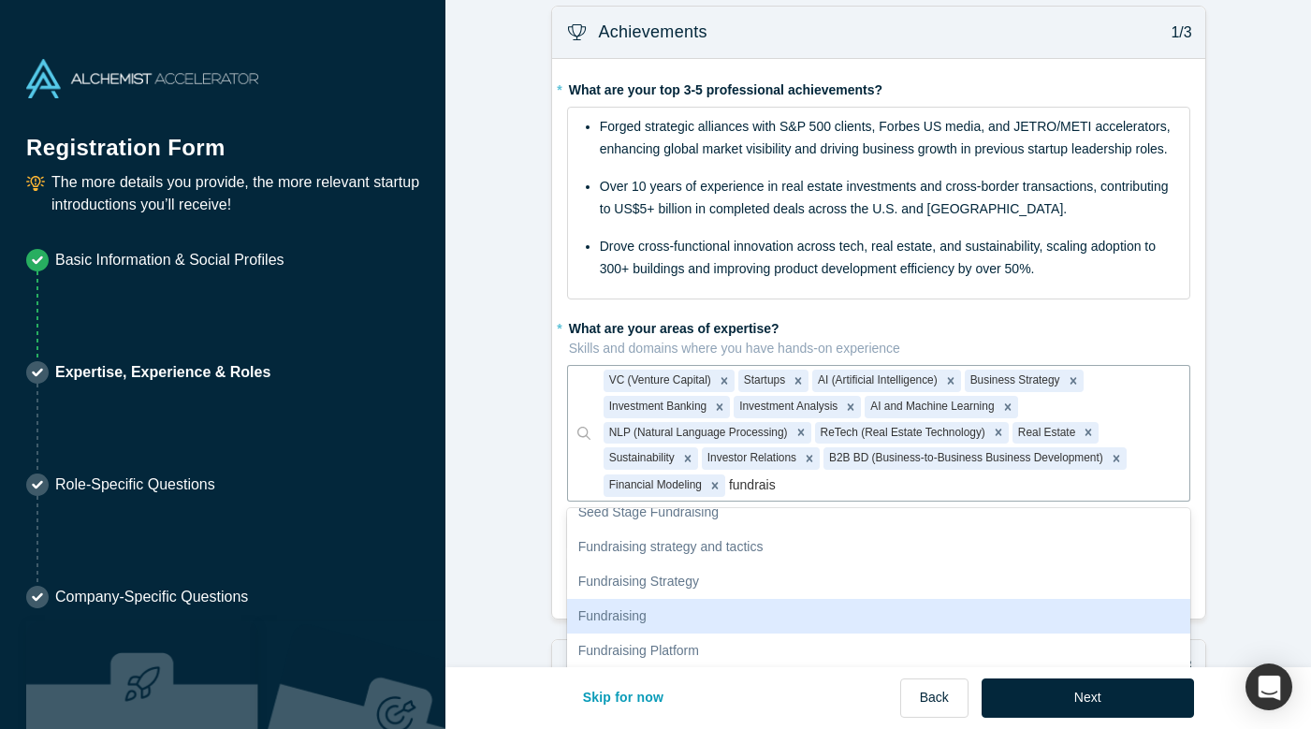
click at [672, 615] on div "Fundraising" at bounding box center [878, 616] width 623 height 35
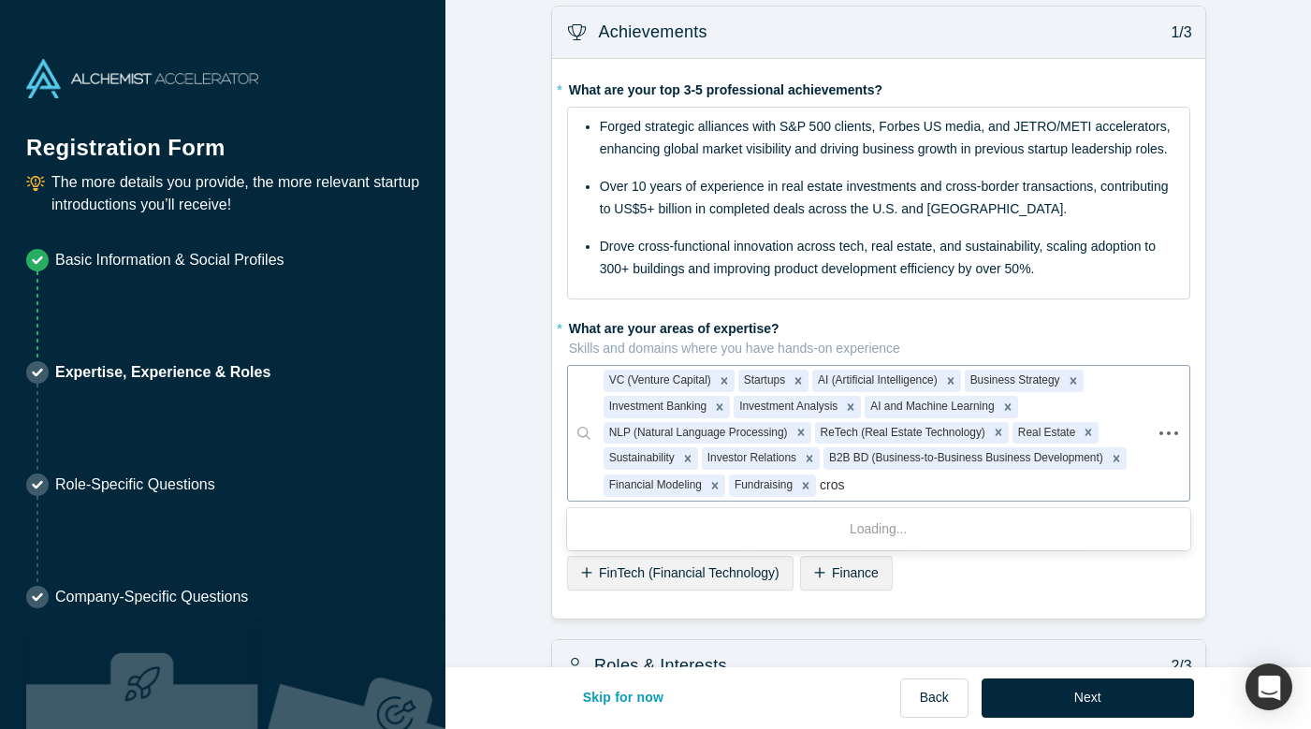
type input "cross"
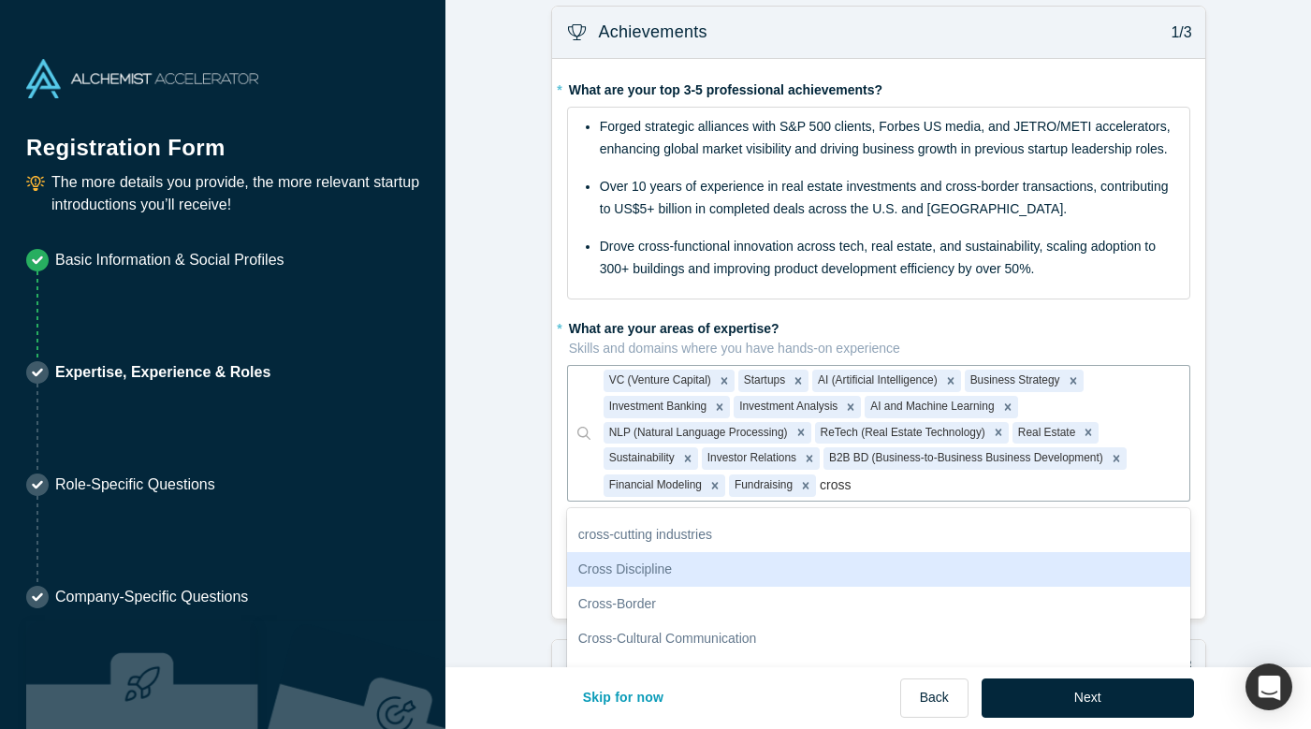
scroll to position [55, 0]
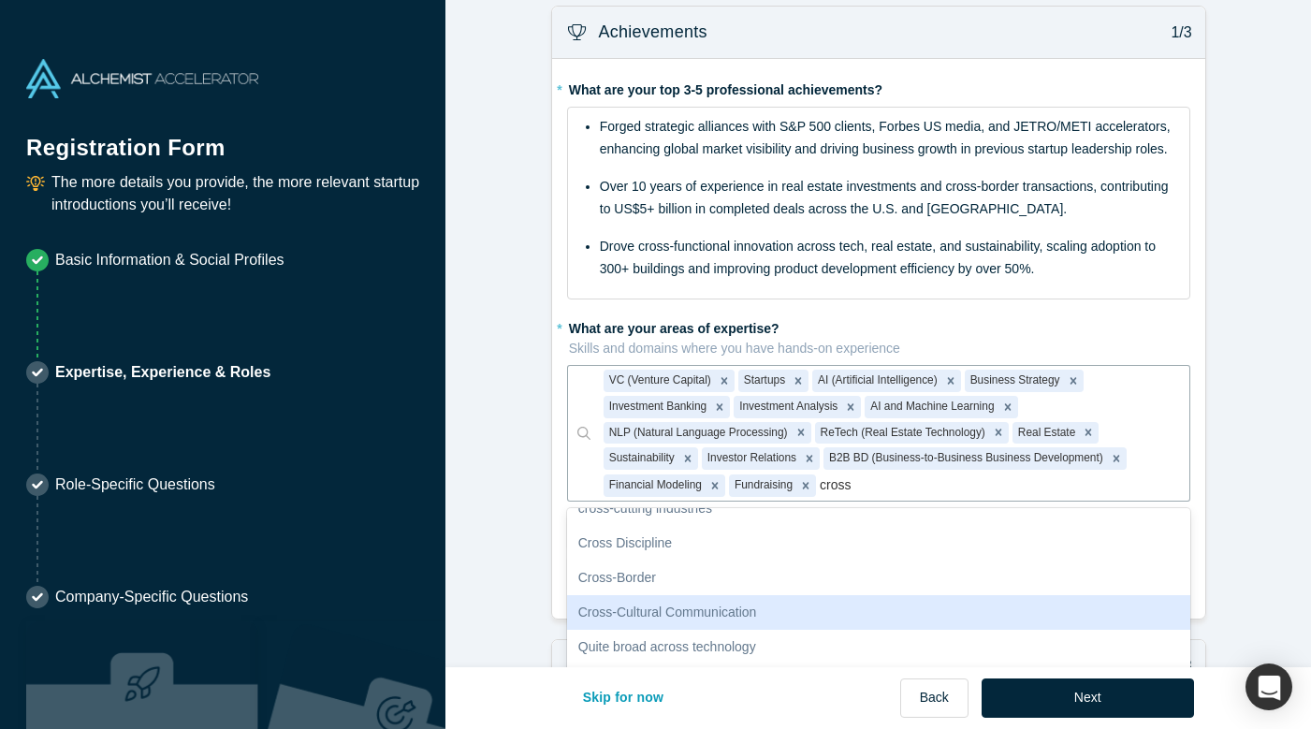
click at [631, 609] on div "Cross-Cultural Communication" at bounding box center [878, 612] width 623 height 35
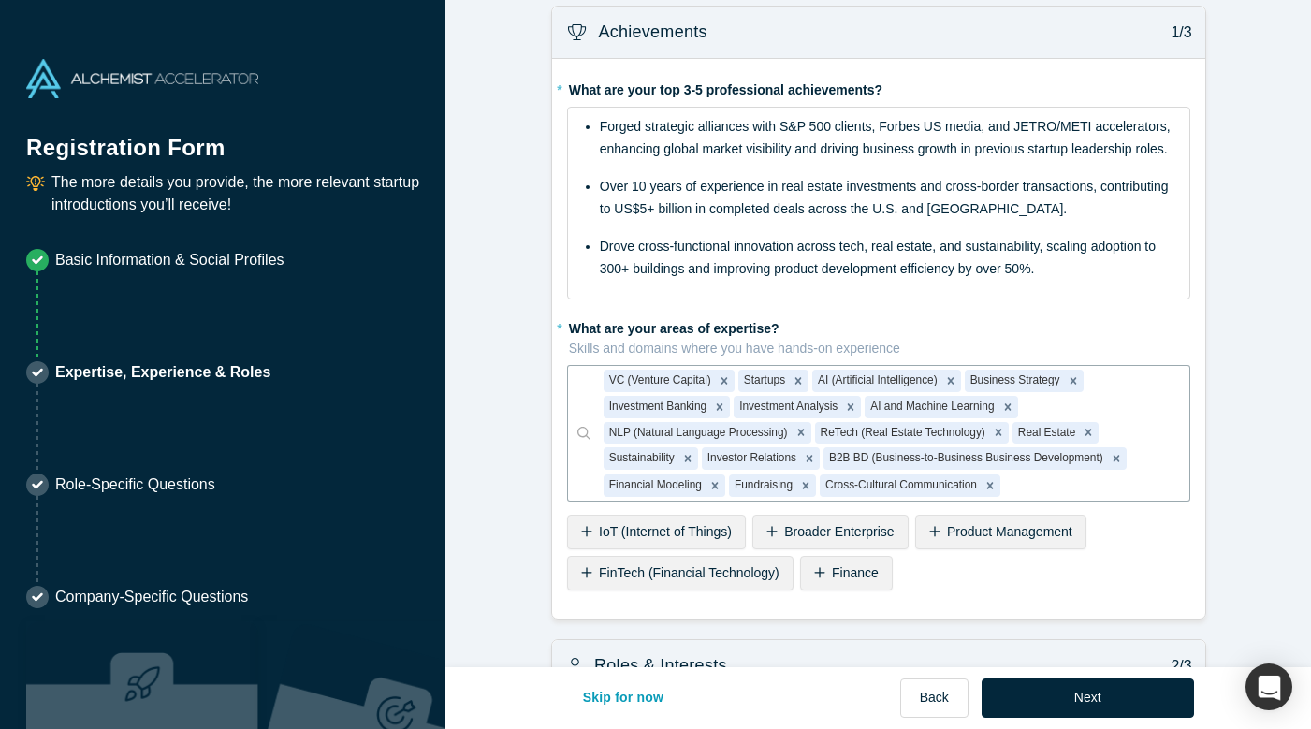
type input "b"
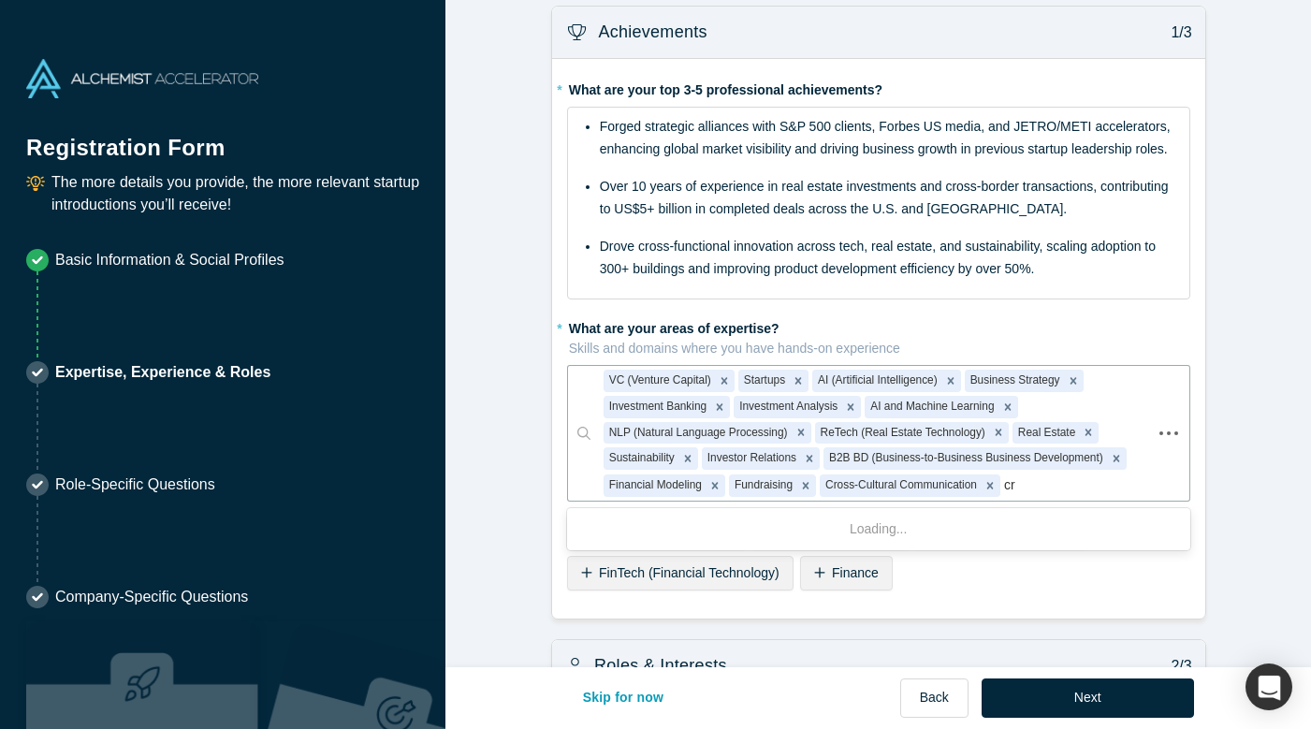
type input "c"
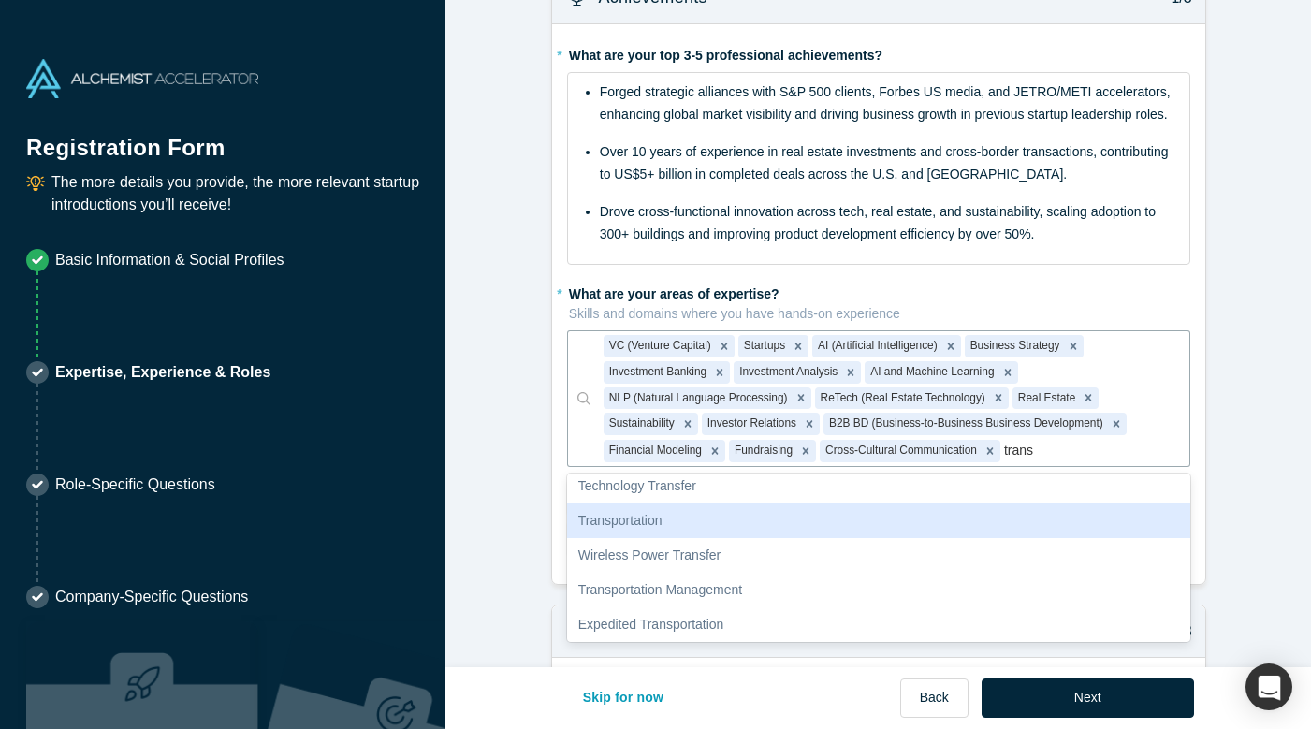
scroll to position [0, 0]
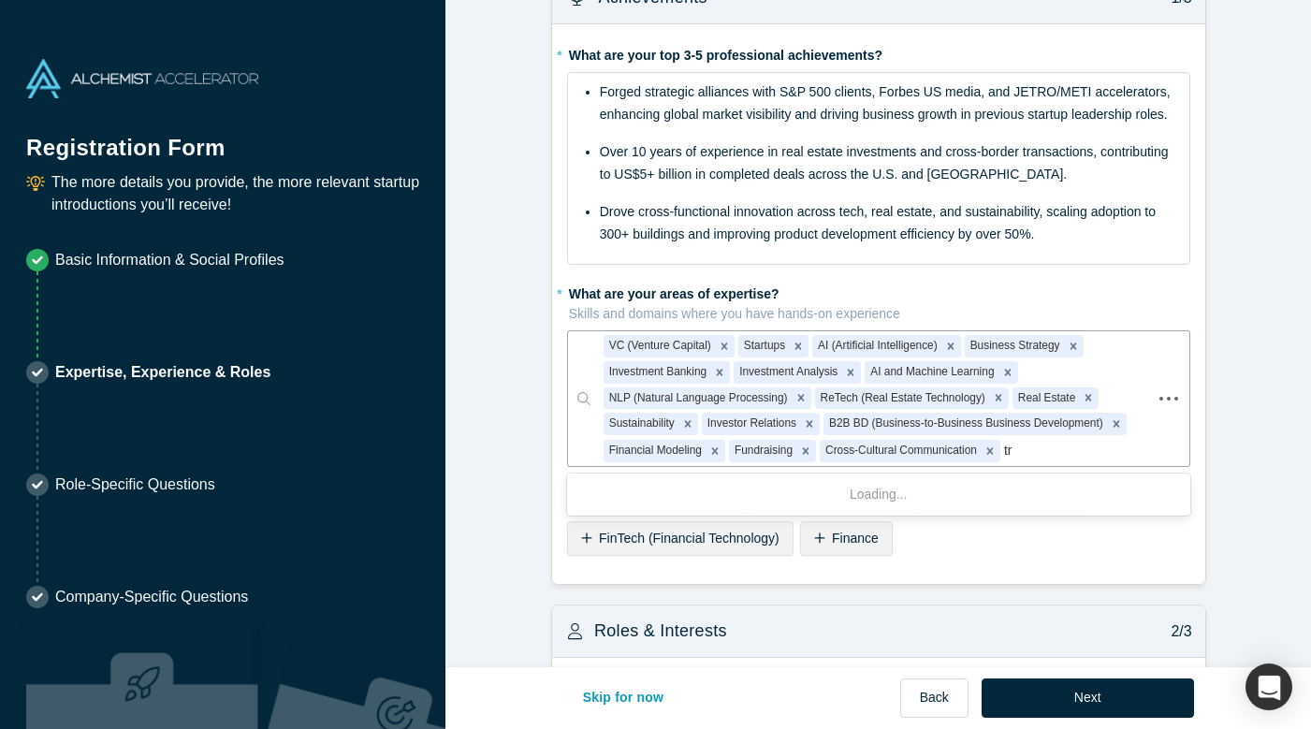
type input "t"
type input "saas"
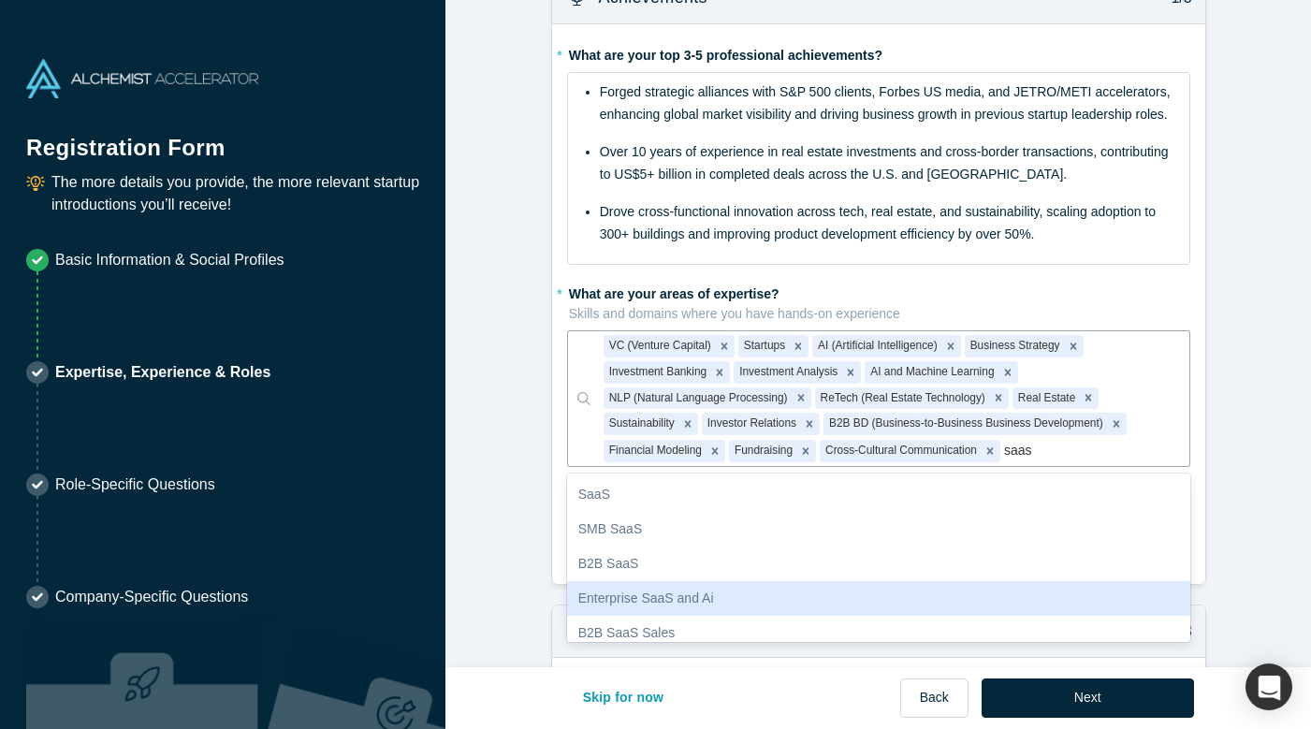
click at [746, 592] on div "Enterprise SaaS and Ai" at bounding box center [878, 598] width 623 height 35
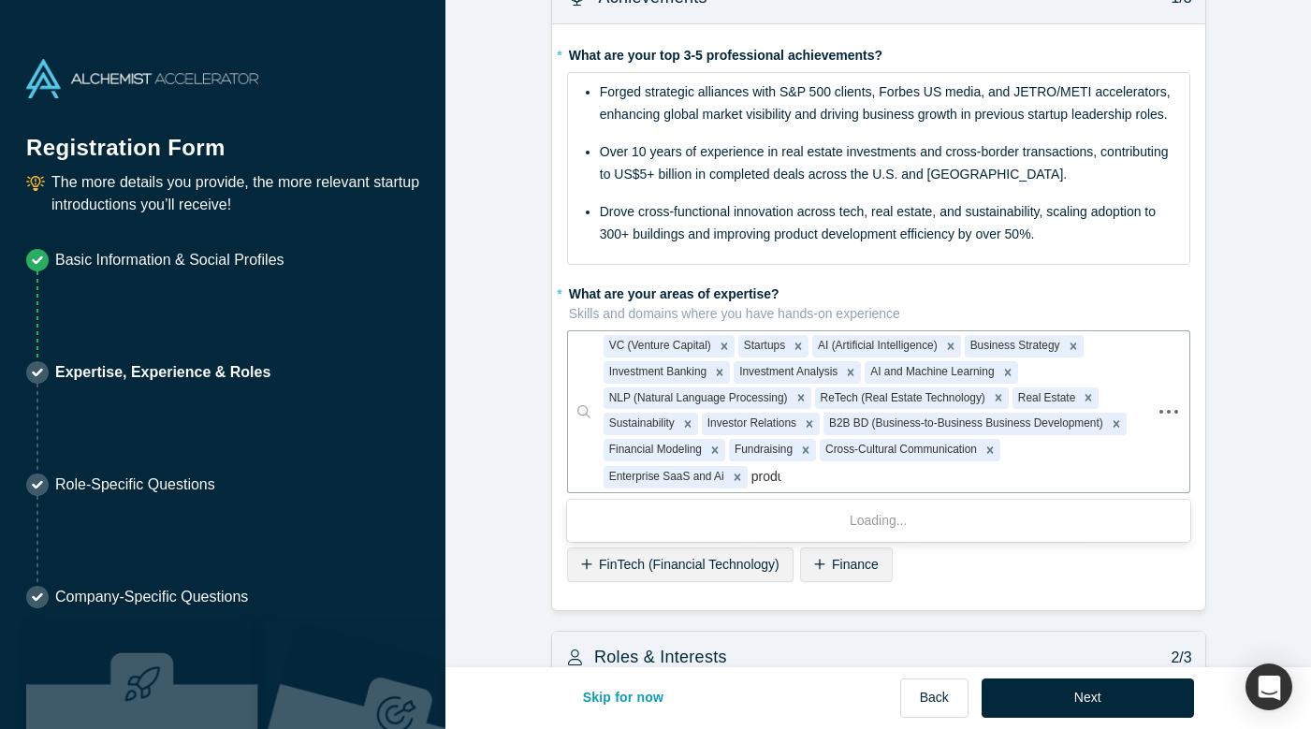
type input "produc"
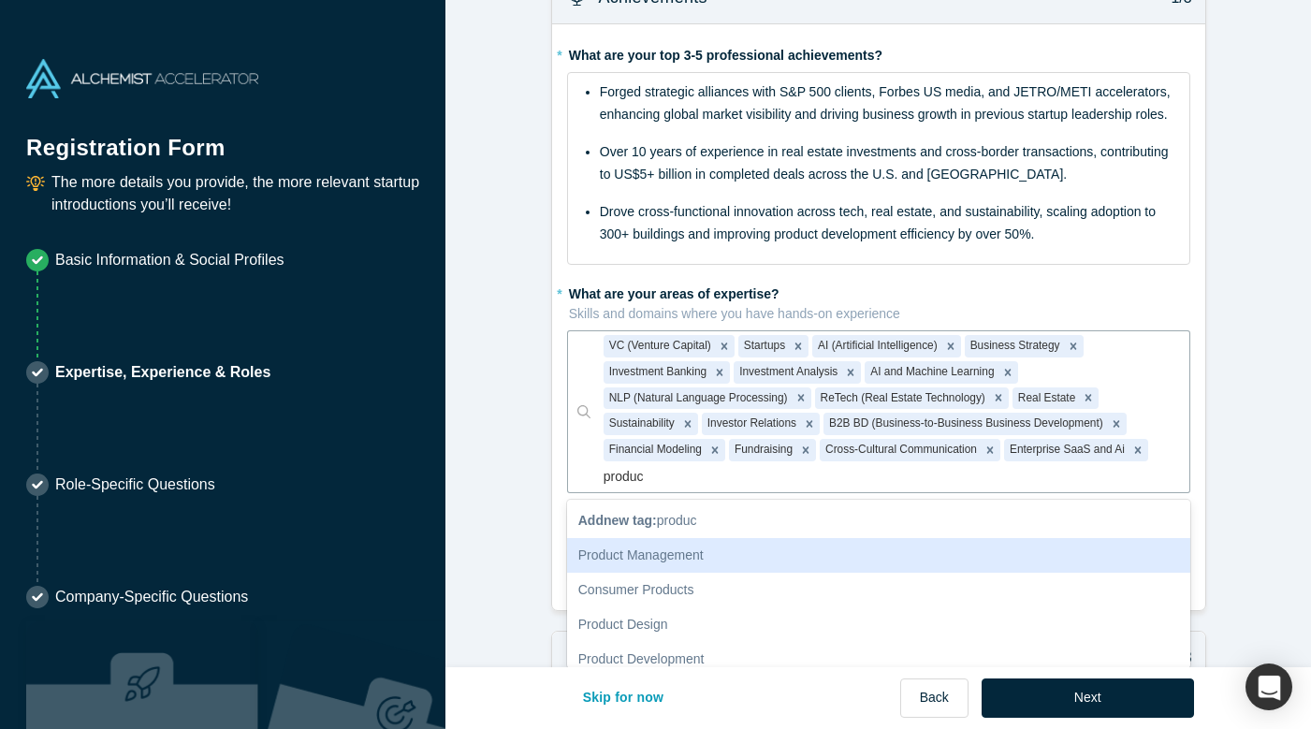
click at [704, 542] on div "Product Management" at bounding box center [878, 555] width 623 height 35
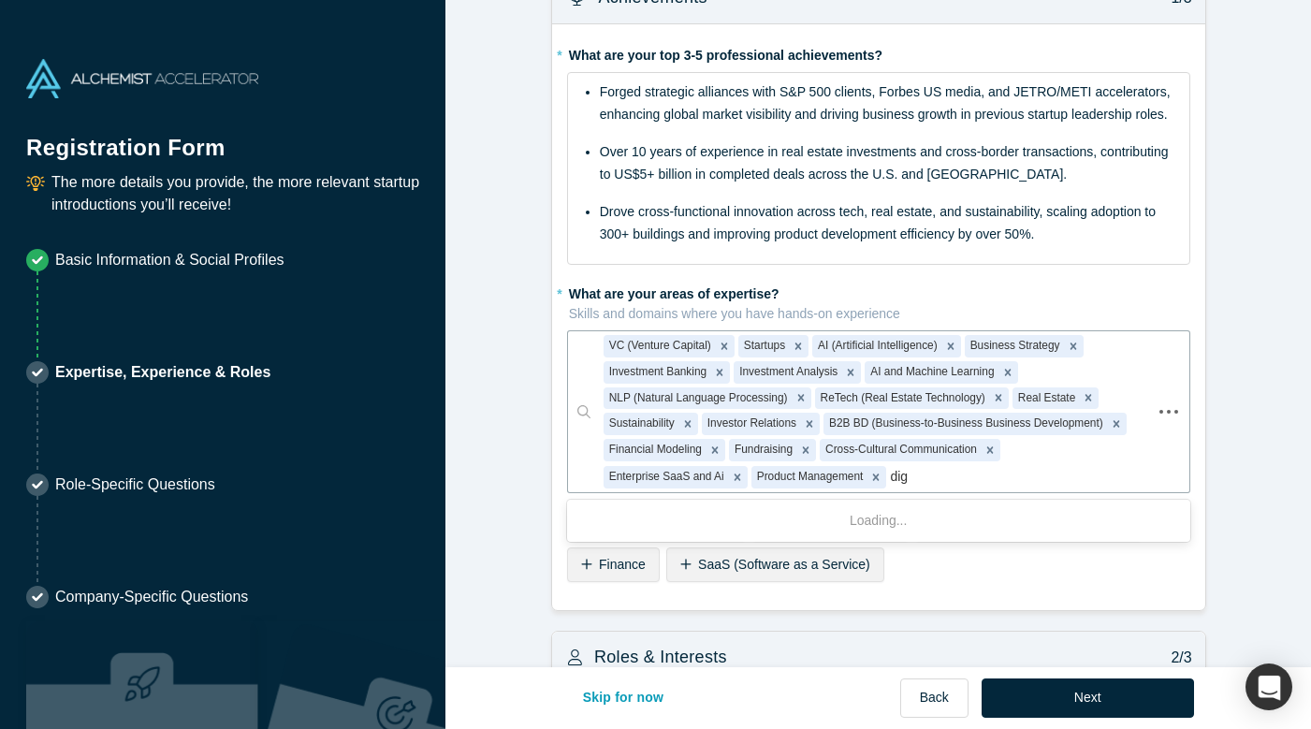
type input "digi"
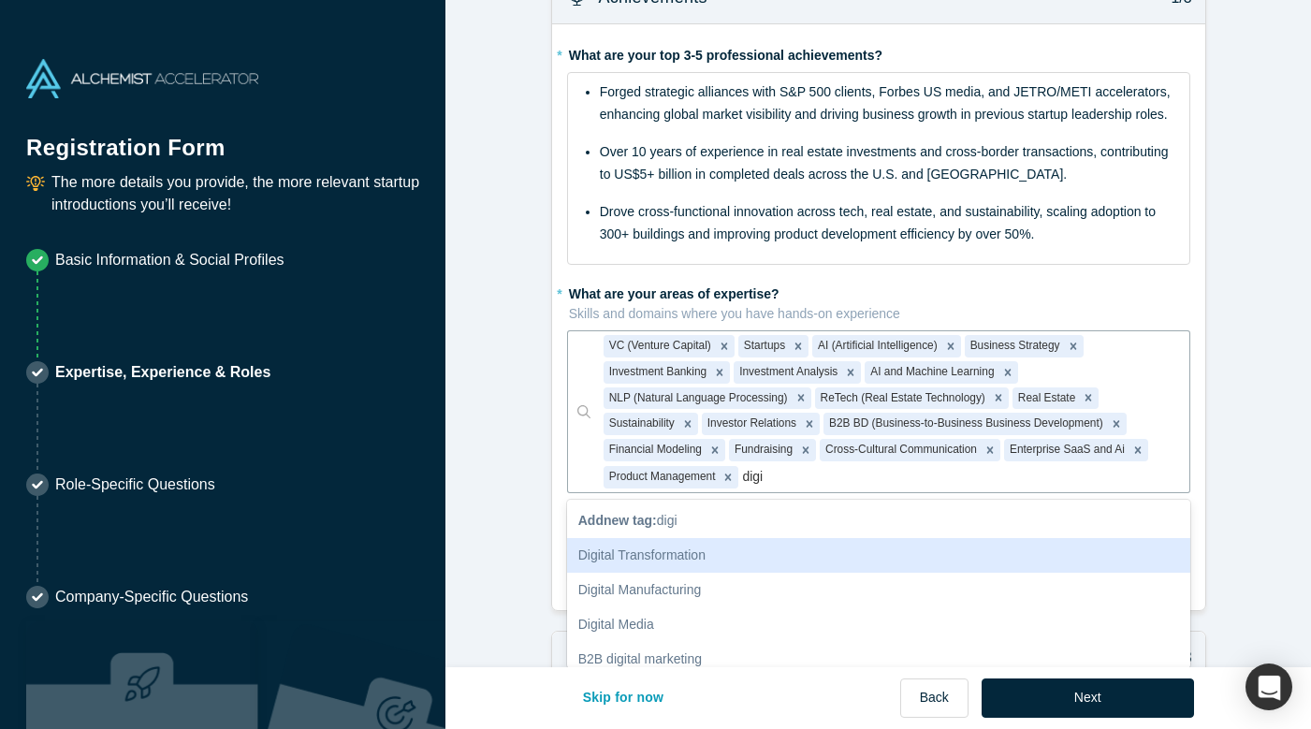
click at [703, 541] on div "Digital Transformation" at bounding box center [878, 555] width 623 height 35
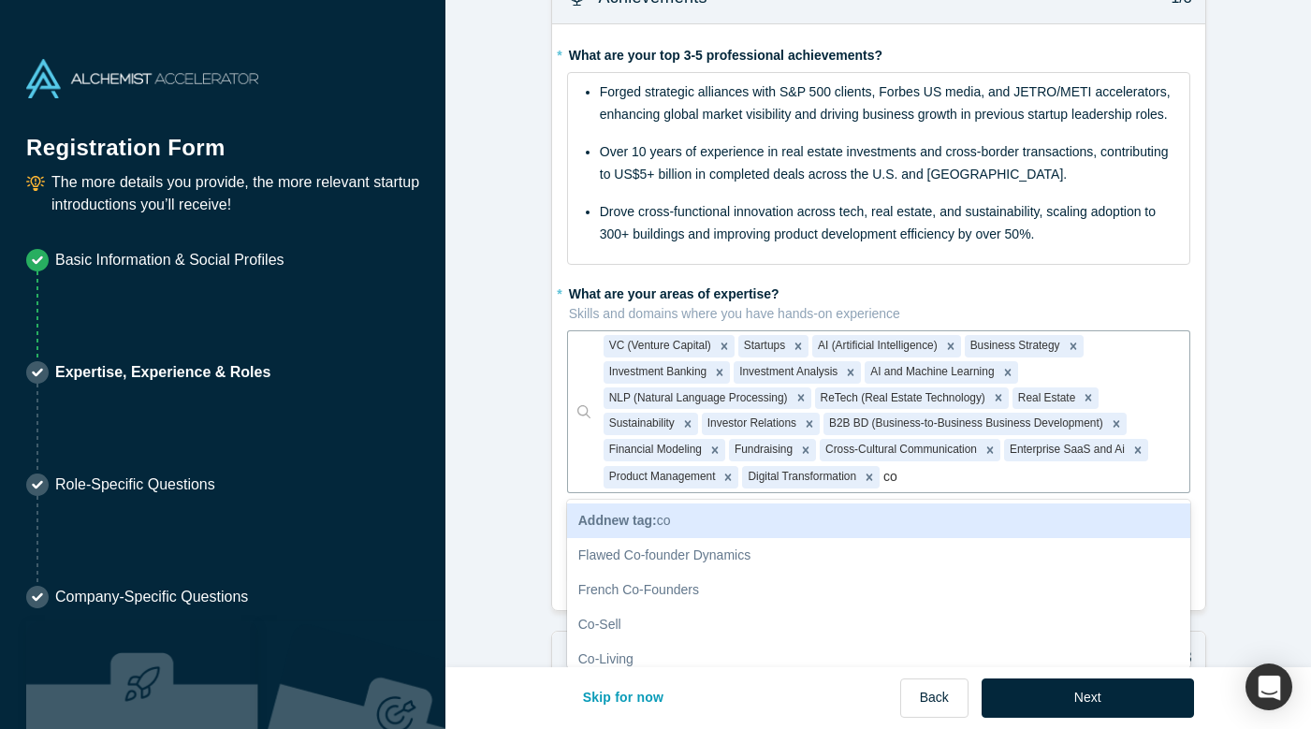
type input "cor"
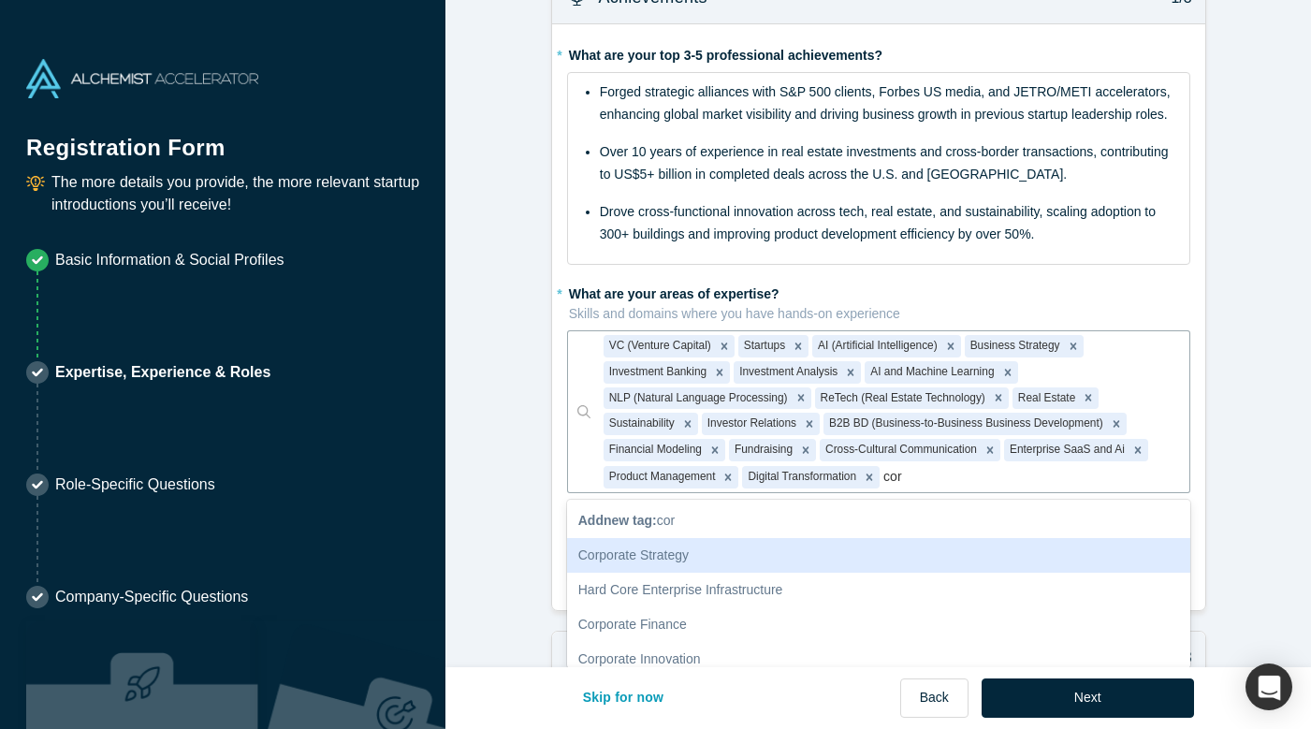
click at [673, 549] on div "Corporate Strategy" at bounding box center [878, 555] width 623 height 35
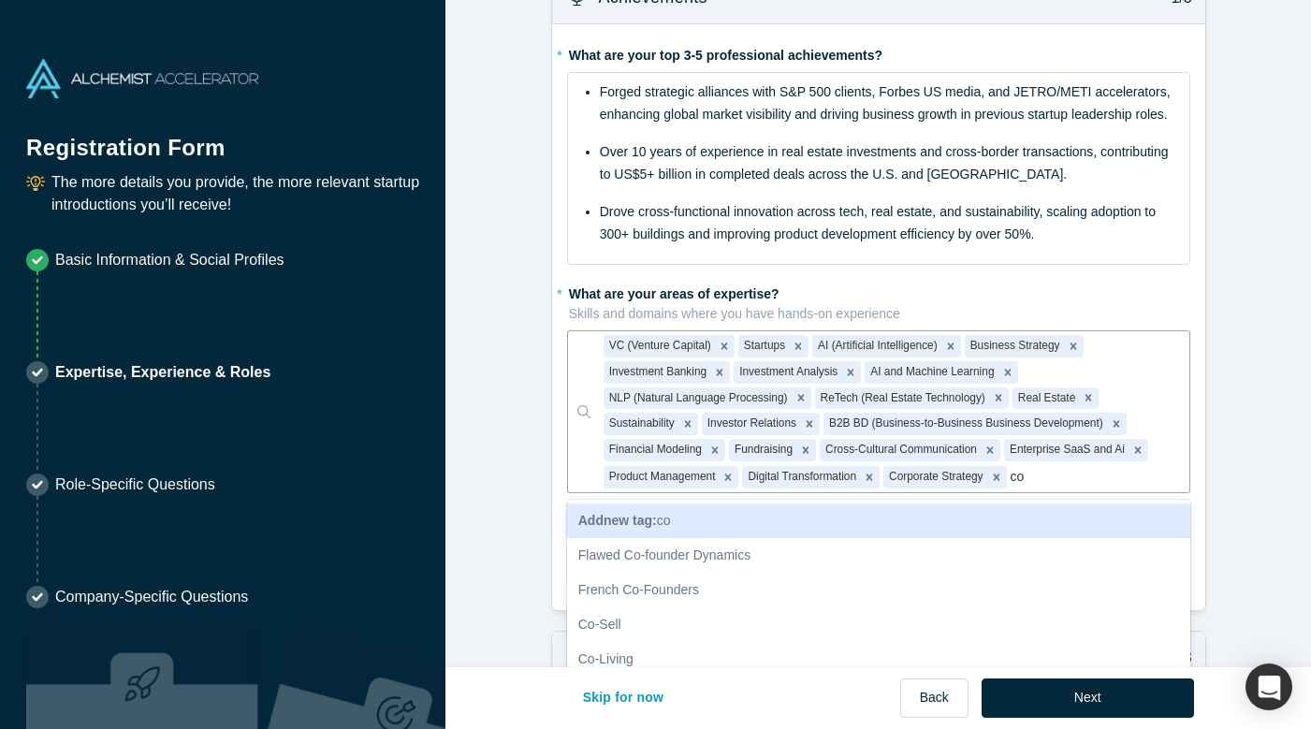
type input "cor"
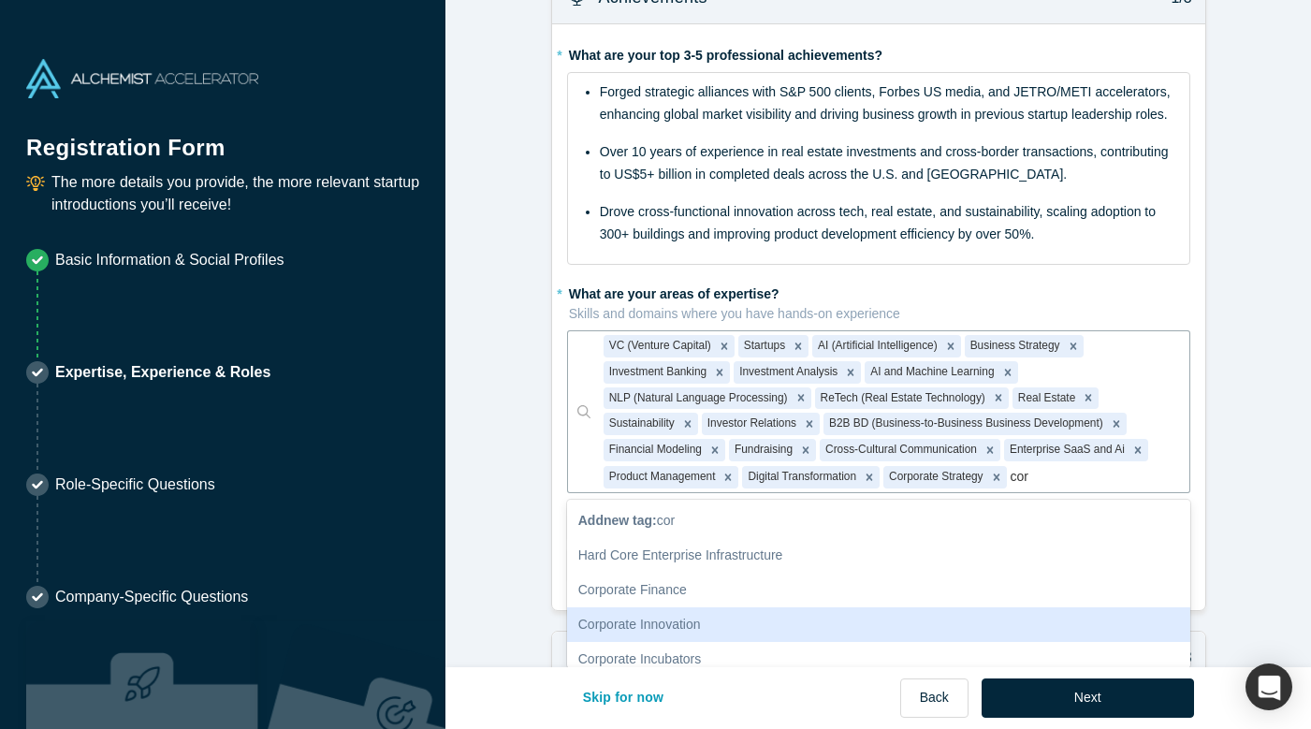
click at [723, 617] on div "Corporate Innovation" at bounding box center [878, 624] width 623 height 35
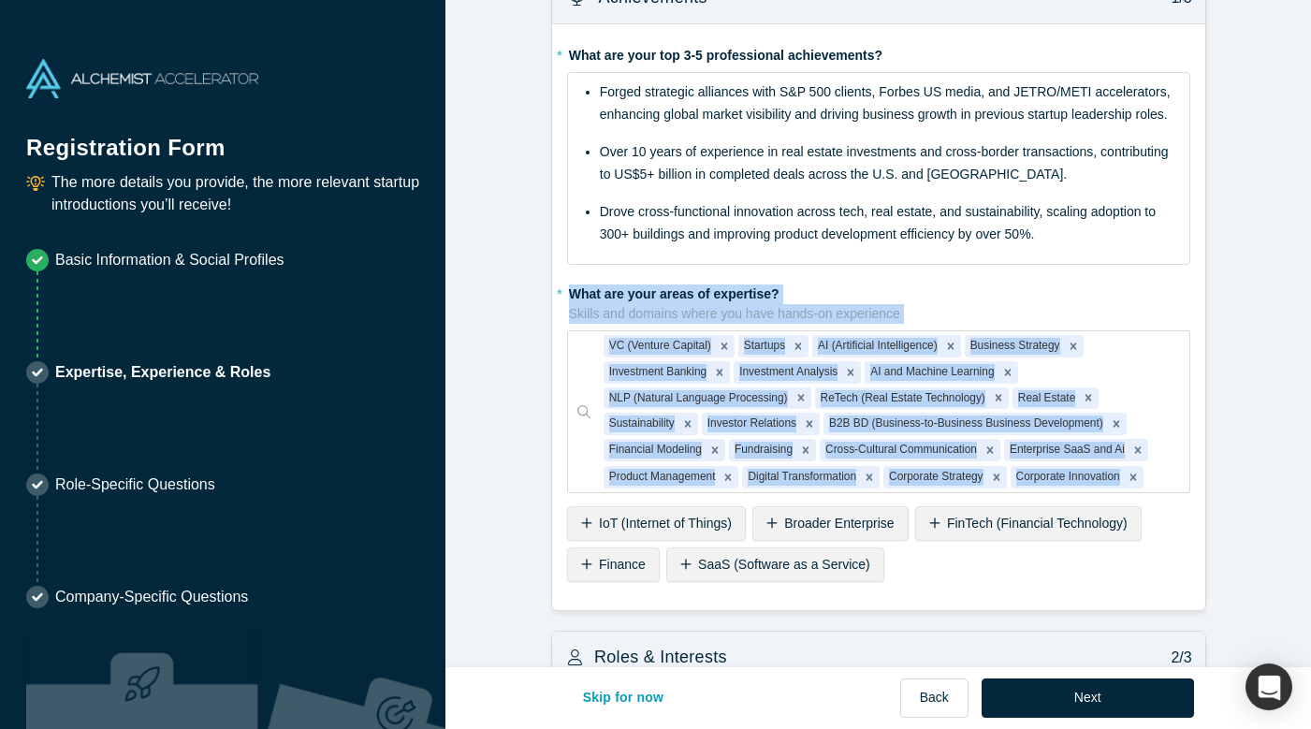
drag, startPoint x: 554, startPoint y: 282, endPoint x: 1195, endPoint y: 470, distance: 668.1
click at [1195, 470] on div "* What are your top 3-5 professional achievements? Forged strategic alliances w…" at bounding box center [878, 317] width 653 height 586
copy div "What are your areas of expertise? Skills and domains where you have hands-on ex…"
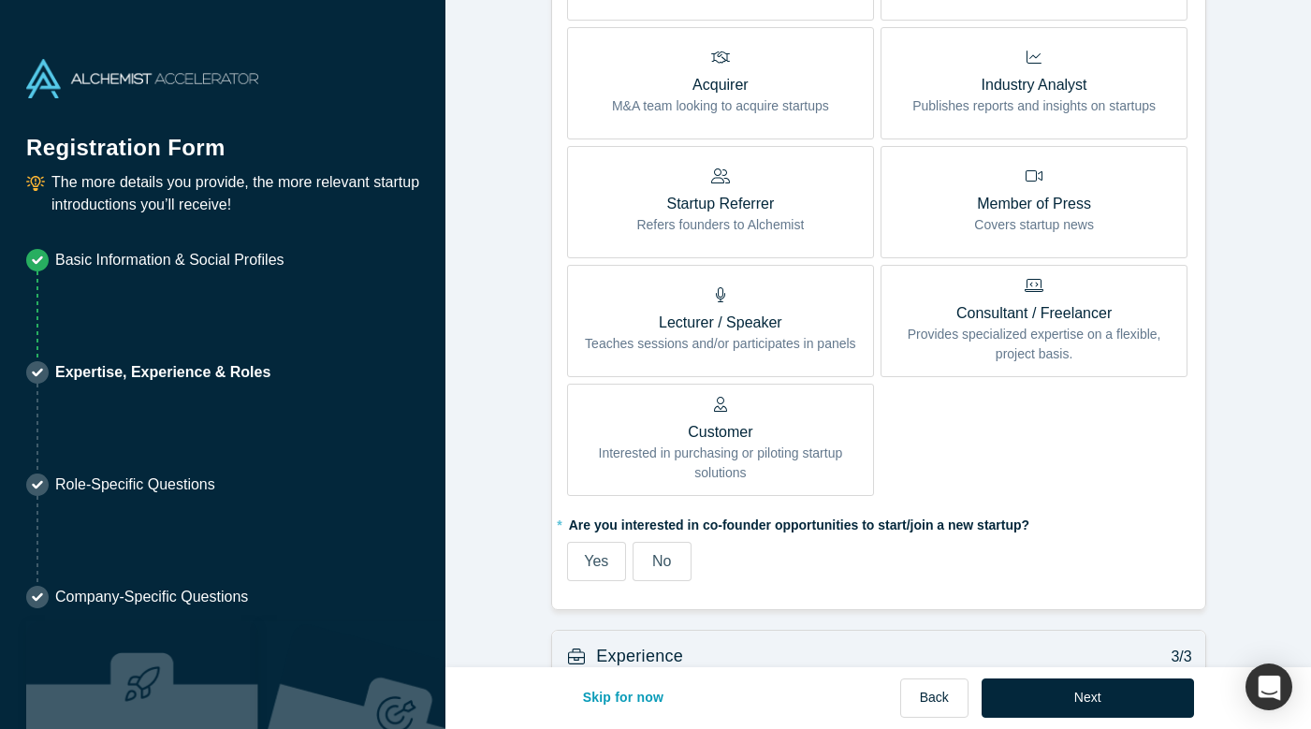
scroll to position [1144, 0]
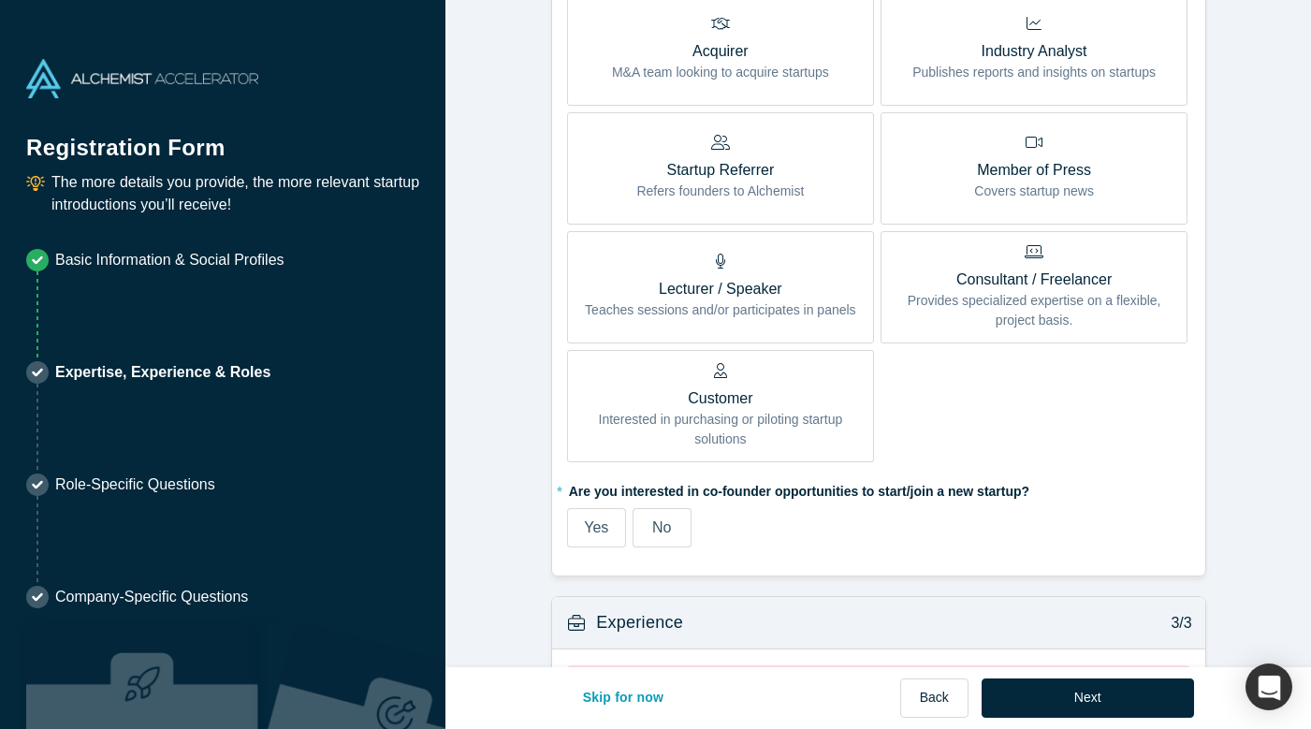
click at [590, 528] on div "Yes" at bounding box center [596, 528] width 24 height 22
click at [0, 0] on input "Yes" at bounding box center [0, 0] width 0 height 0
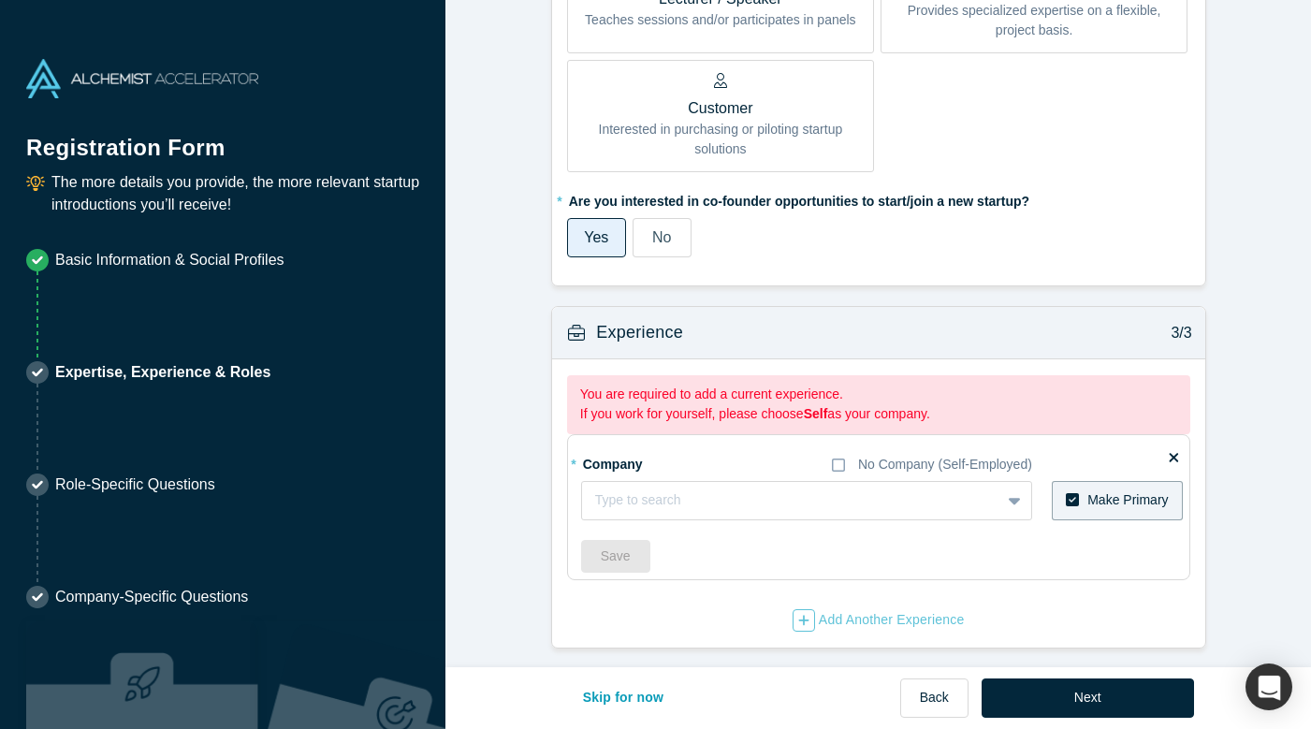
scroll to position [1433, 0]
click at [614, 499] on div "Type to search" at bounding box center [772, 501] width 355 height 20
type input "TerrAI"
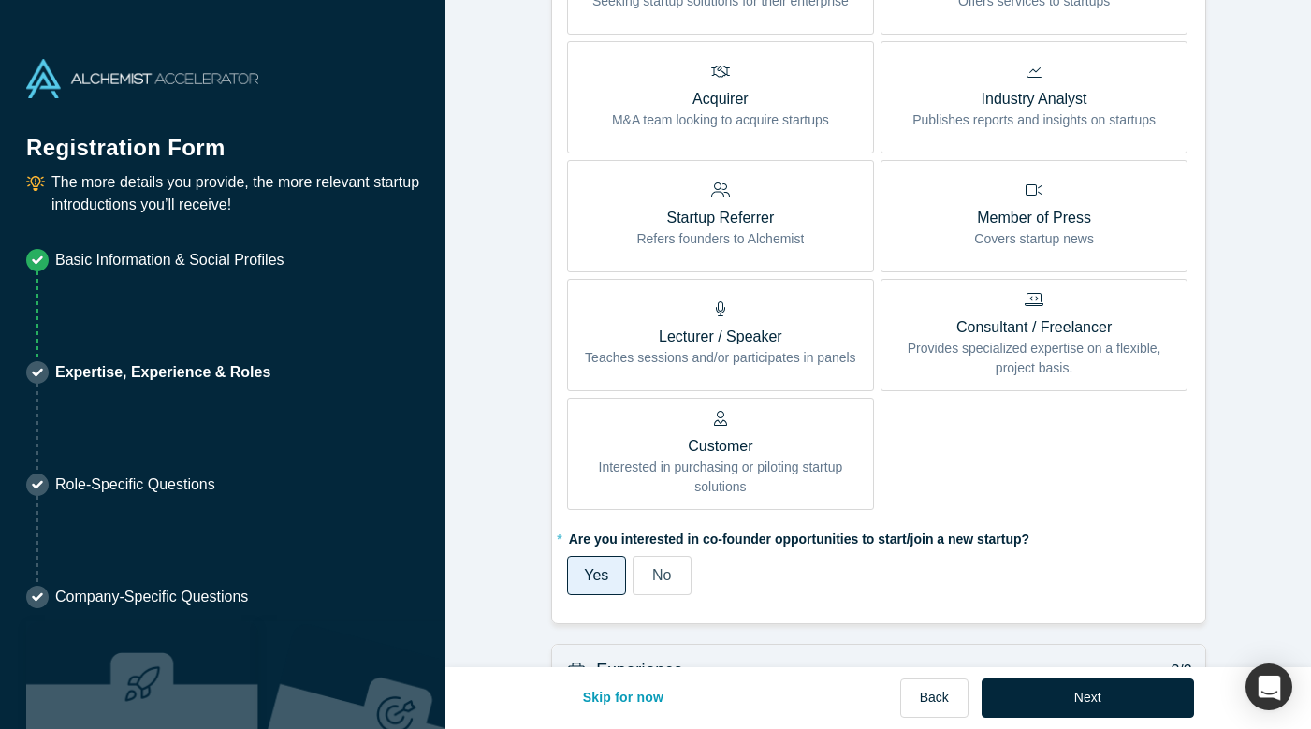
scroll to position [1081, 0]
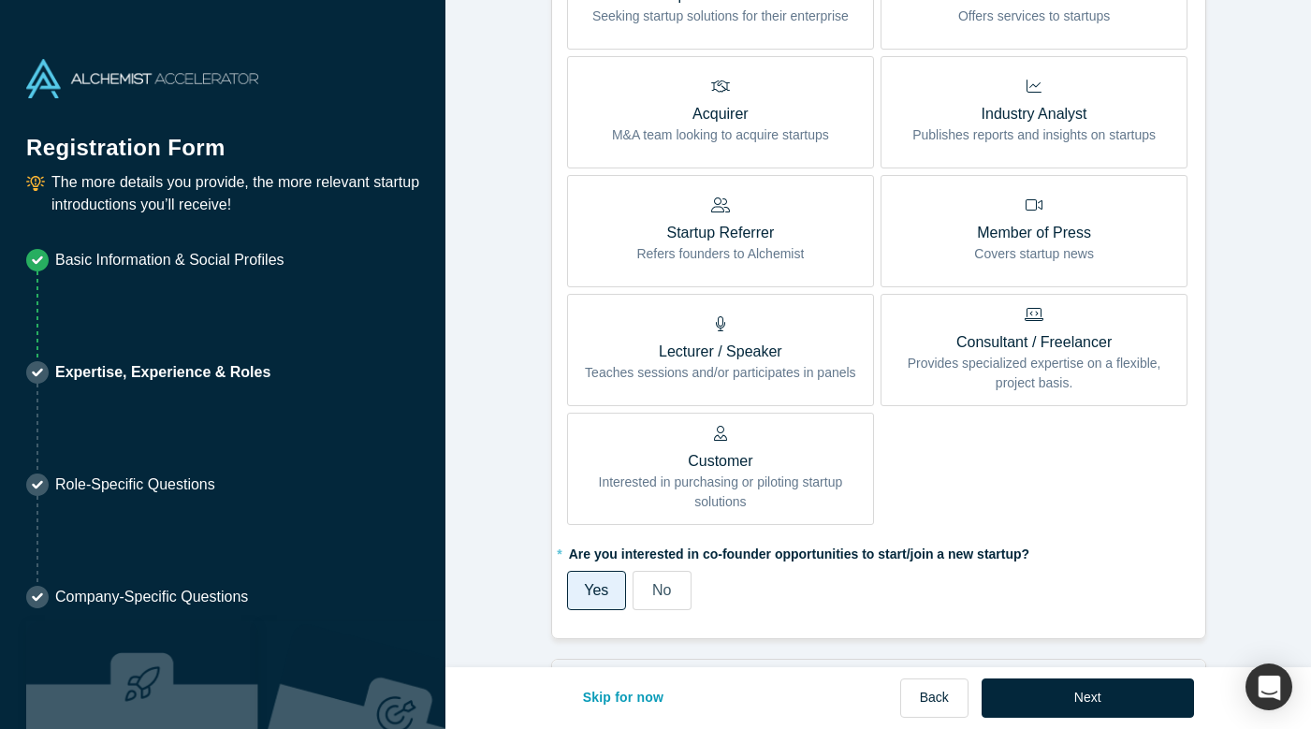
click at [902, 331] on p "Consultant / Freelancer" at bounding box center [1034, 342] width 279 height 22
click at [0, 0] on input "Consultant / Freelancer Provides specialized expertise on a flexible, project b…" at bounding box center [0, 0] width 0 height 0
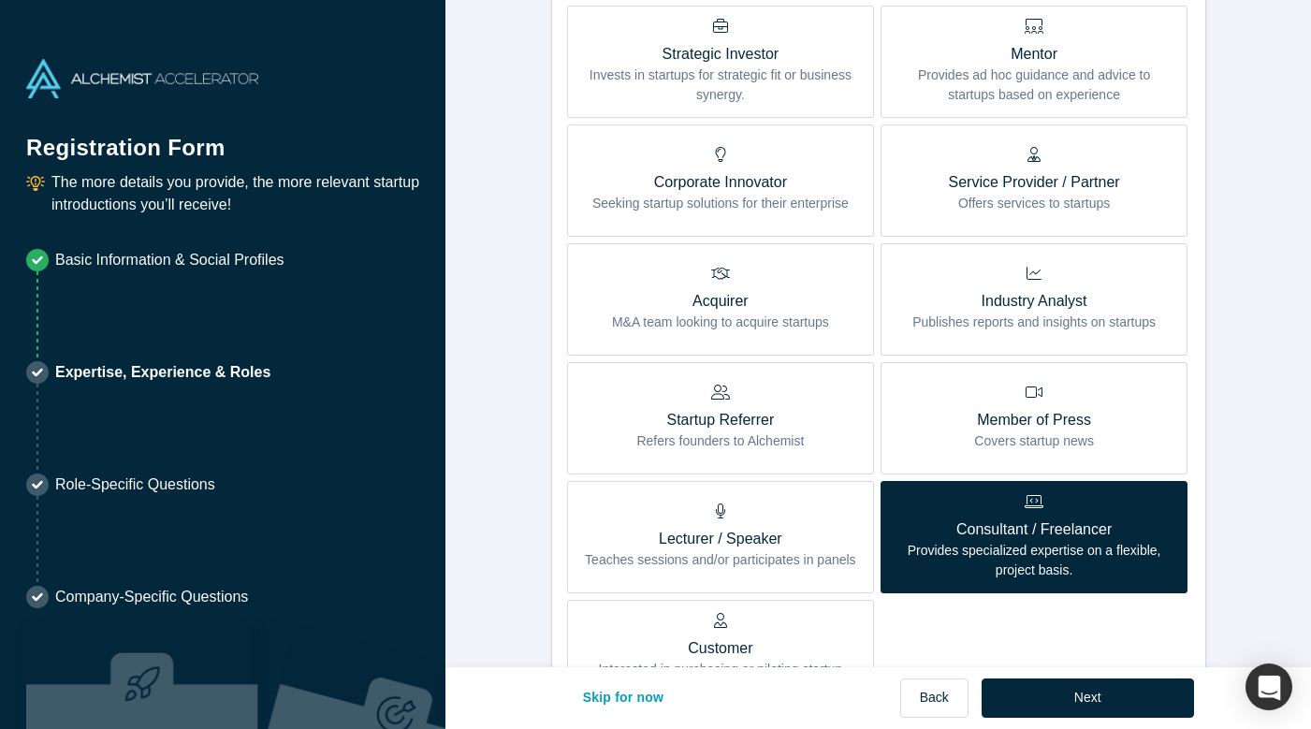
scroll to position [879, 0]
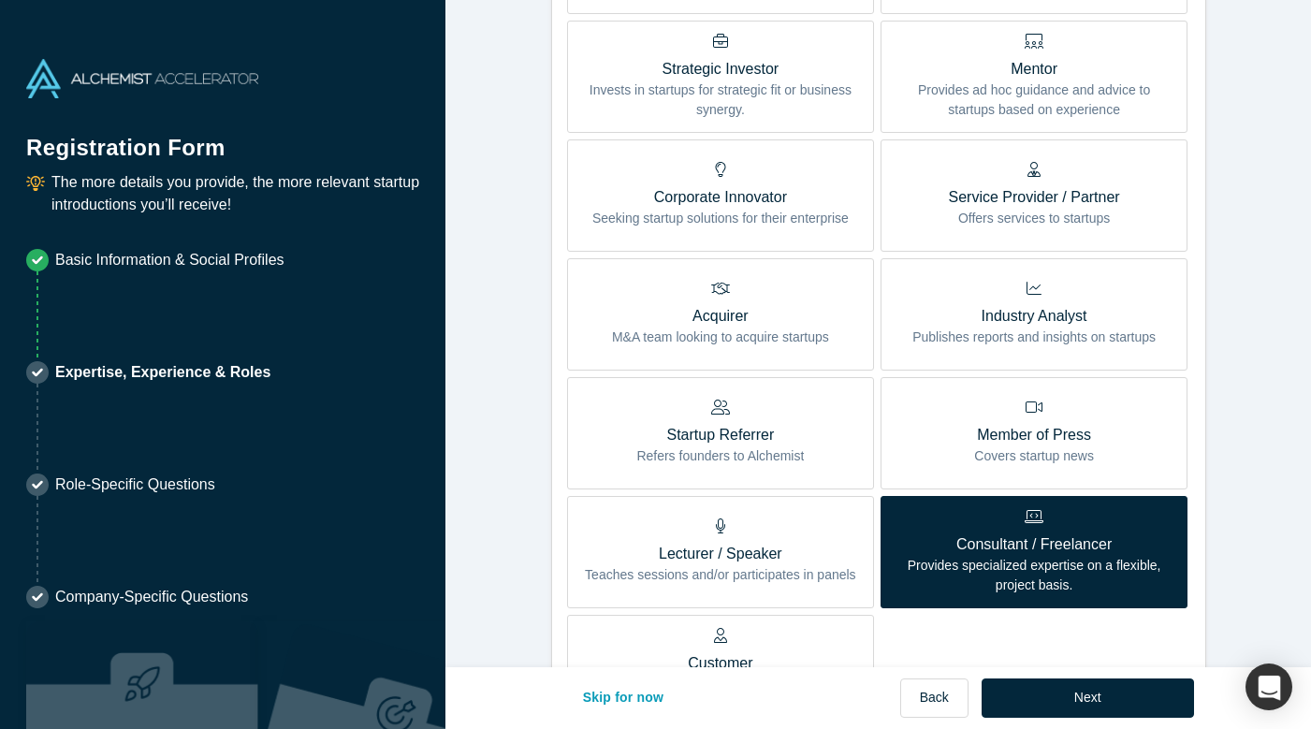
click at [917, 223] on label "Service Provider / Partner Offers services to startups" at bounding box center [1034, 195] width 307 height 112
click at [0, 0] on input "Service Provider / Partner Offers services to startups" at bounding box center [0, 0] width 0 height 0
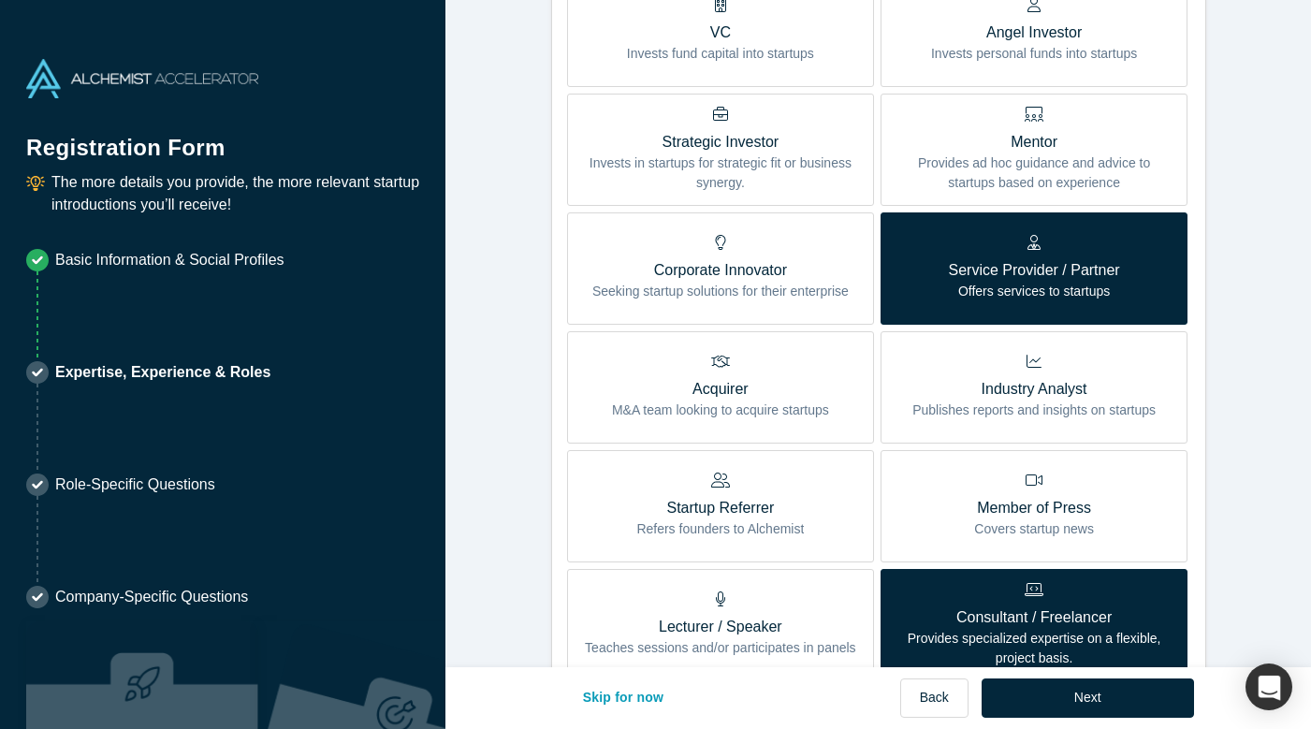
scroll to position [803, 0]
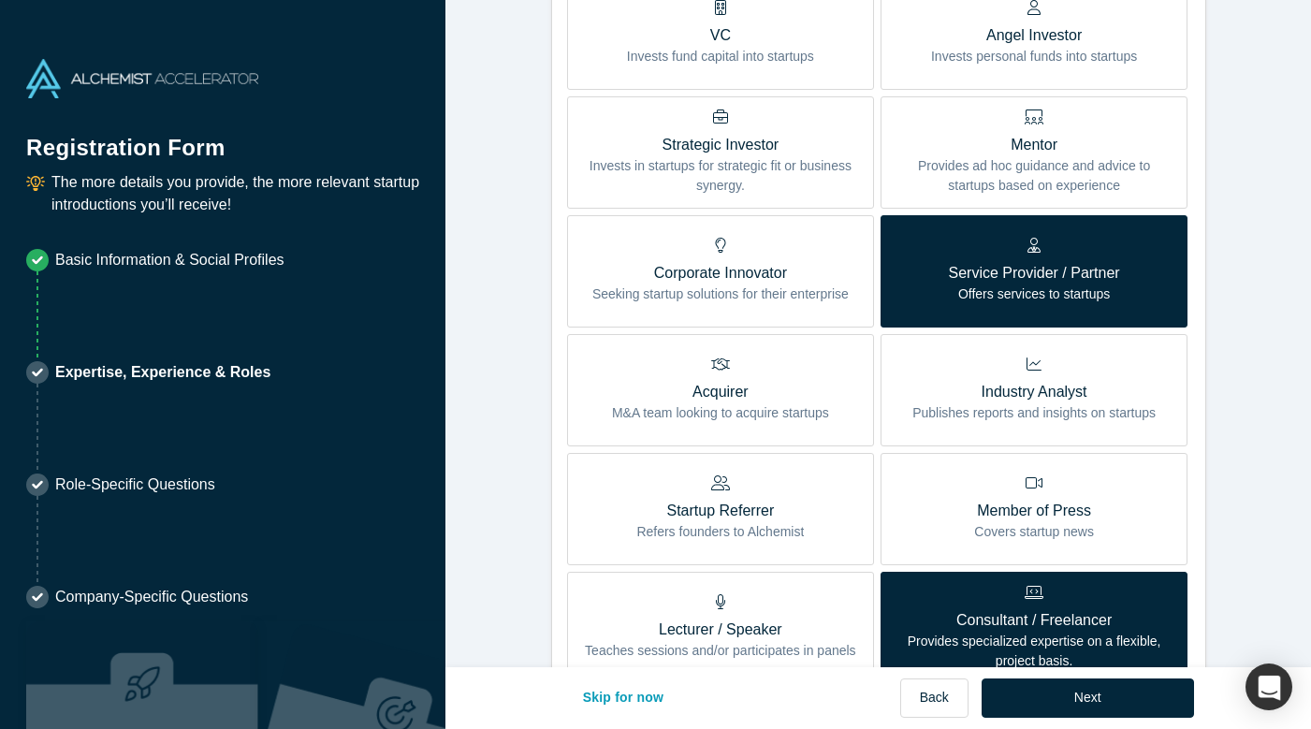
click at [809, 299] on label "Corporate Innovator Seeking startup solutions for their enterprise" at bounding box center [720, 271] width 307 height 112
click at [0, 0] on input "Corporate Innovator Seeking startup solutions for their enterprise" at bounding box center [0, 0] width 0 height 0
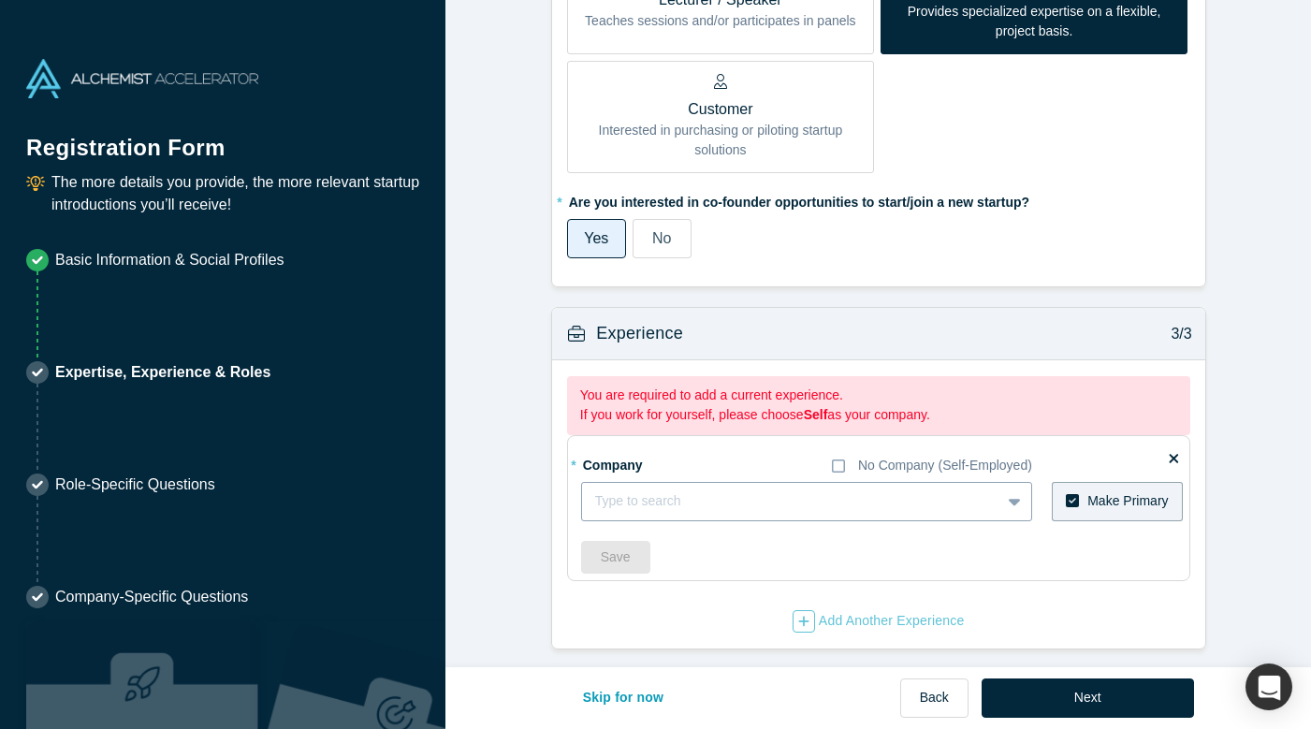
scroll to position [1453, 0]
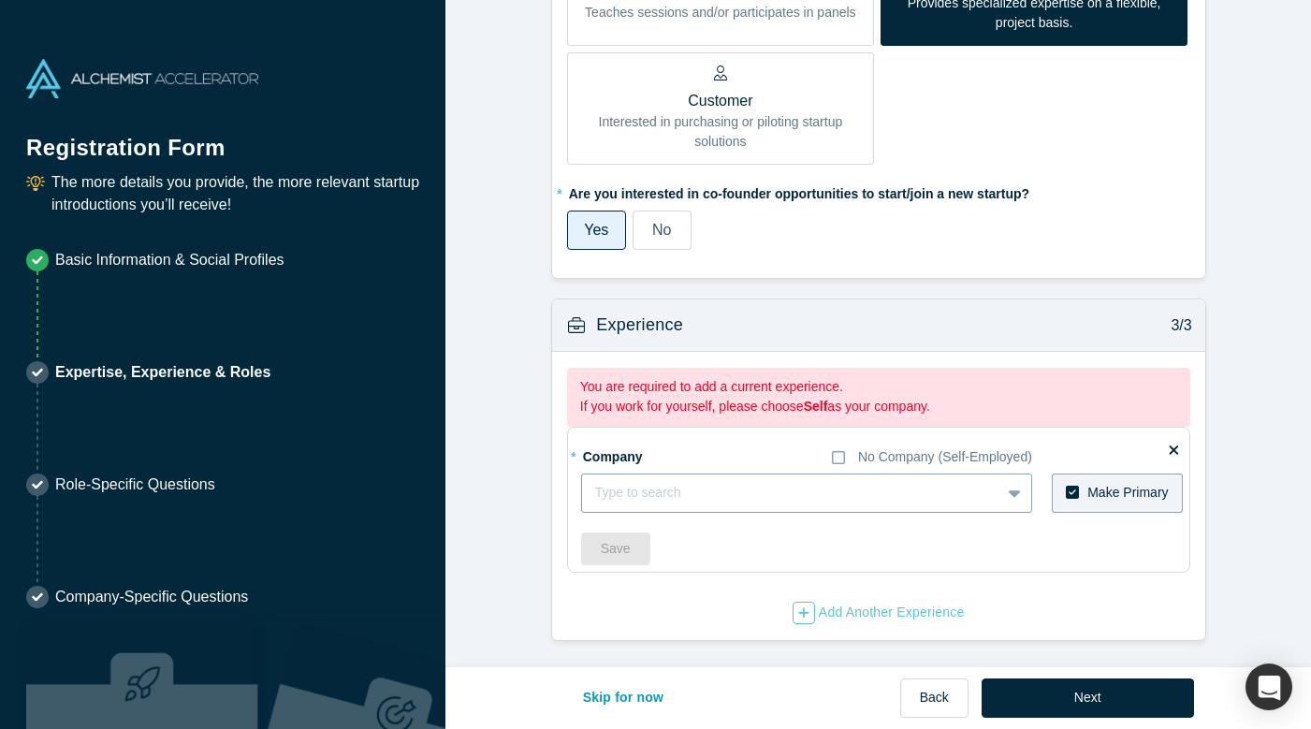
click at [711, 490] on div "Type to search" at bounding box center [806, 493] width 451 height 39
click at [778, 433] on fieldset "* Company No Company (Self-Employed) Type to search To pick up a draggable item…" at bounding box center [878, 500] width 623 height 146
click at [757, 495] on div "* Company No Company (Self-Employed) Type to search To pick up a draggable item…" at bounding box center [882, 503] width 602 height 124
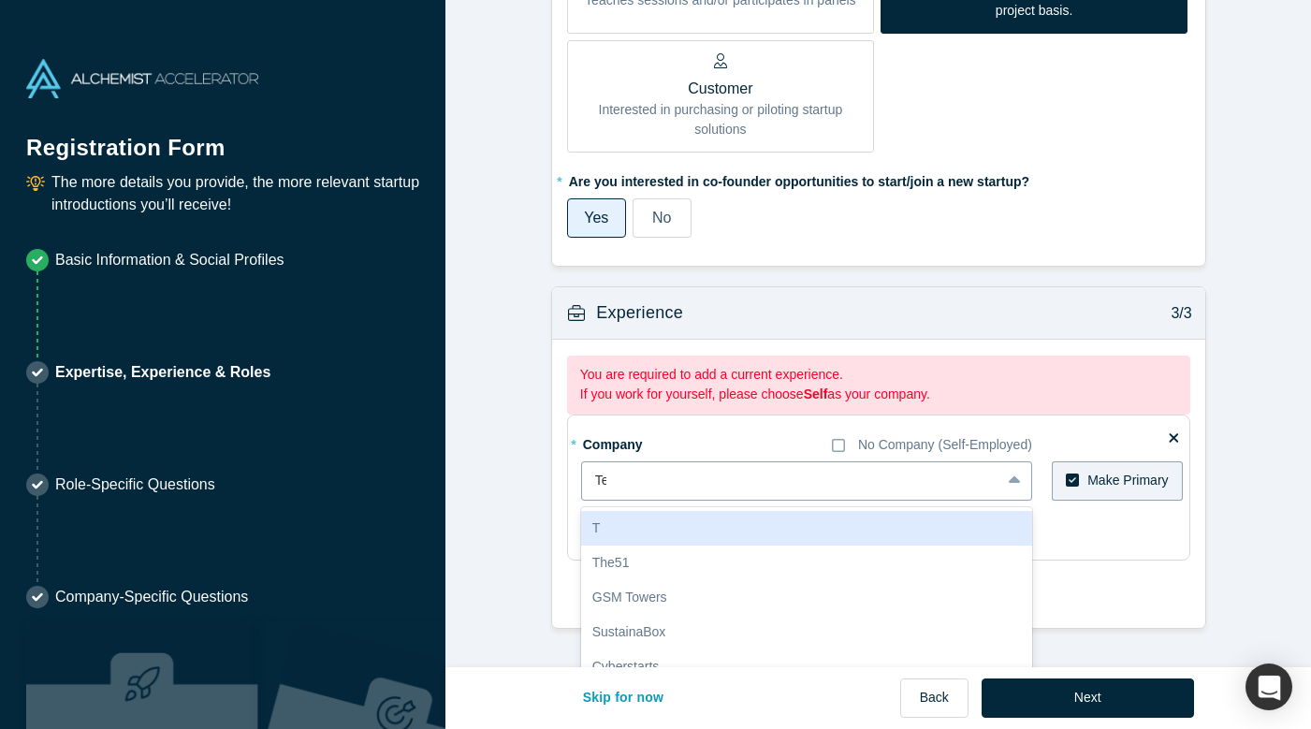
scroll to position [1433, 0]
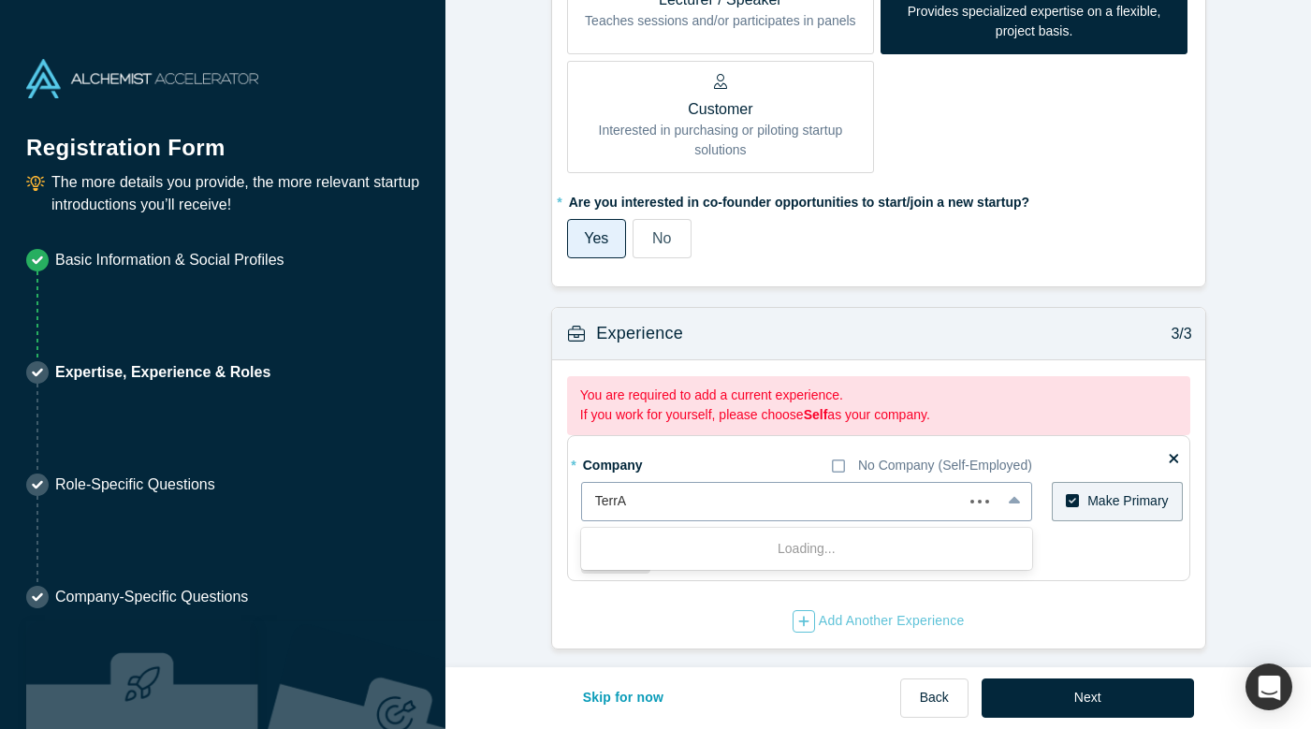
type input "TerrAI"
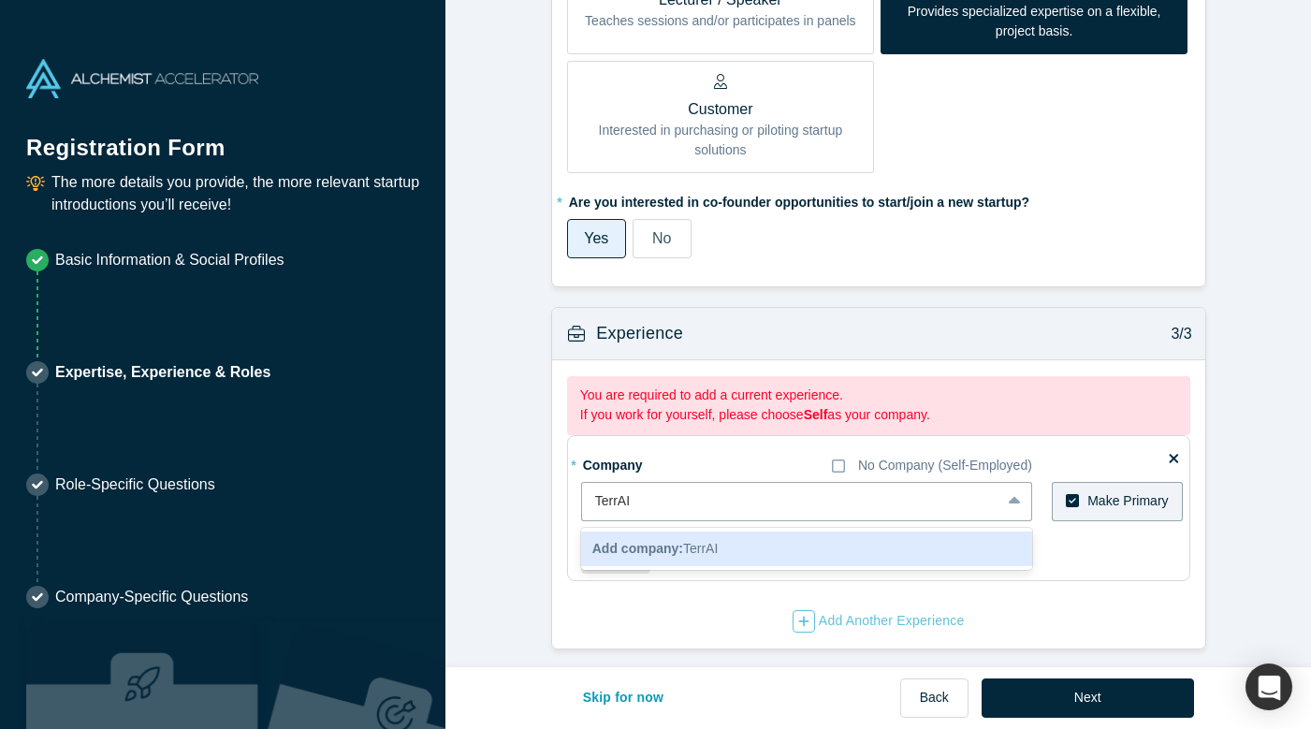
click at [702, 541] on span "Add company: TerrAI" at bounding box center [655, 548] width 126 height 15
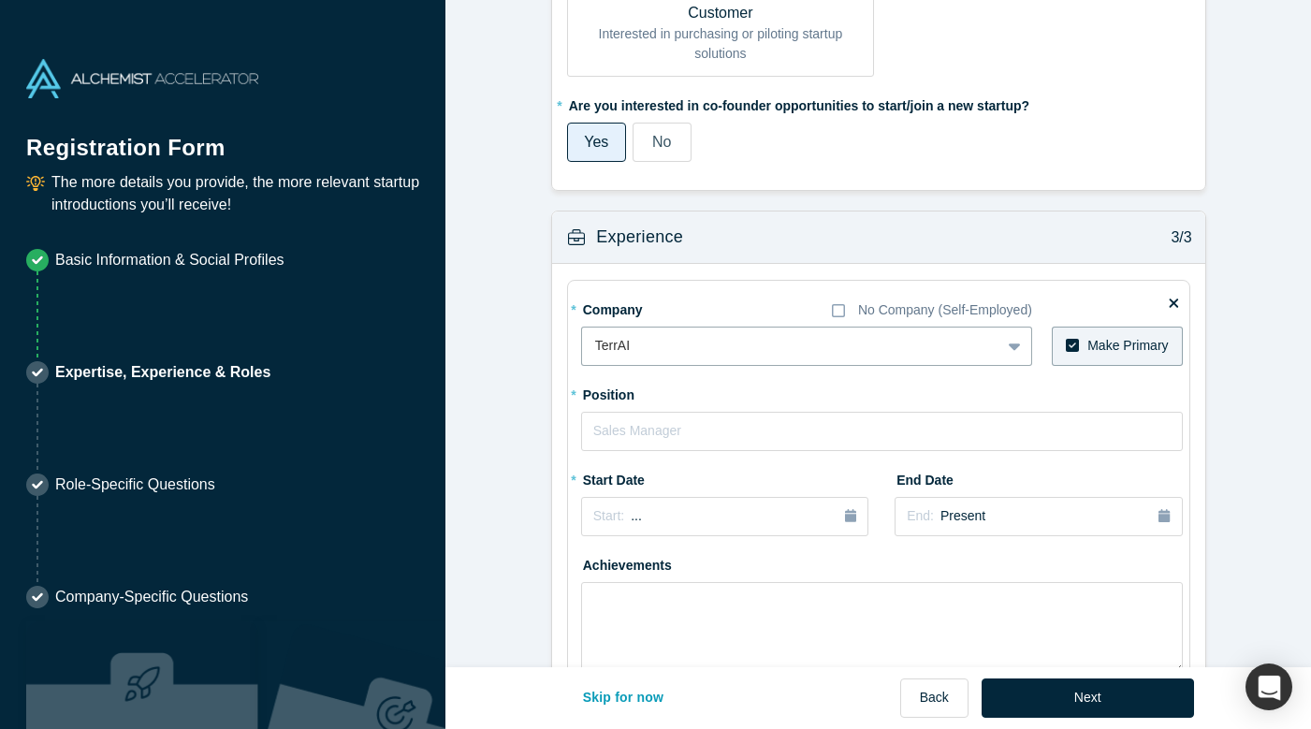
scroll to position [1560, 0]
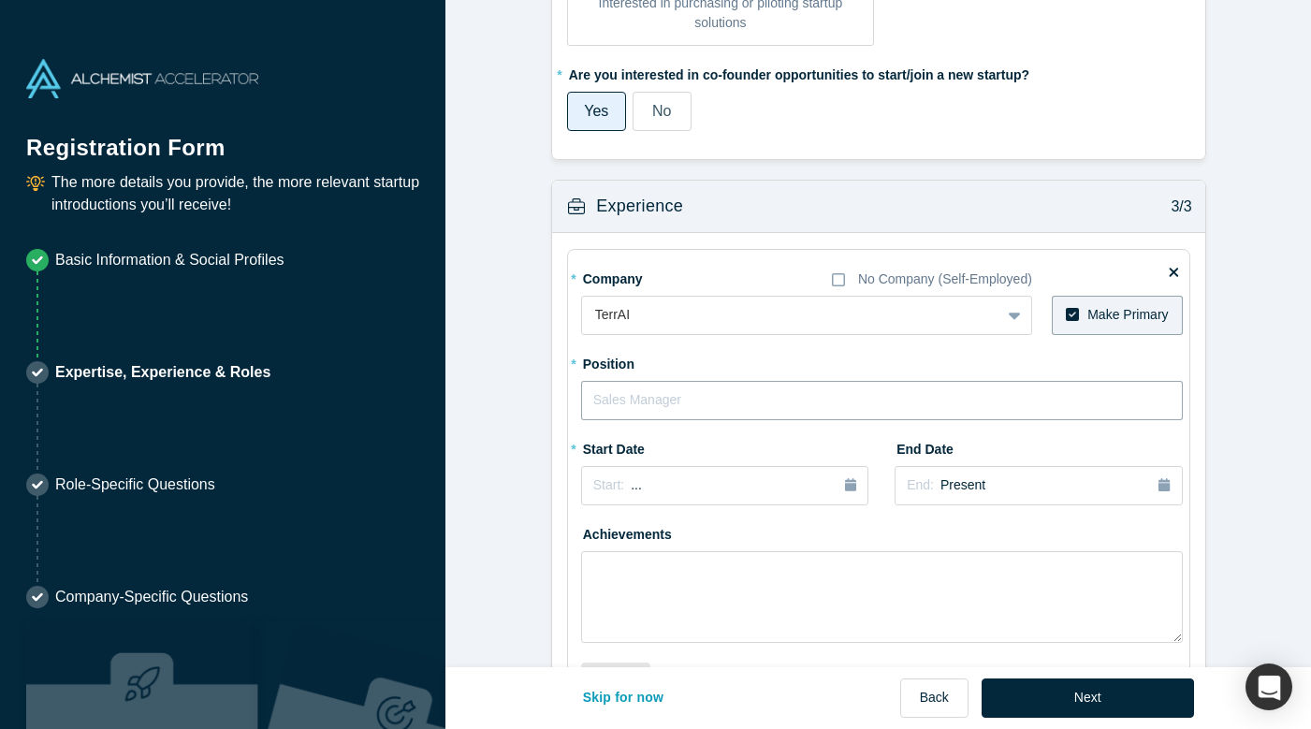
click at [647, 381] on input "text" at bounding box center [882, 400] width 602 height 39
type input "Co-founder"
click at [610, 477] on span "Start:" at bounding box center [608, 484] width 31 height 15
click at [624, 636] on div "Oct" at bounding box center [620, 646] width 60 height 20
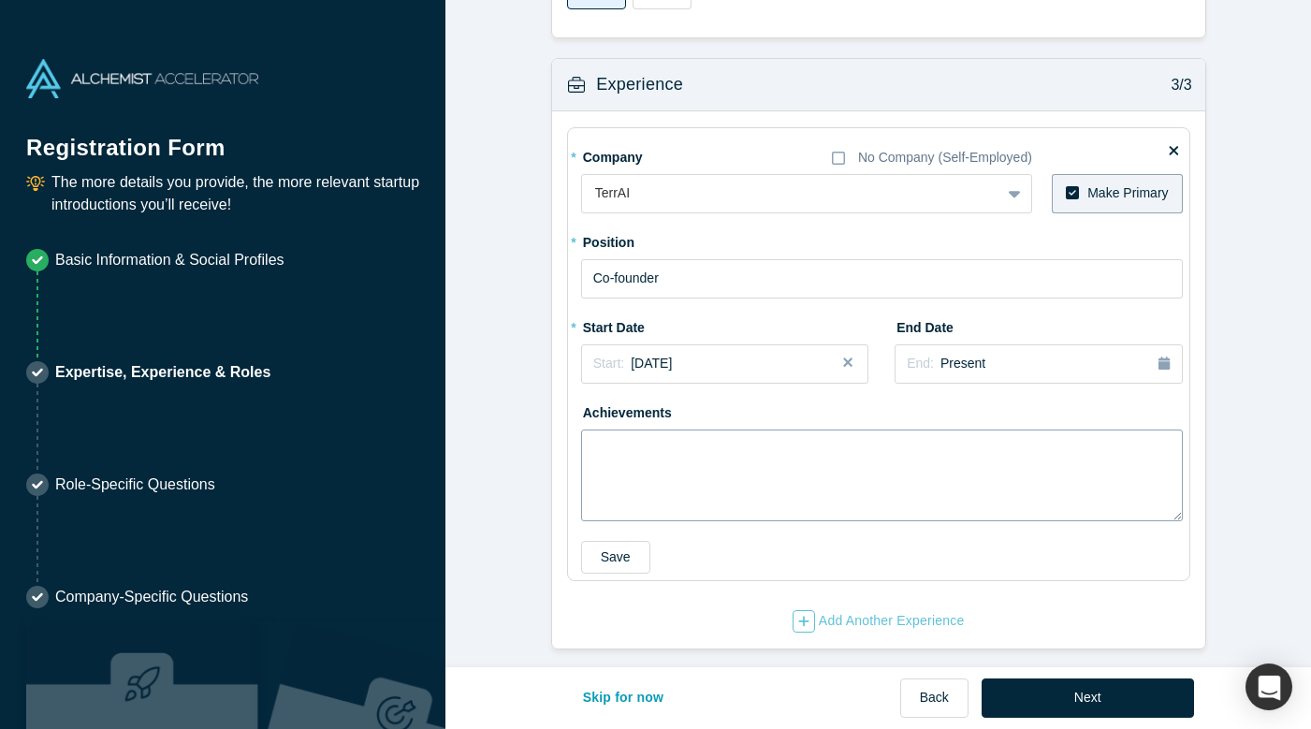
scroll to position [1681, 0]
click at [765, 451] on textarea at bounding box center [882, 476] width 602 height 92
click at [634, 271] on input "Co-founder" at bounding box center [882, 279] width 602 height 39
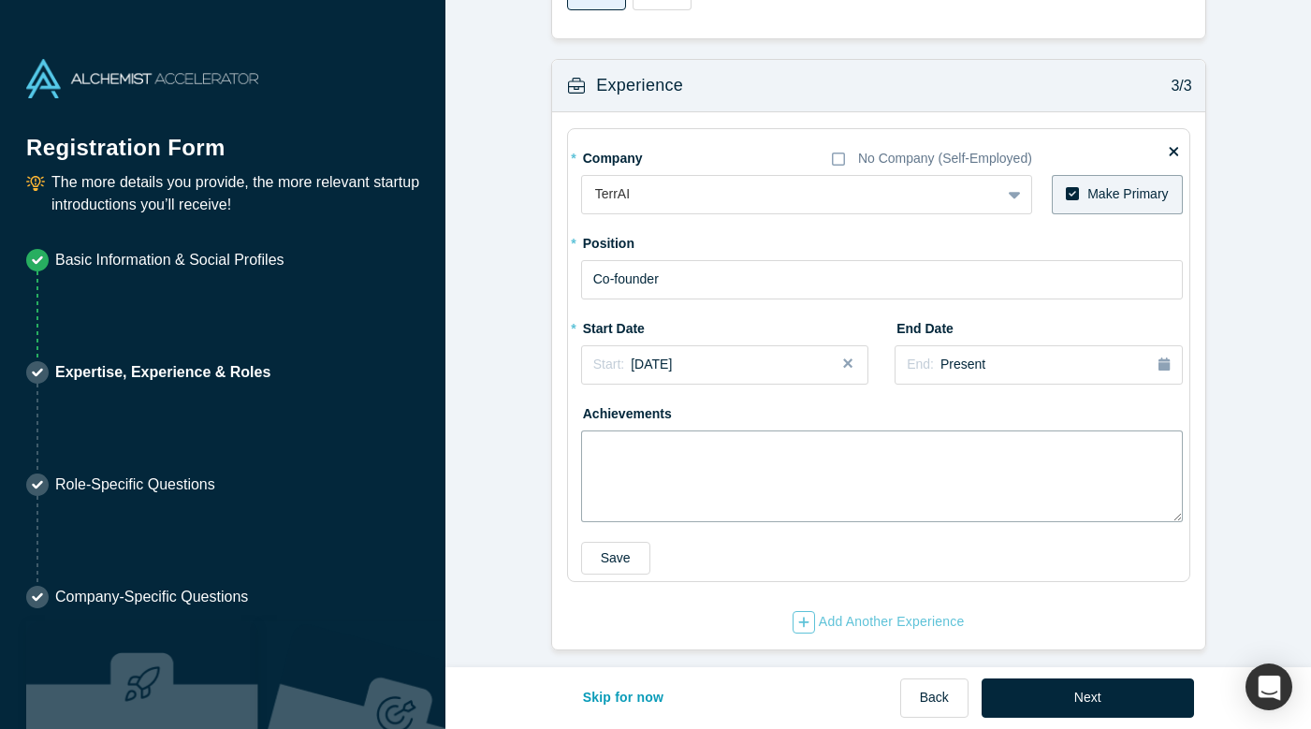
click at [615, 430] on textarea at bounding box center [882, 476] width 602 height 92
paste textarea "Co-founder"
type textarea "Co-founder of TerrAI (Alchemist Japan Class 2)"
click at [607, 552] on button "Save" at bounding box center [615, 558] width 69 height 33
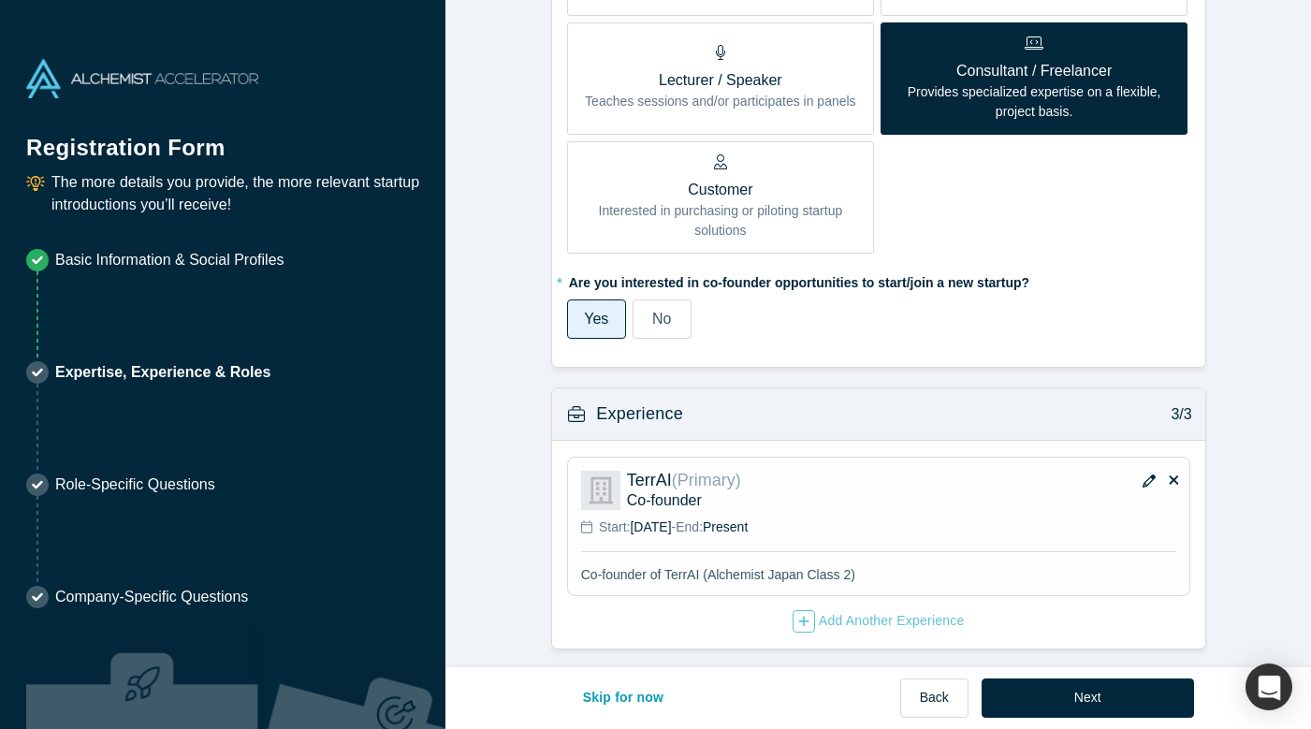
scroll to position [1351, 0]
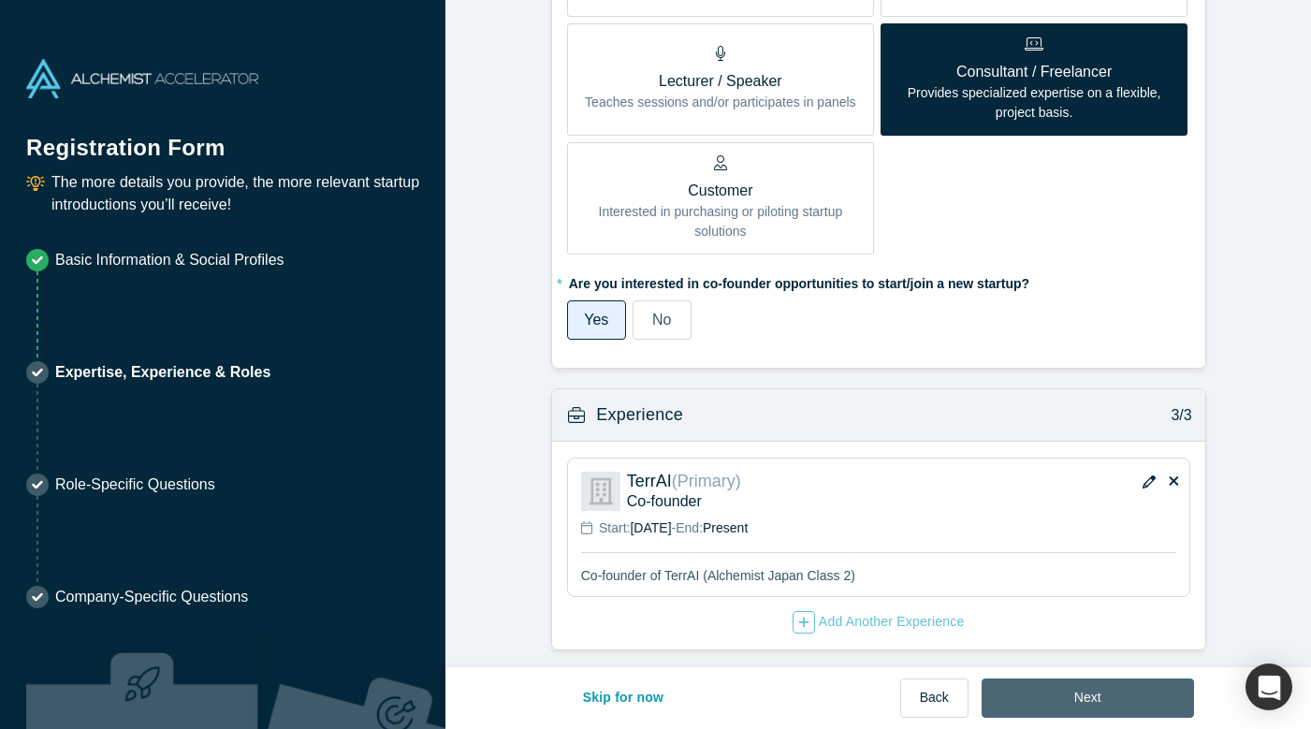
click at [1065, 704] on button "Next" at bounding box center [1088, 697] width 212 height 39
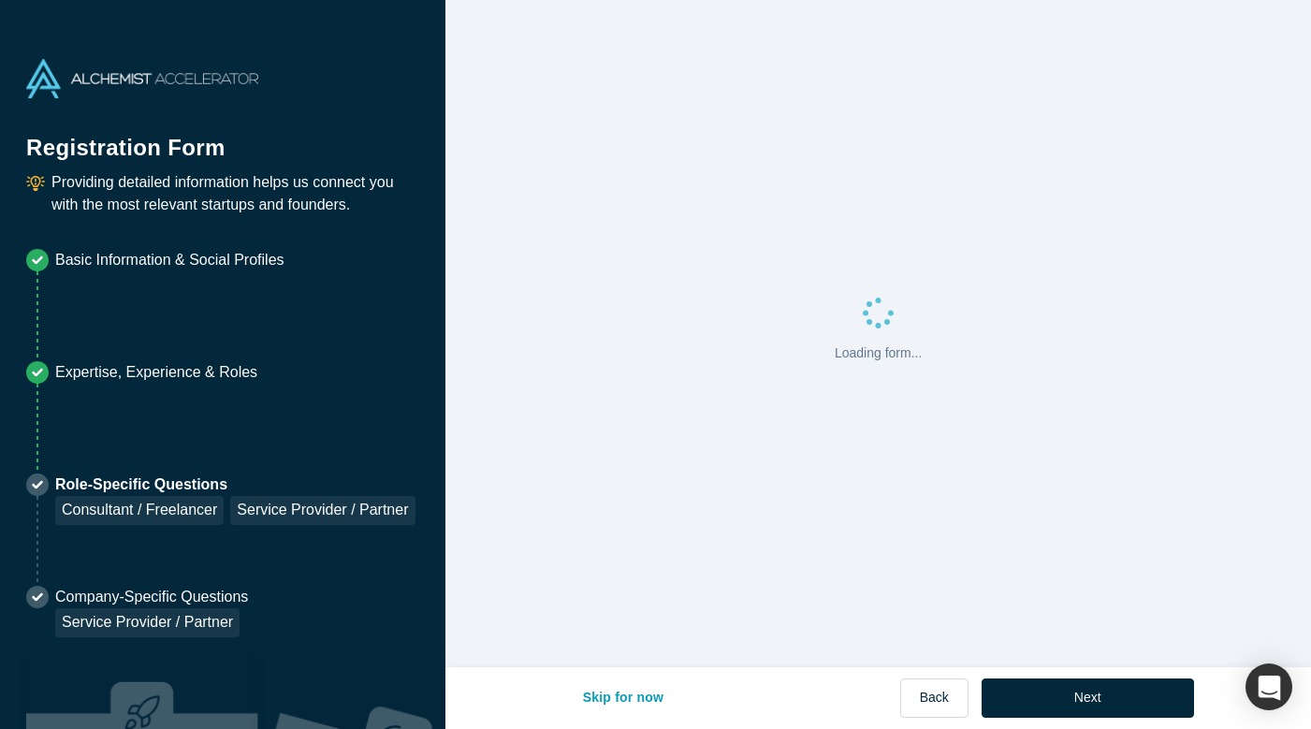
scroll to position [0, 0]
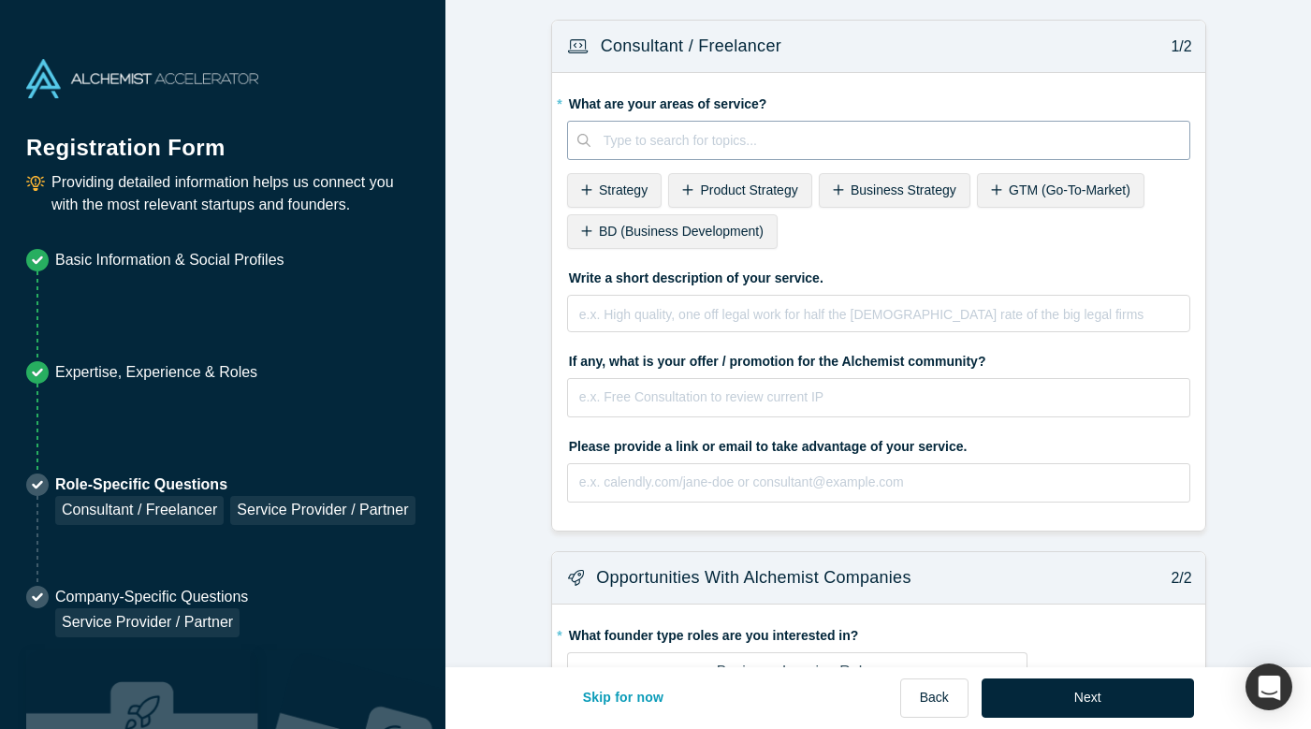
click at [787, 137] on div at bounding box center [890, 140] width 573 height 23
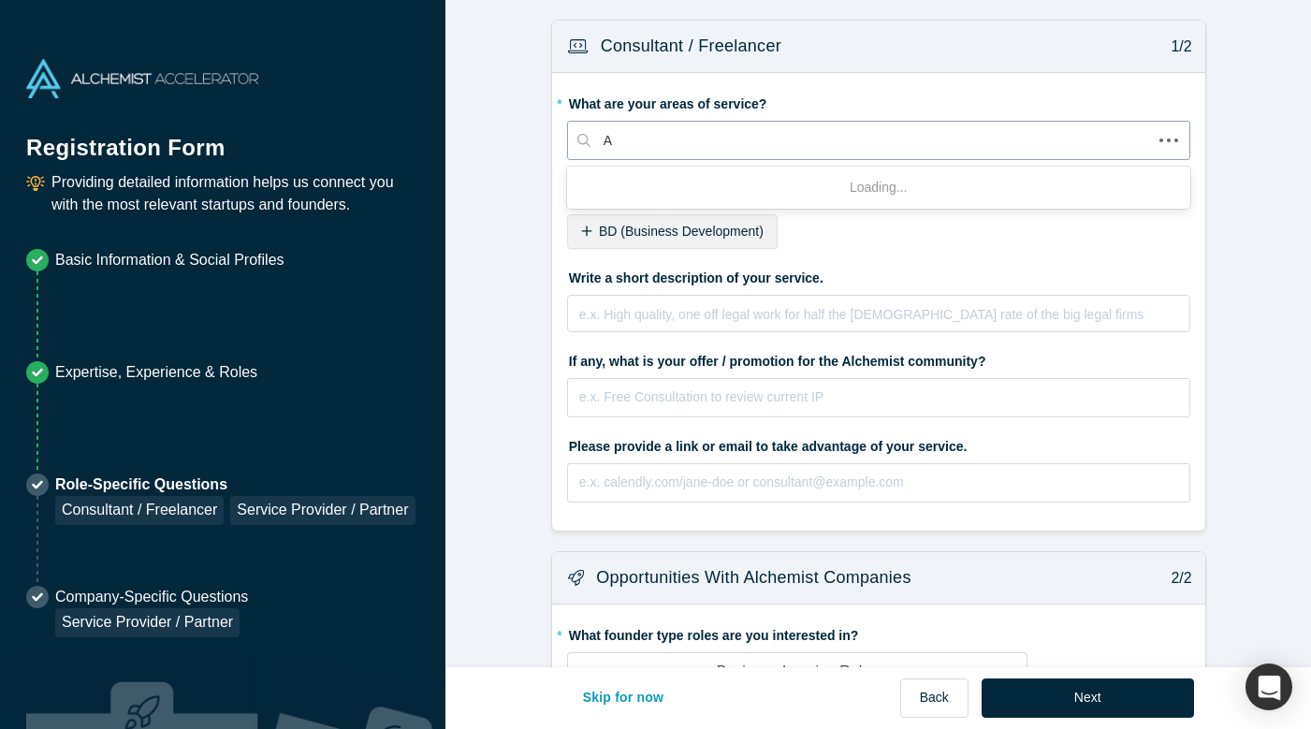
type input "AI"
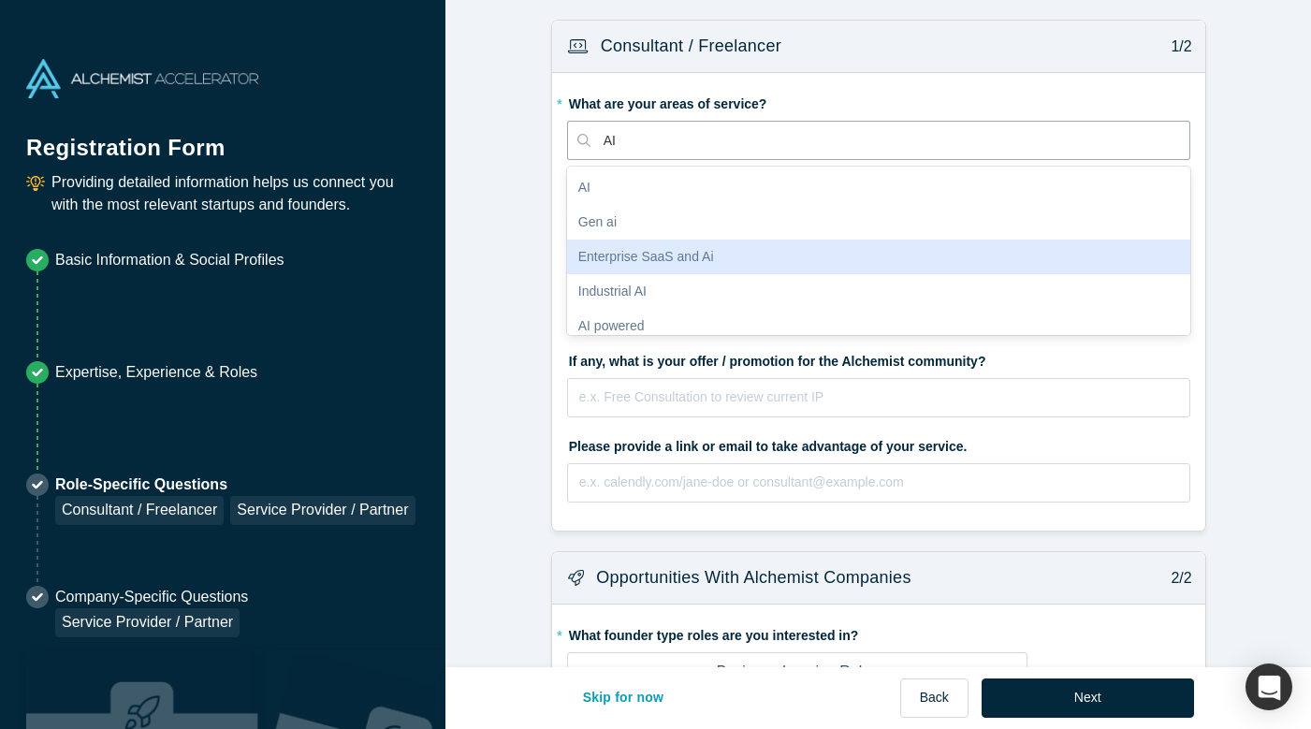
click at [715, 253] on div "Enterprise SaaS and Ai" at bounding box center [878, 257] width 623 height 35
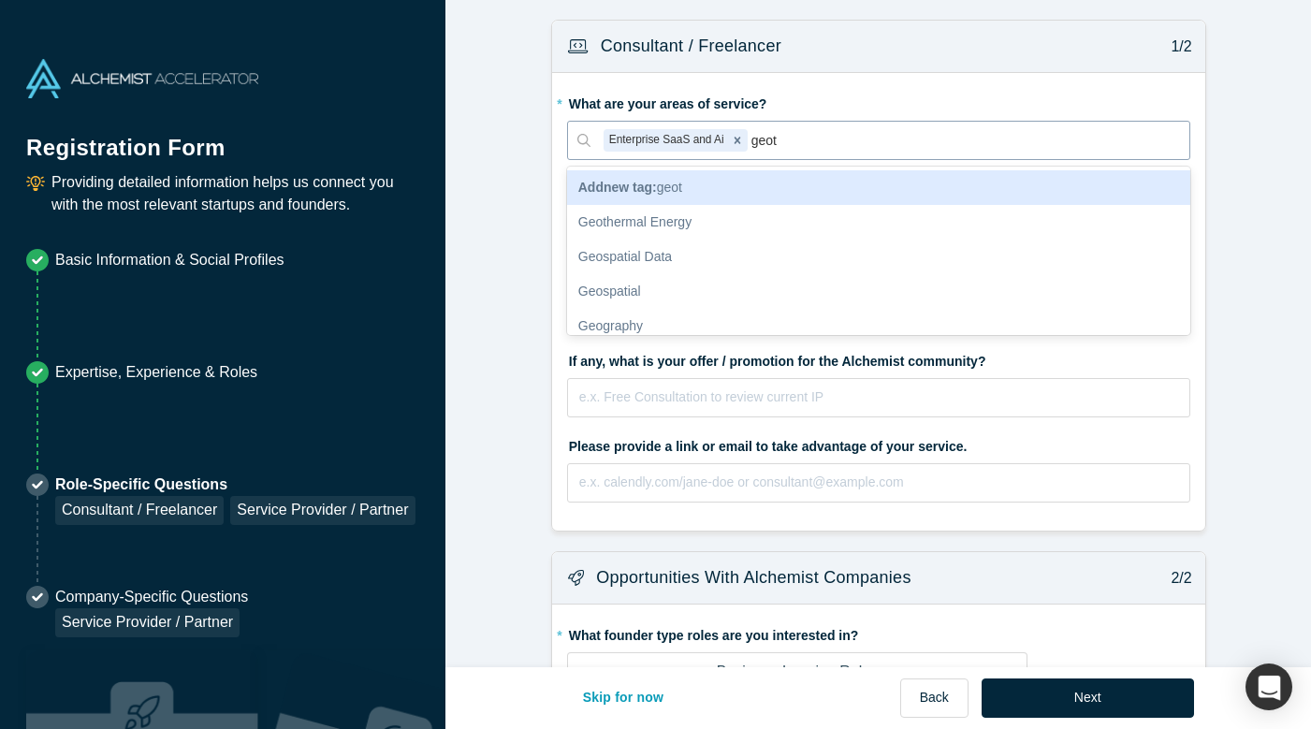
type input "geo"
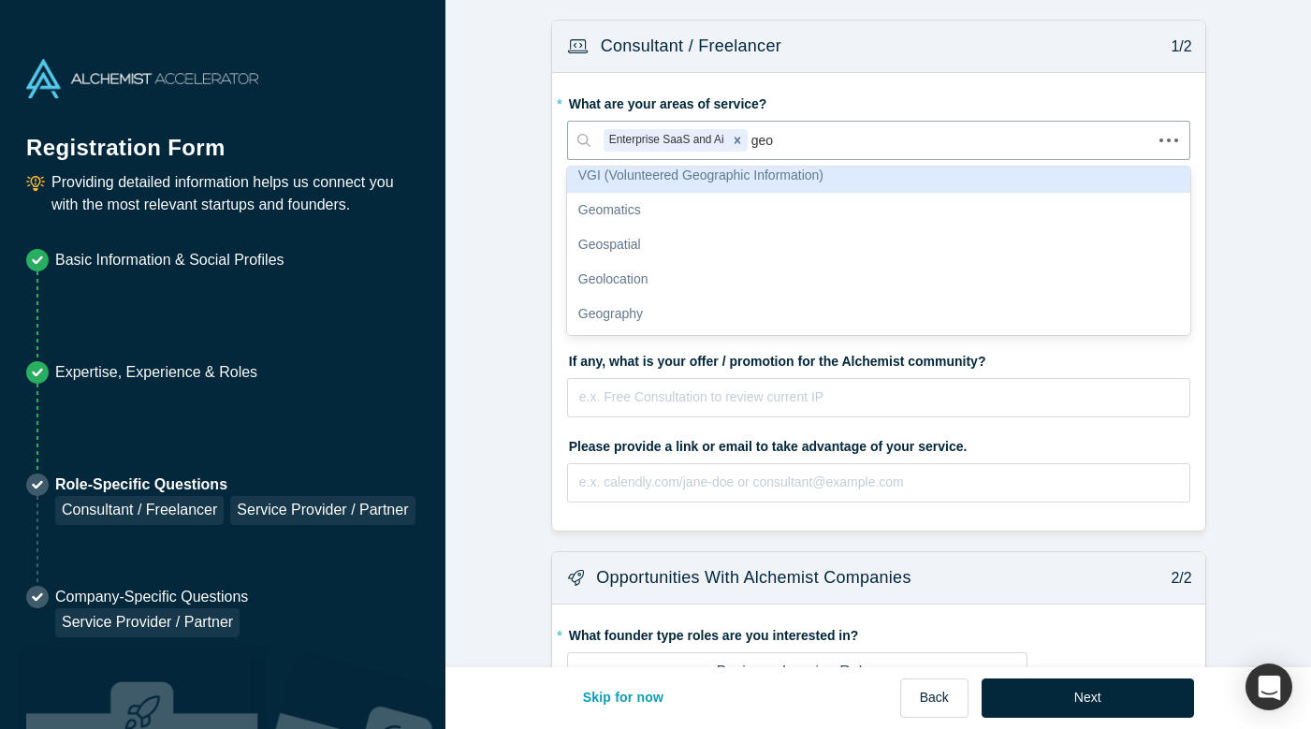
scroll to position [221, 0]
click at [801, 140] on div at bounding box center [963, 140] width 425 height 23
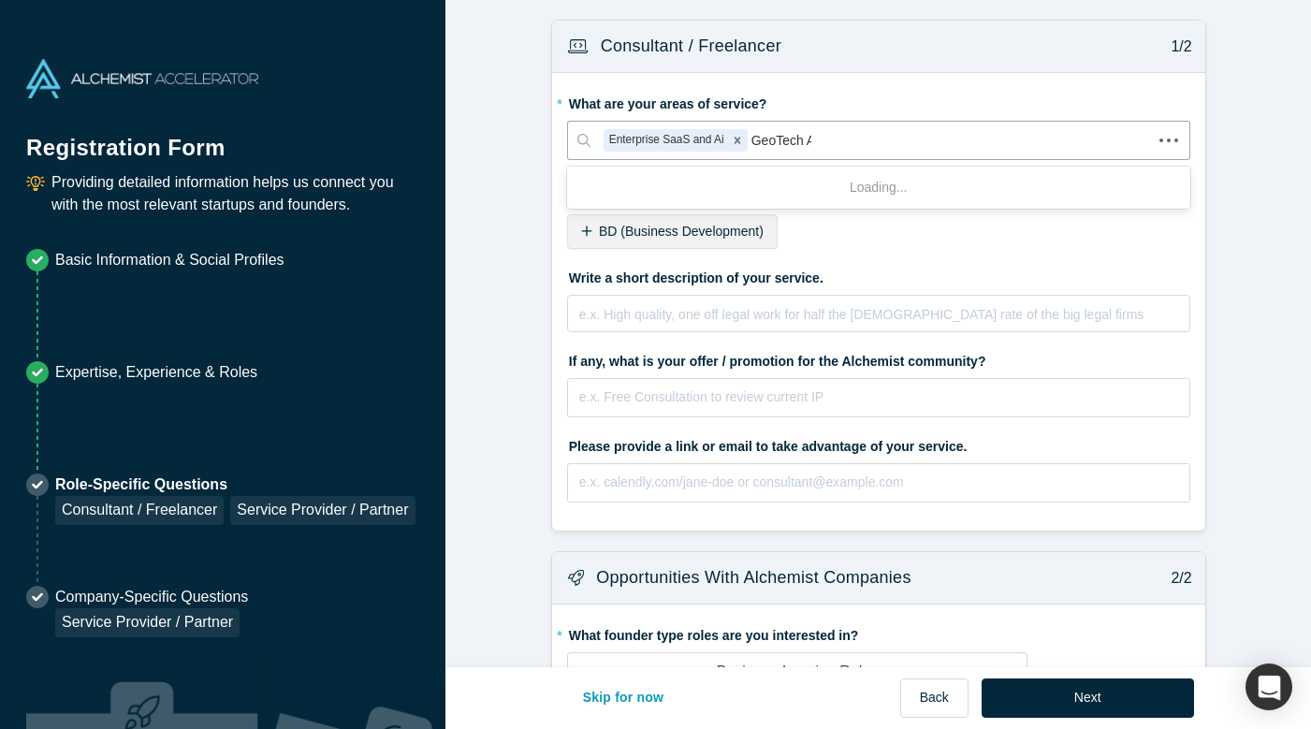
type input "GeoTech AI"
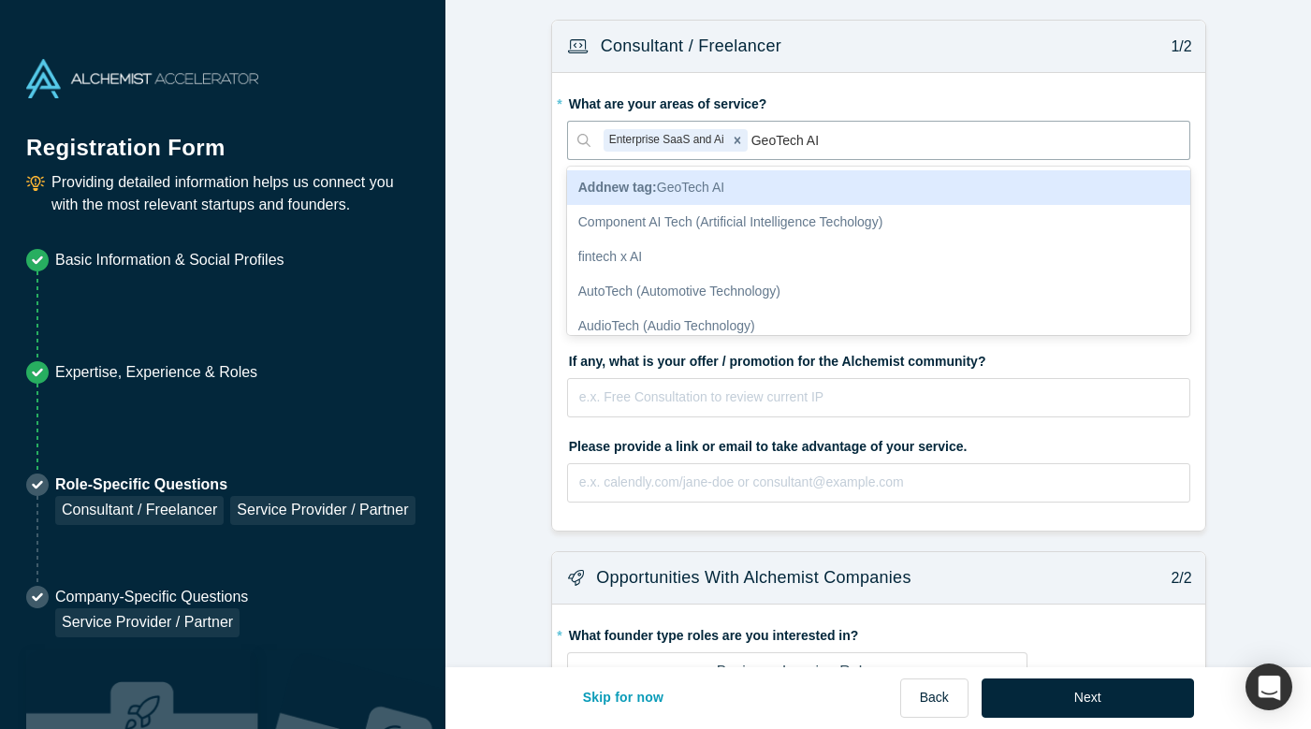
click at [631, 184] on b "Add new tag :" at bounding box center [617, 187] width 79 height 15
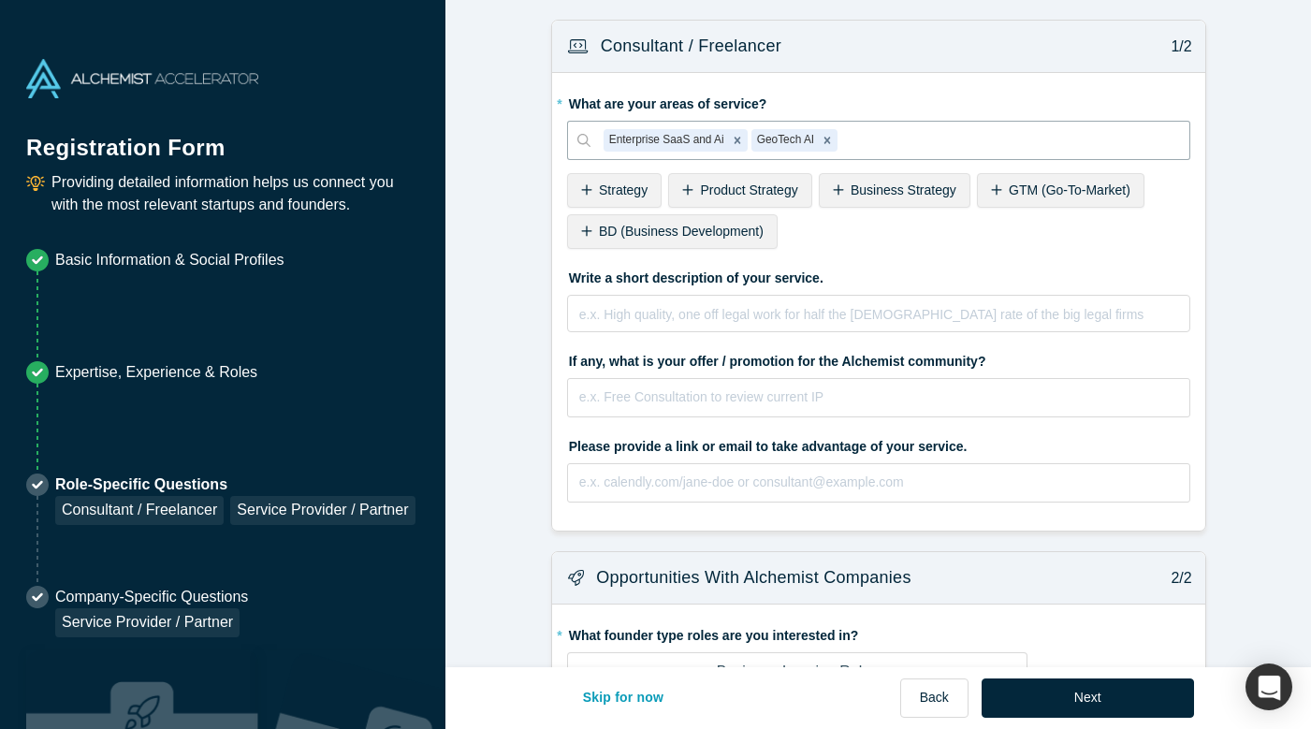
click at [518, 271] on form "Consultant / Freelancer 1/2 * What are your areas of service? option GeoTech AI…" at bounding box center [878, 641] width 866 height 1242
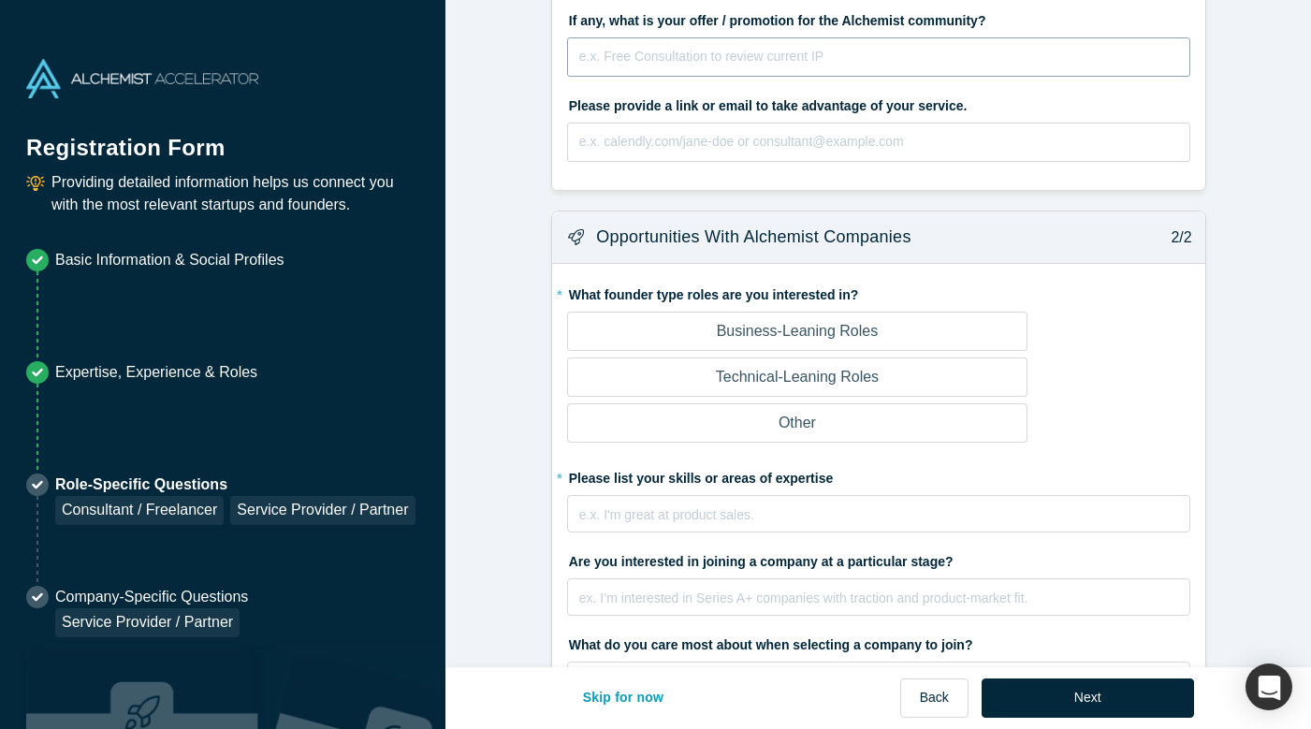
scroll to position [371, 0]
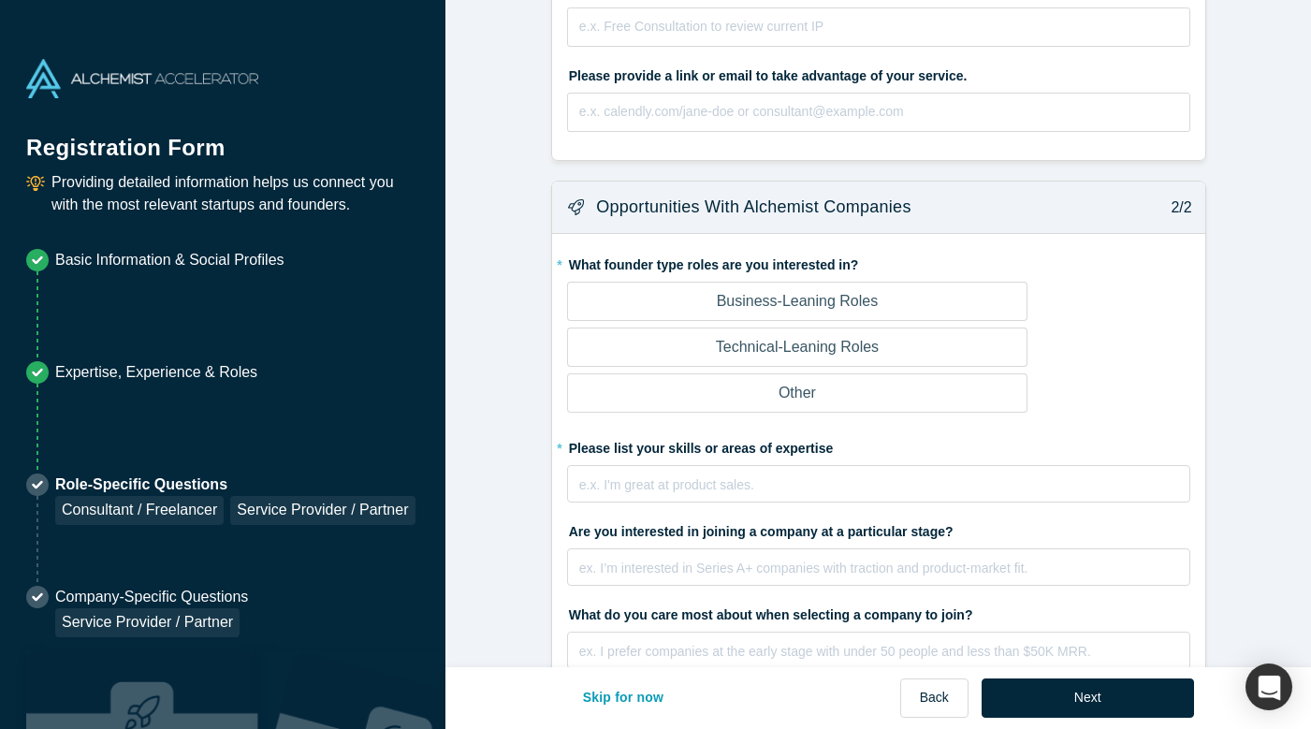
click at [711, 343] on label "Technical-Leaning Roles" at bounding box center [797, 347] width 460 height 39
click at [0, 0] on input "Technical-Leaning Roles" at bounding box center [0, 0] width 0 height 0
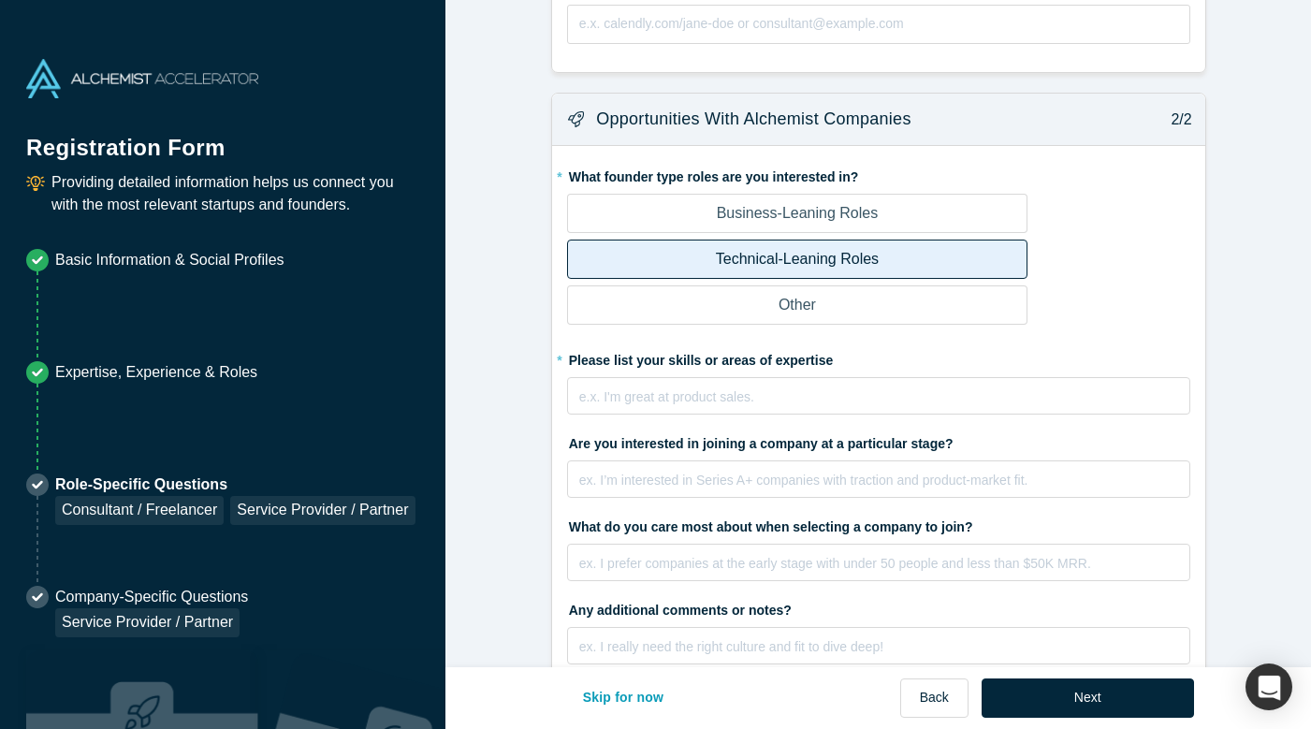
scroll to position [477, 0]
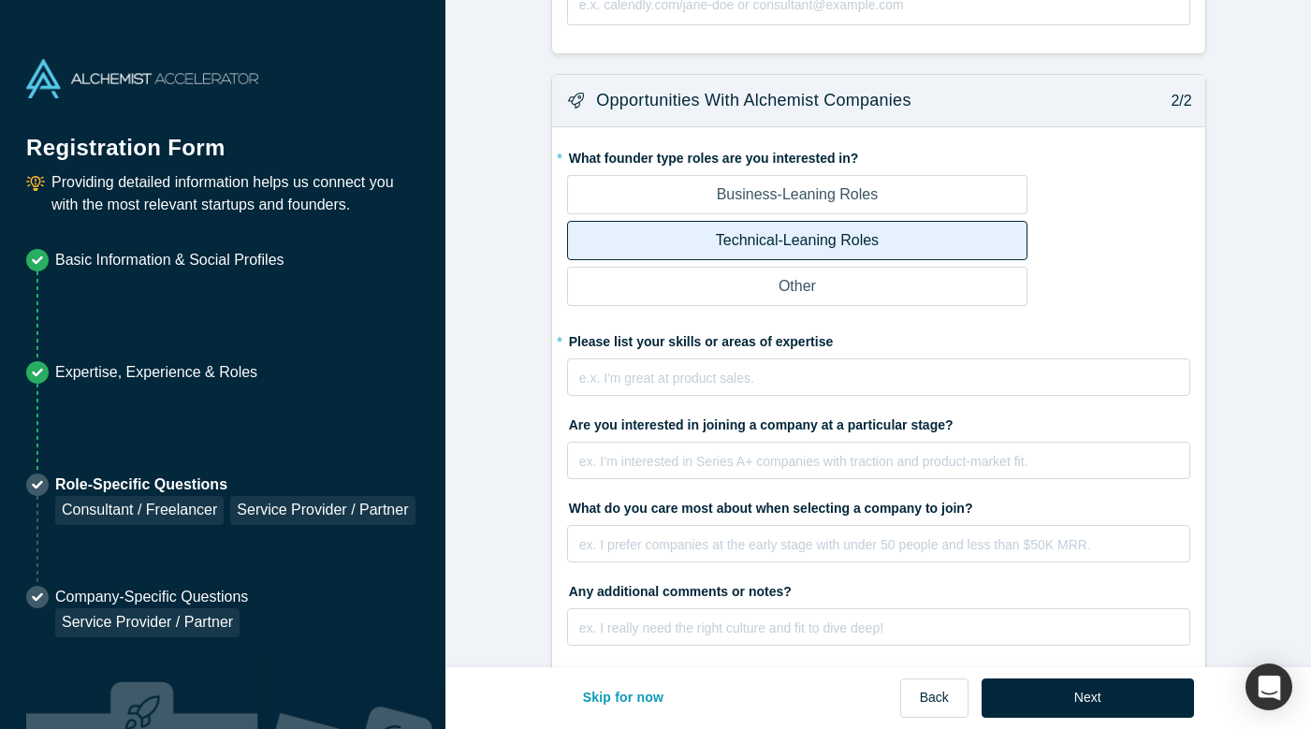
click at [669, 202] on label "Business-Leaning Roles" at bounding box center [797, 194] width 460 height 39
click at [0, 0] on input "Business-Leaning Roles" at bounding box center [0, 0] width 0 height 0
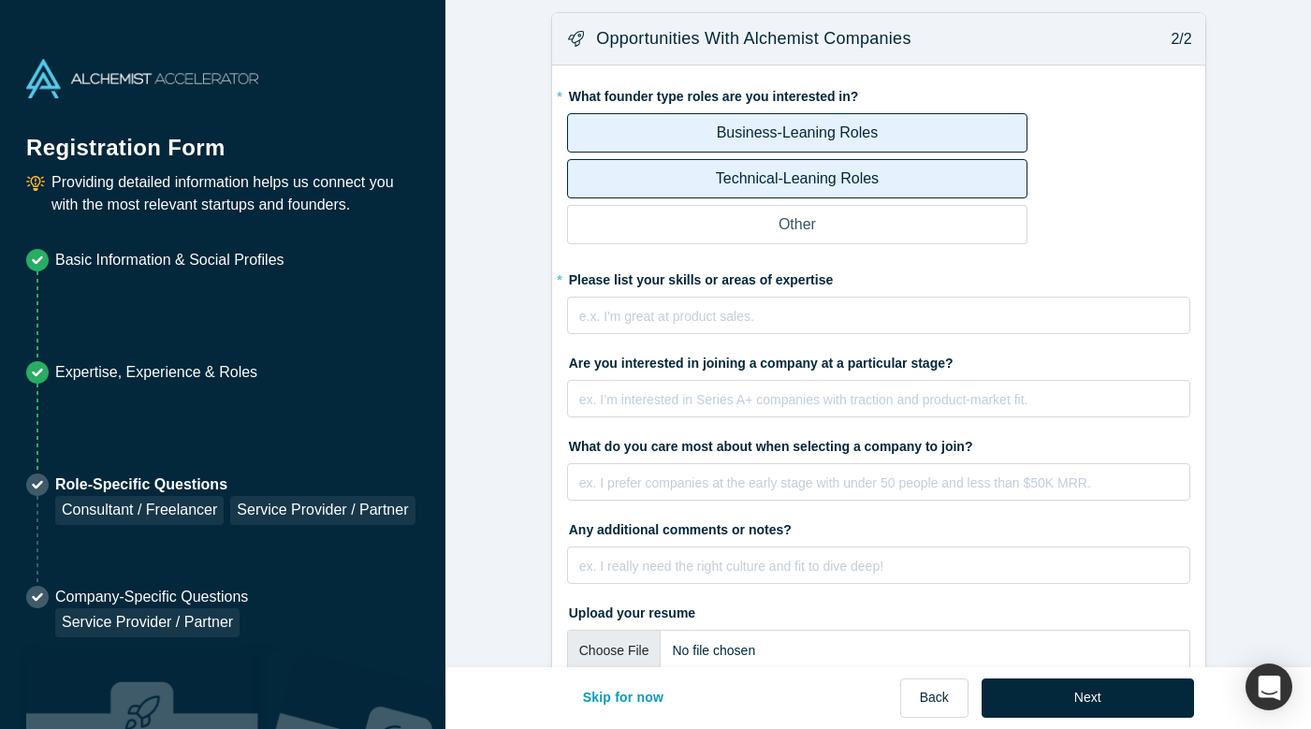
scroll to position [543, 0]
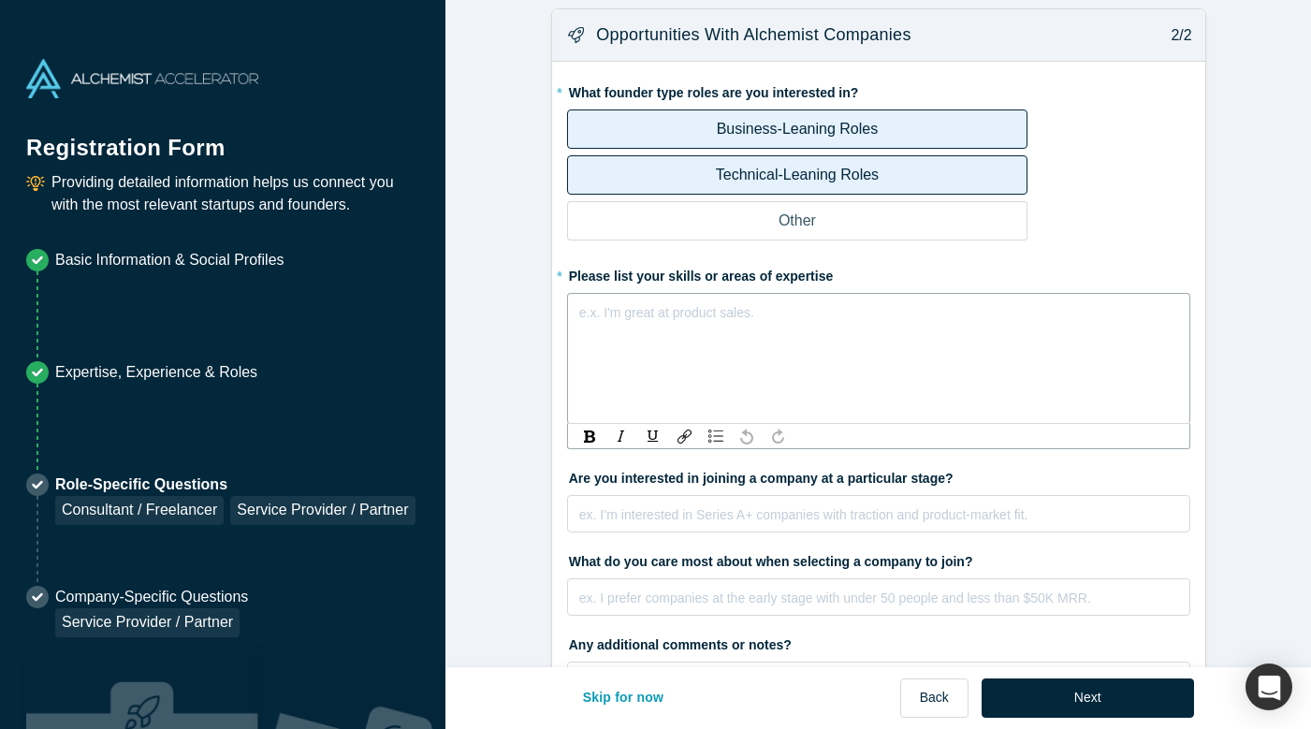
click at [628, 312] on div "rdw-editor" at bounding box center [879, 312] width 598 height 22
paste div "rdw-editor"
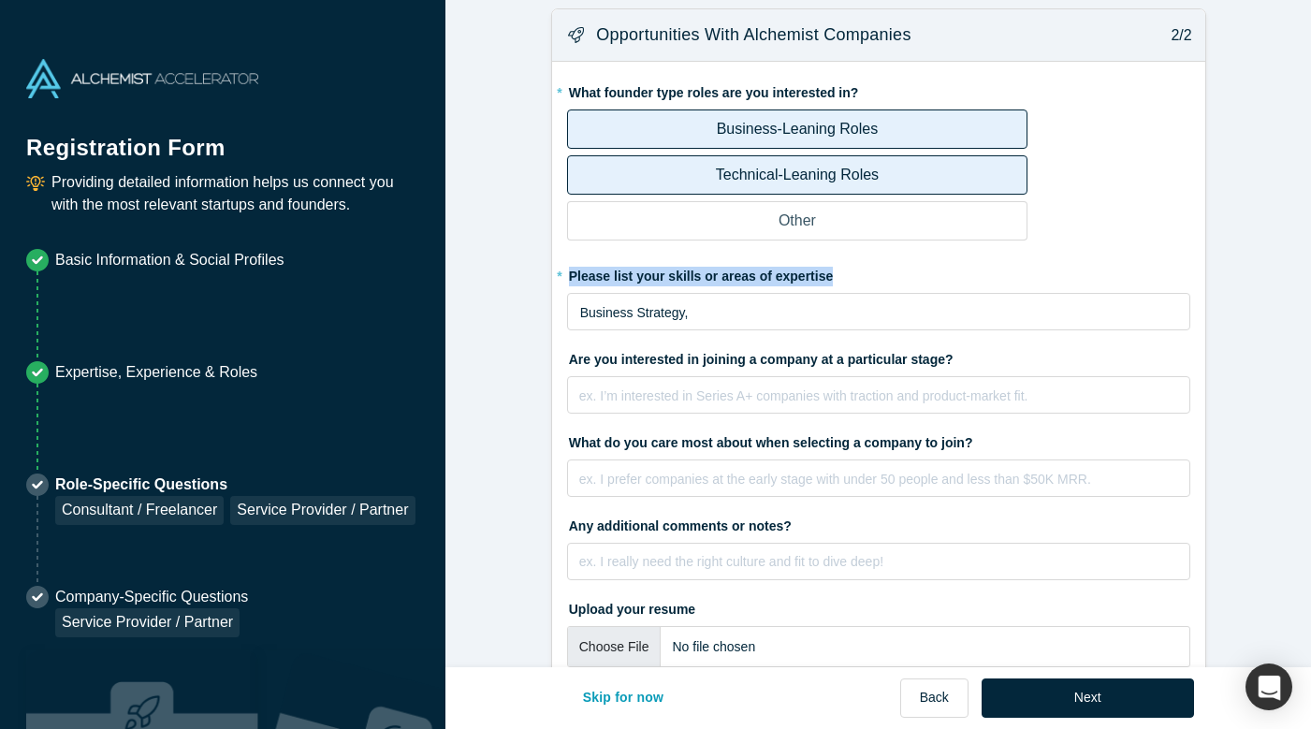
drag, startPoint x: 570, startPoint y: 270, endPoint x: 854, endPoint y: 270, distance: 284.5
click at [854, 270] on label "* Please list your skills or areas of expertise" at bounding box center [878, 273] width 623 height 26
copy label "Please list your skills or areas of expertise"
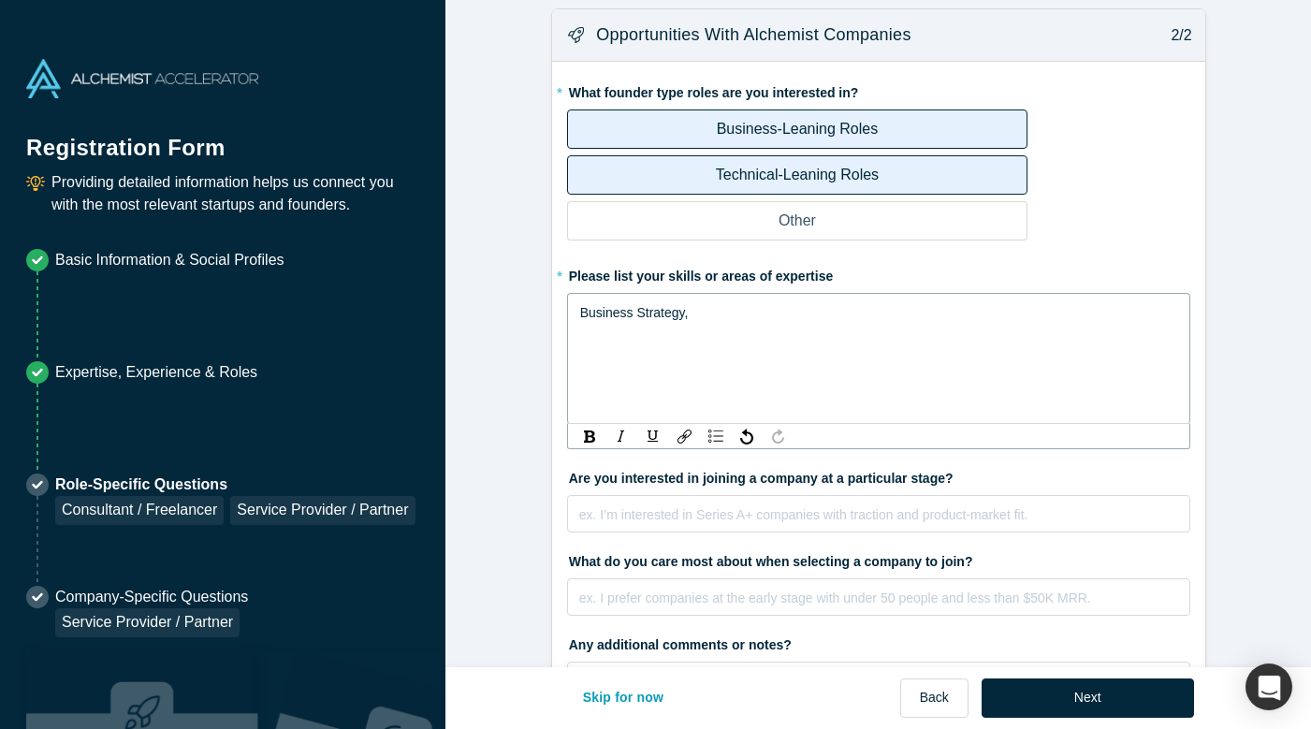
click at [664, 313] on span "Business Strategy," at bounding box center [634, 312] width 109 height 15
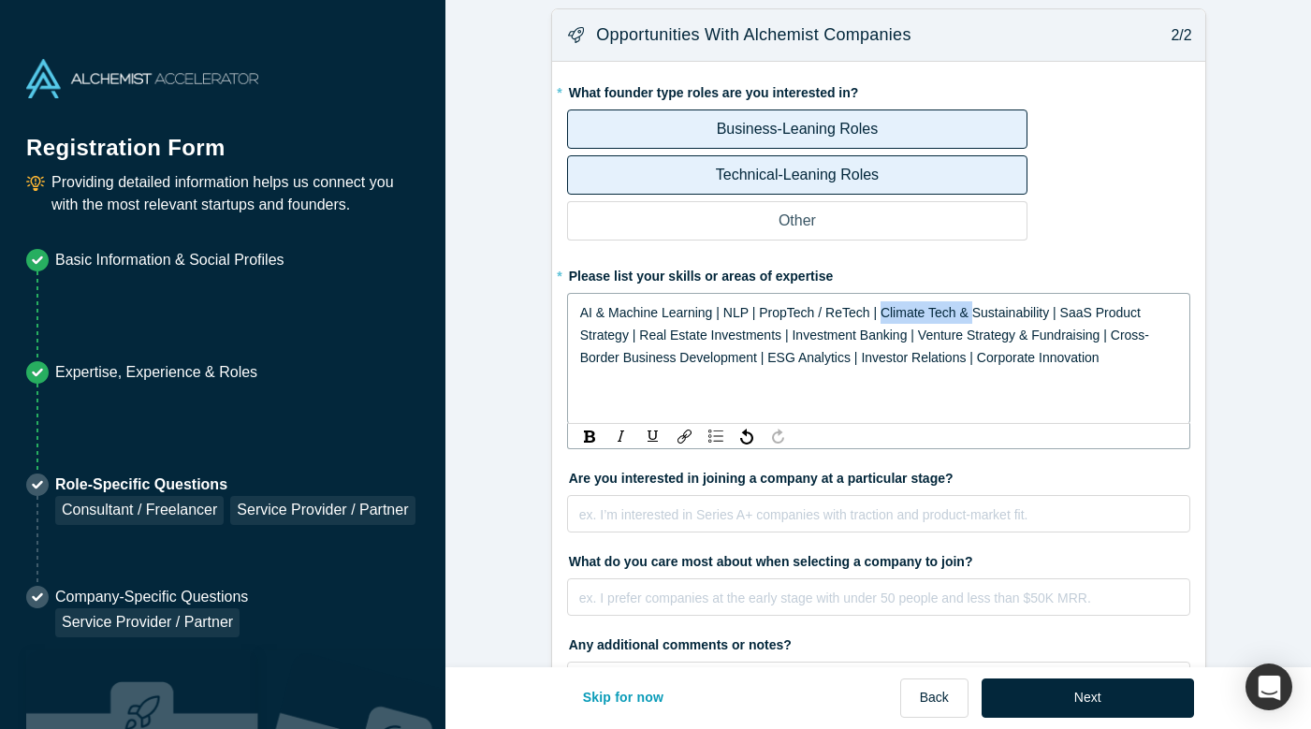
drag, startPoint x: 876, startPoint y: 308, endPoint x: 968, endPoint y: 309, distance: 91.7
click at [968, 309] on span "AI & Machine Learning | NLP | PropTech / ReTech | Climate Tech & Sustainability…" at bounding box center [864, 335] width 569 height 60
drag, startPoint x: 762, startPoint y: 354, endPoint x: 664, endPoint y: 353, distance: 97.3
click at [664, 353] on span "AI & Machine Learning | NLP | PropTech / ReTech | Sustainability | SaaS Product…" at bounding box center [869, 335] width 579 height 60
click at [514, 332] on form "Consultant / Freelancer 1/2 * What are your areas of service? Enterprise SaaS a…" at bounding box center [878, 157] width 866 height 1361
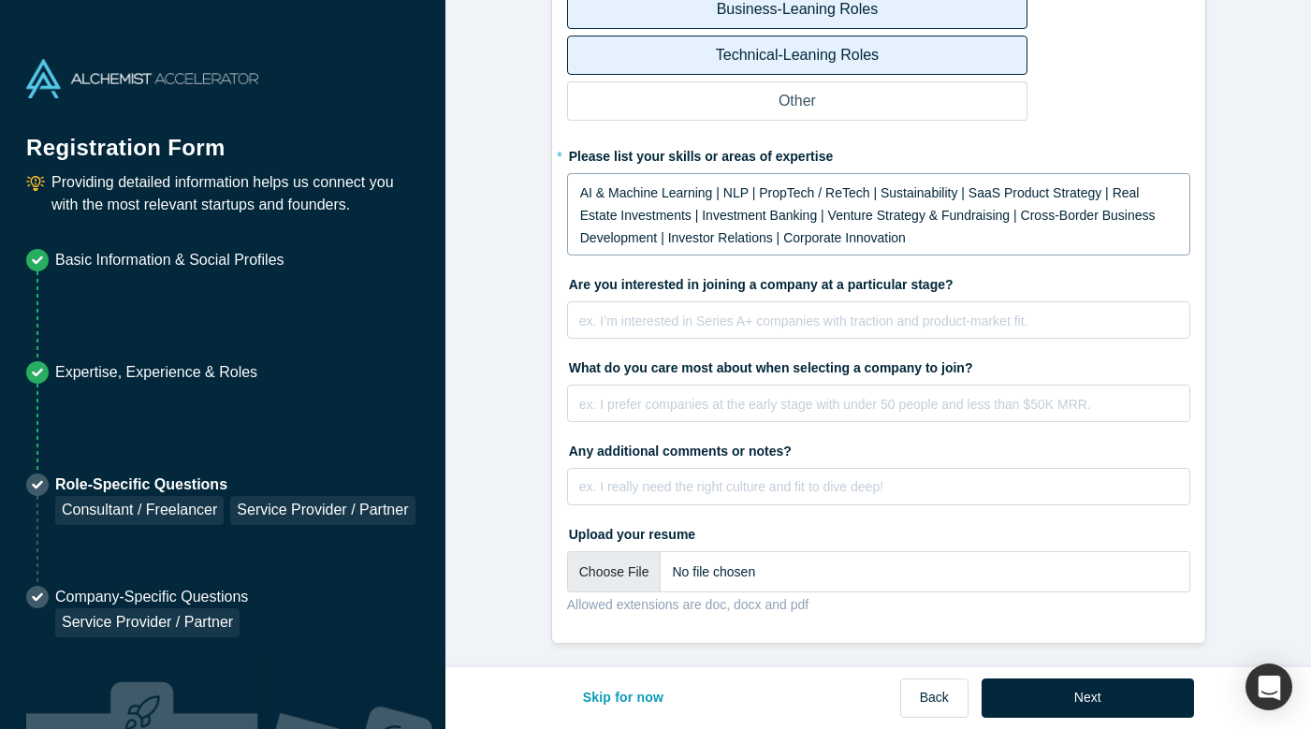
scroll to position [662, 0]
click at [1074, 704] on button "Next" at bounding box center [1088, 697] width 212 height 39
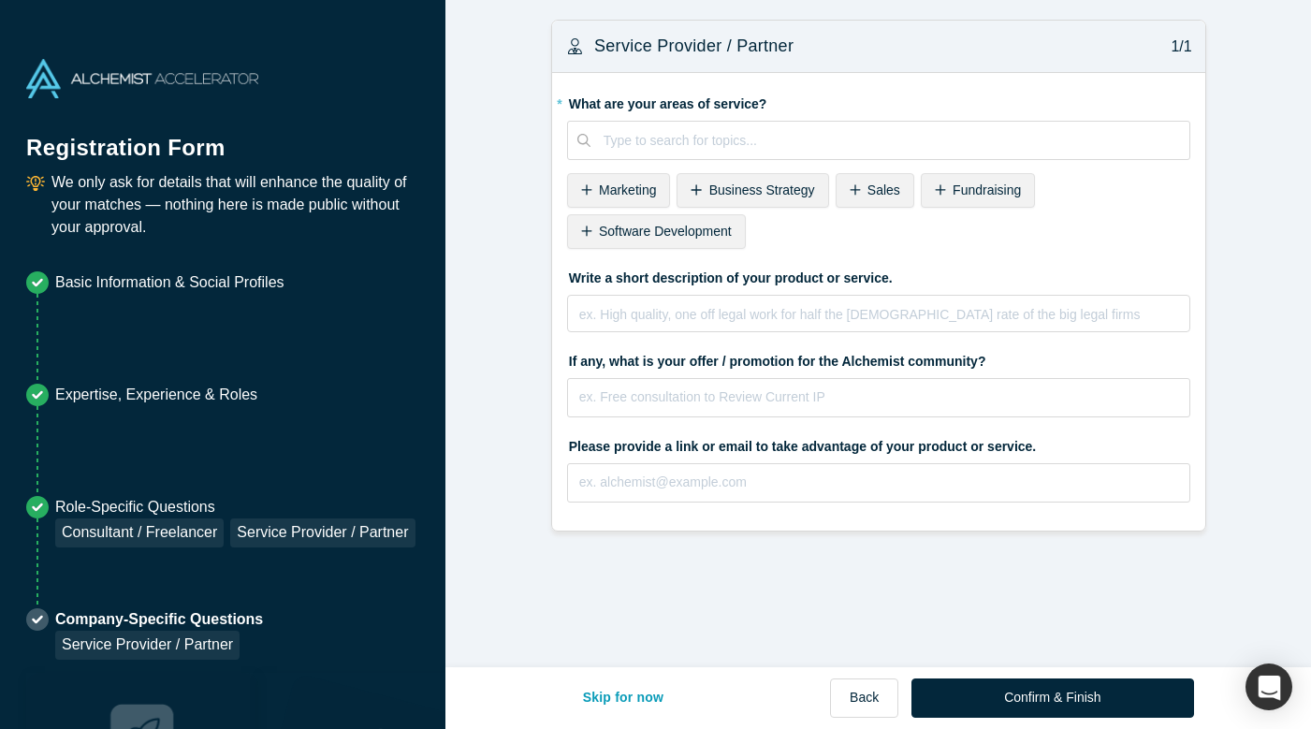
scroll to position [0, 0]
click at [854, 699] on button "Back" at bounding box center [864, 697] width 68 height 39
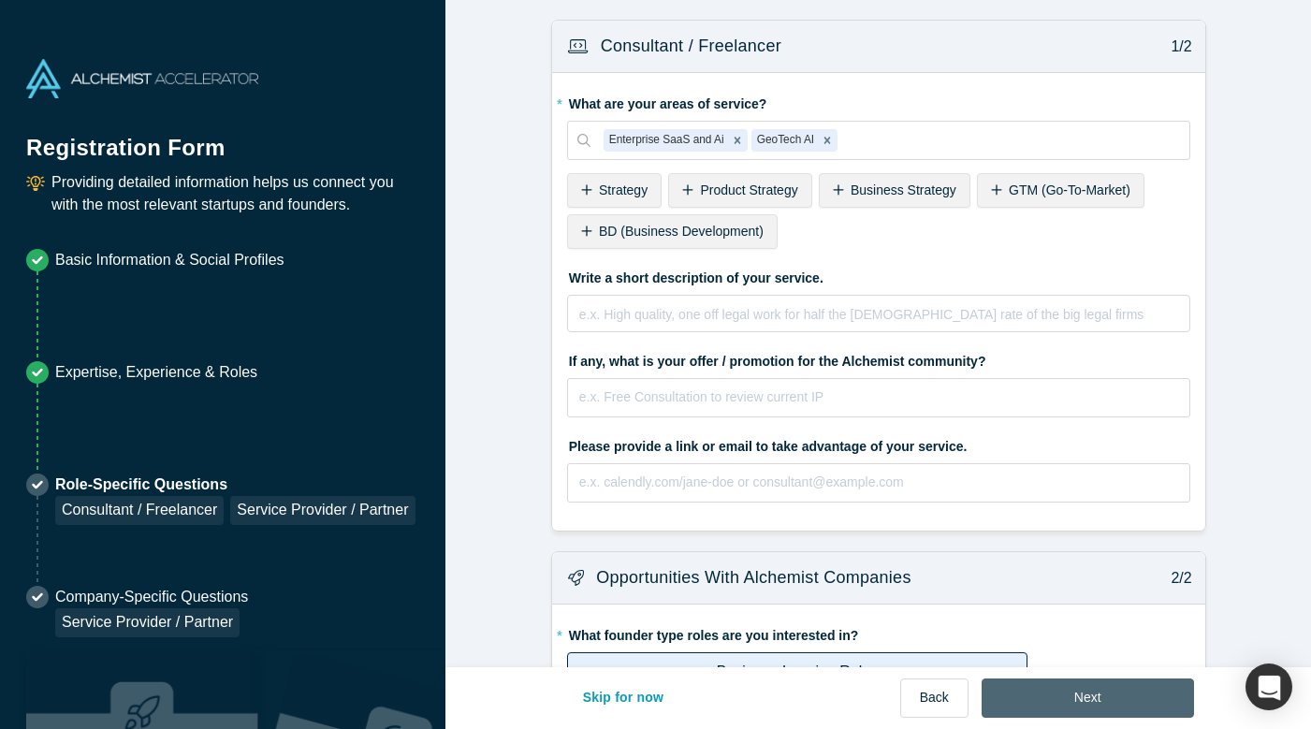
click at [1057, 706] on button "Next" at bounding box center [1088, 697] width 212 height 39
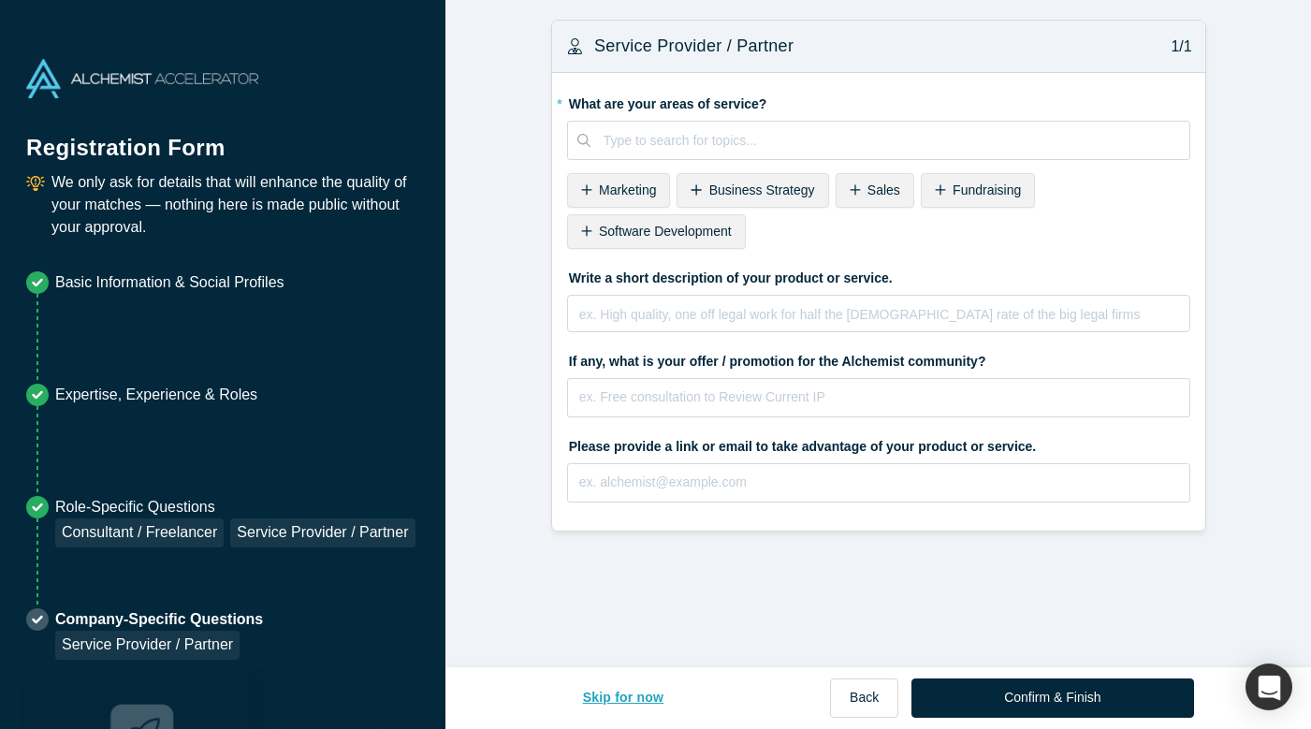
click at [608, 699] on button "Skip for now" at bounding box center [623, 697] width 121 height 39
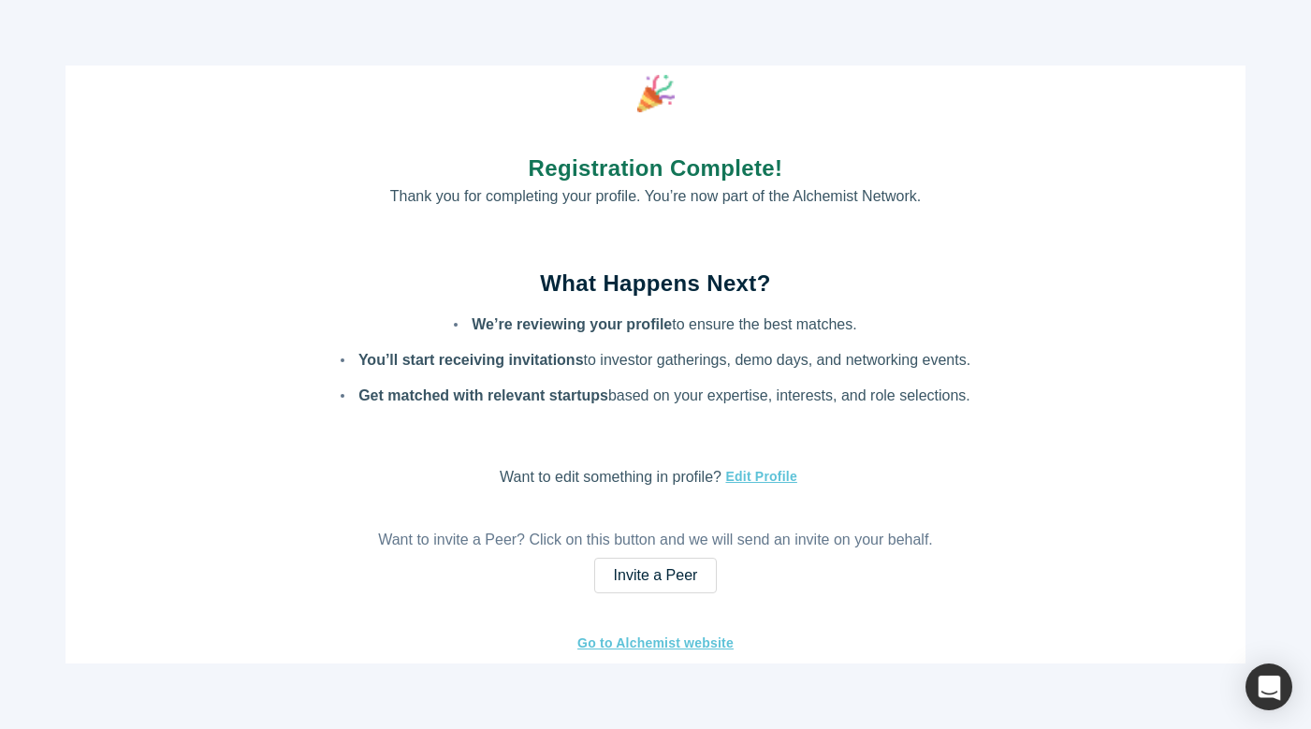
click at [854, 232] on div "Registration Complete! Thank you for completing your profile. You’re now part o…" at bounding box center [656, 365] width 1180 height 598
click at [681, 644] on link "Go to Alchemist website" at bounding box center [655, 644] width 158 height 22
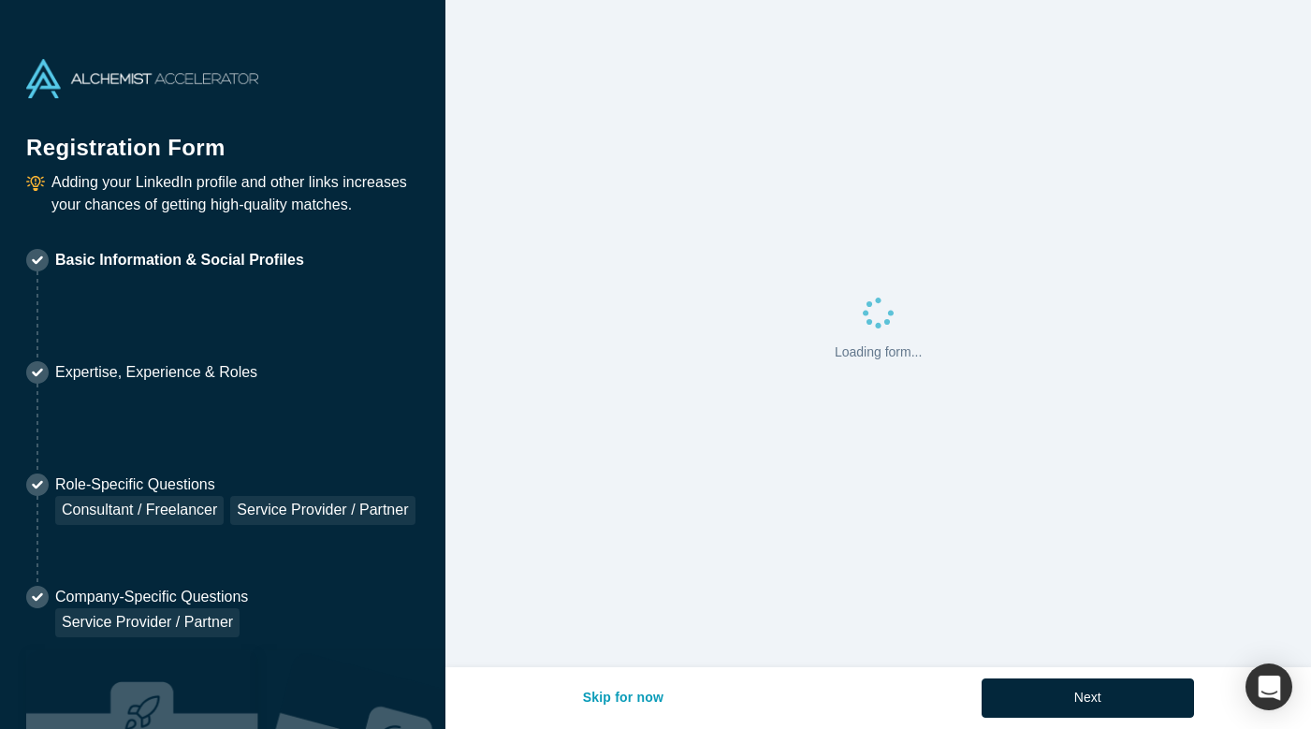
select select "US"
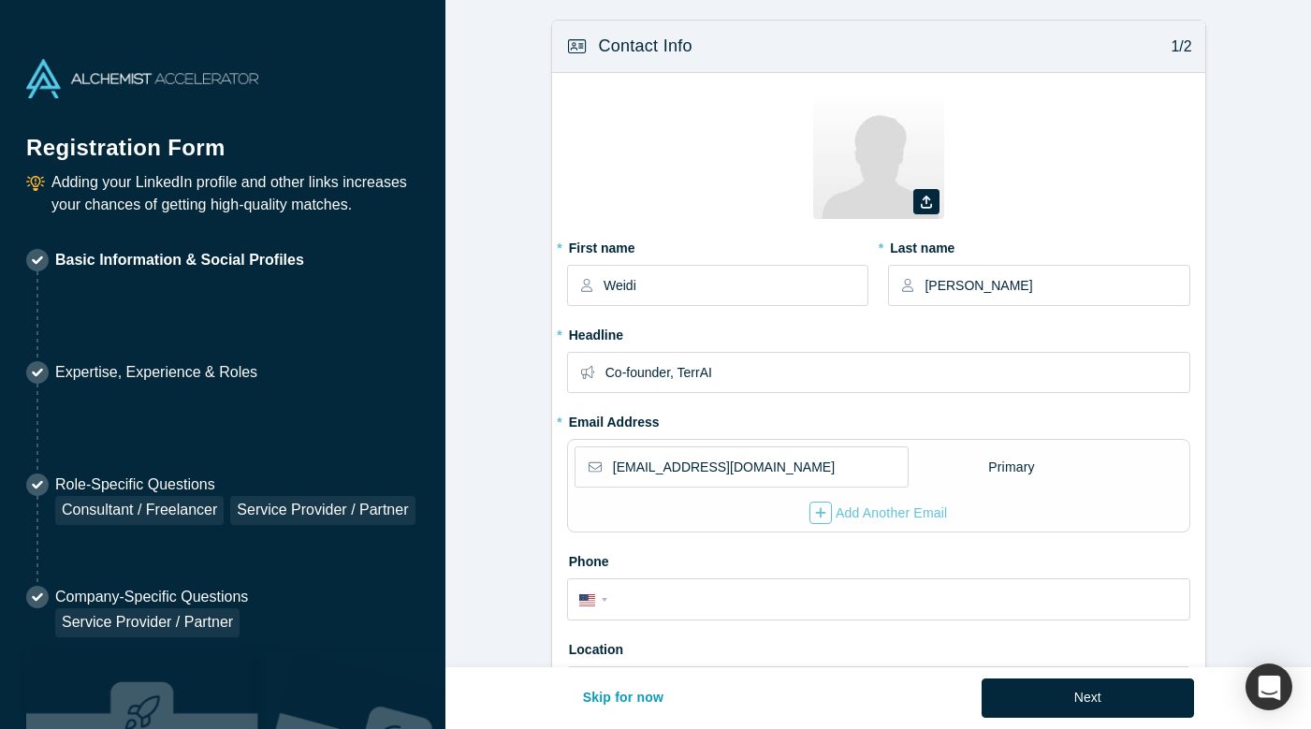
click at [170, 69] on img at bounding box center [142, 78] width 232 height 39
click at [168, 81] on img at bounding box center [142, 78] width 232 height 39
